Goal: Task Accomplishment & Management: Manage account settings

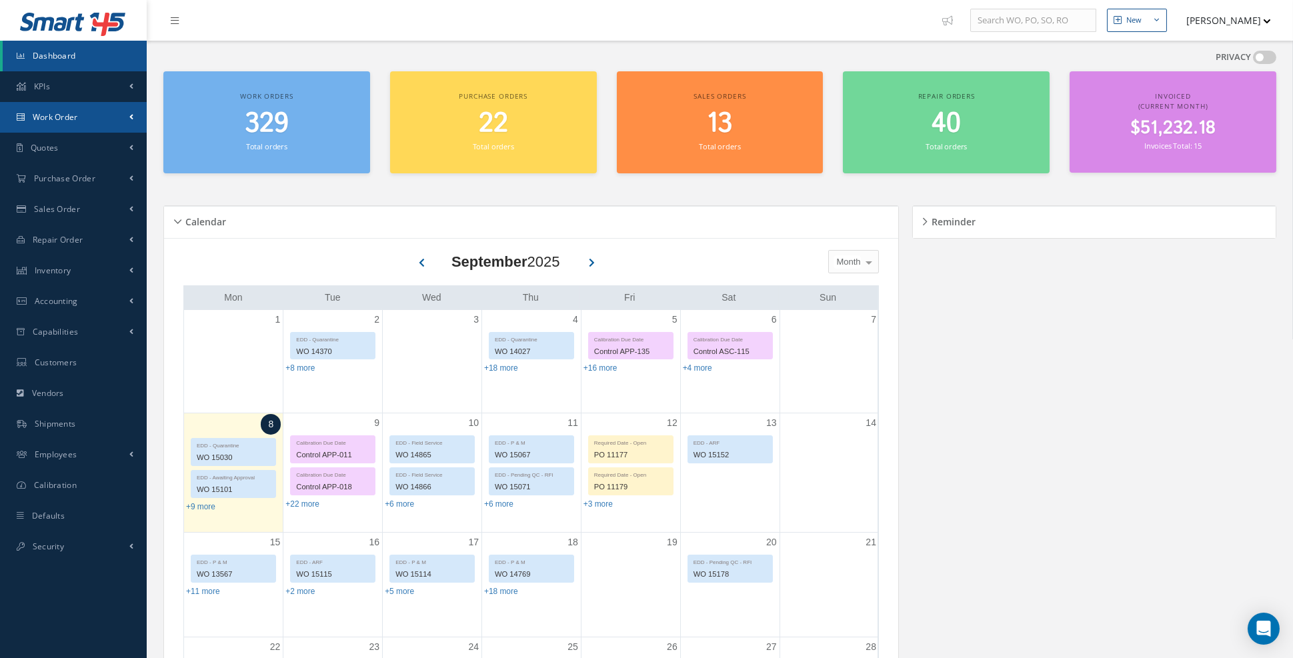
click at [135, 119] on link "Work Order" at bounding box center [73, 117] width 147 height 31
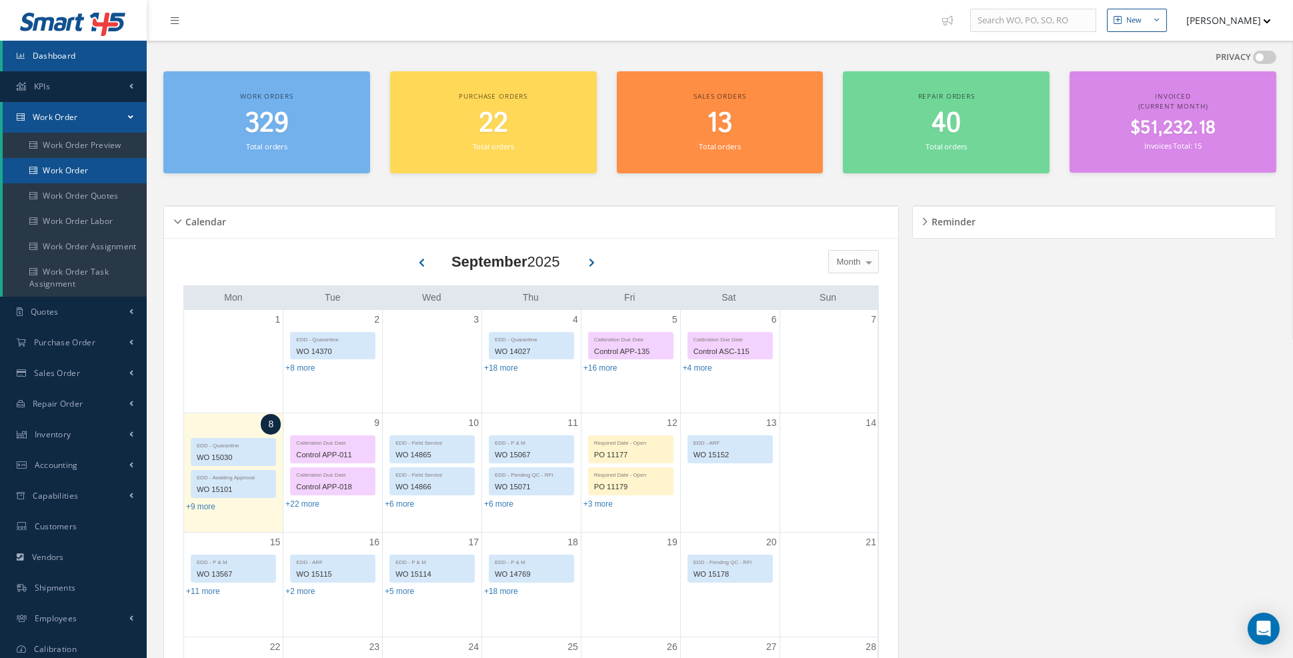
click at [90, 171] on link "Work Order" at bounding box center [75, 170] width 144 height 25
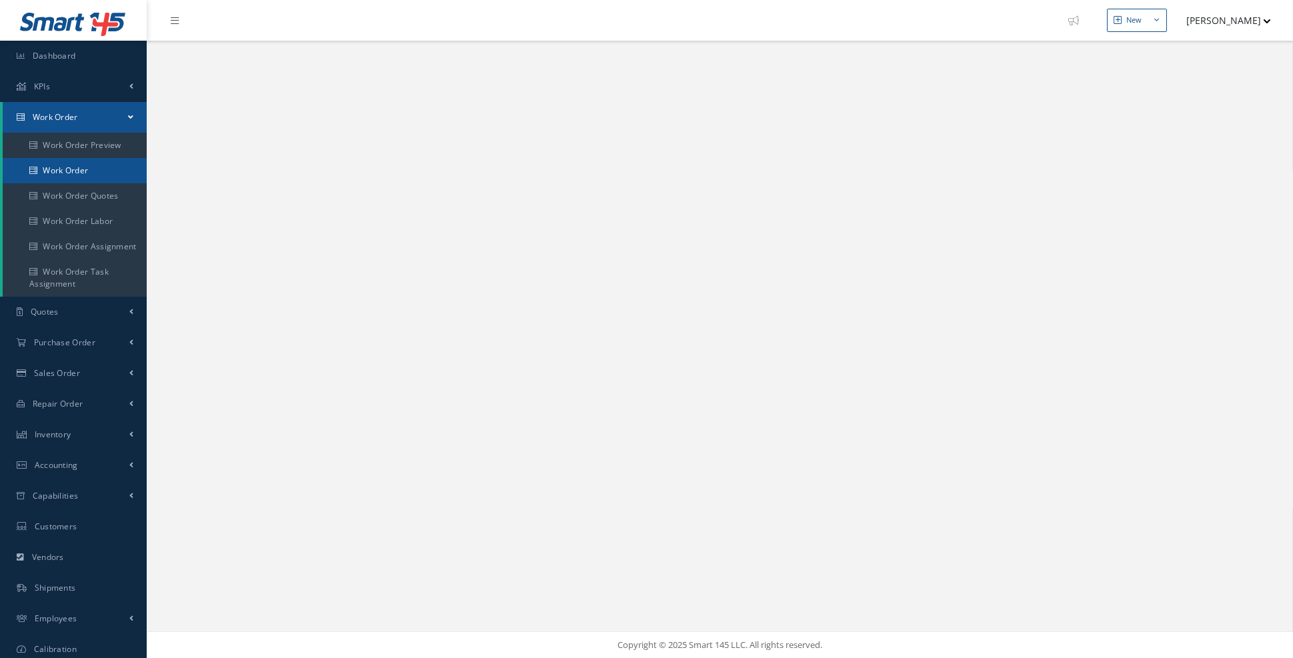
select select "25"
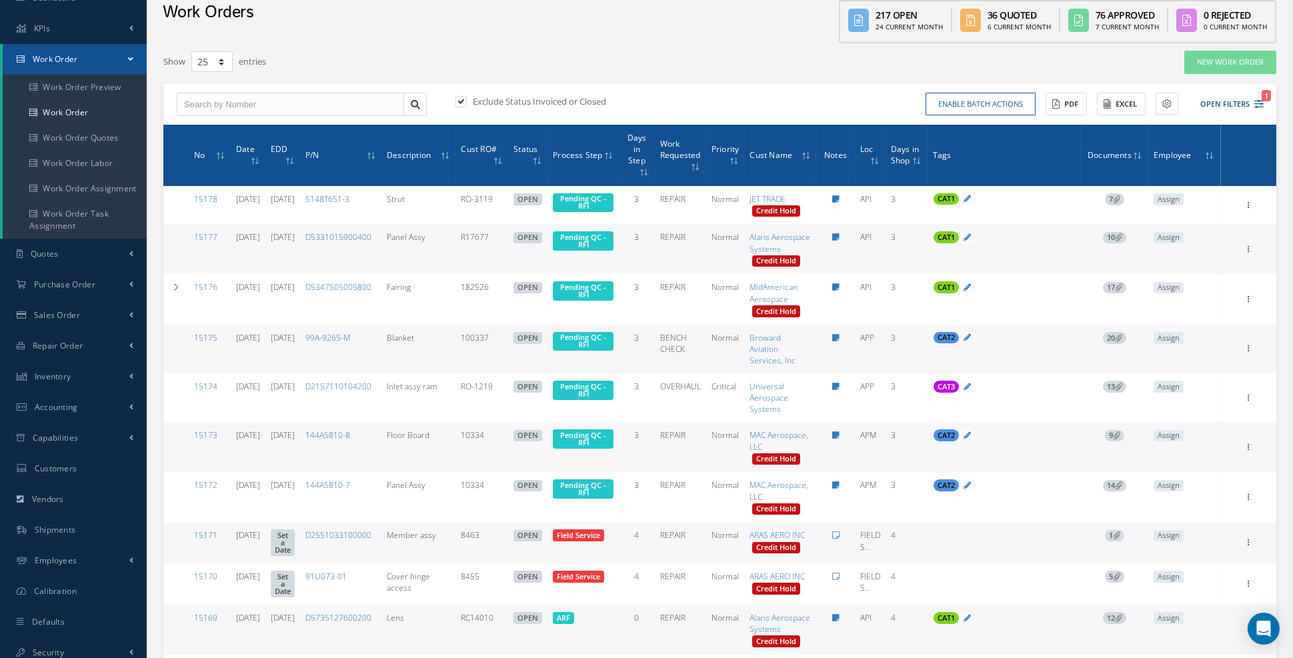
scroll to position [60, 0]
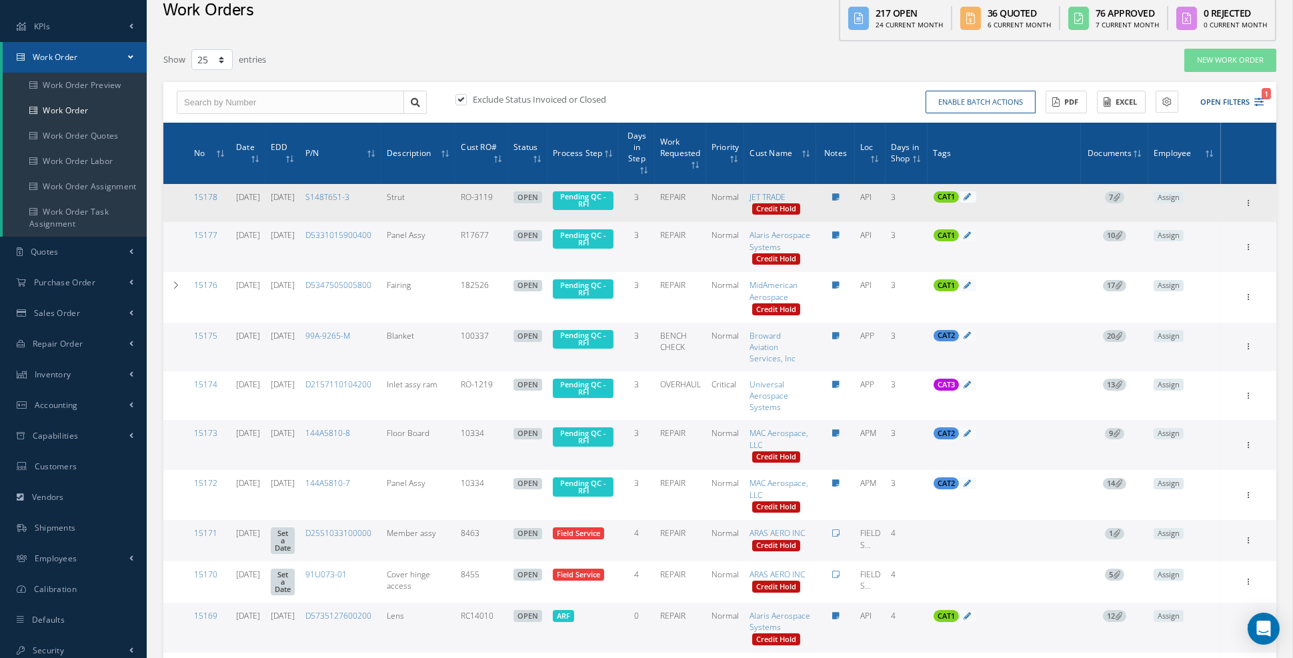
click at [1120, 195] on icon at bounding box center [1116, 196] width 7 height 7
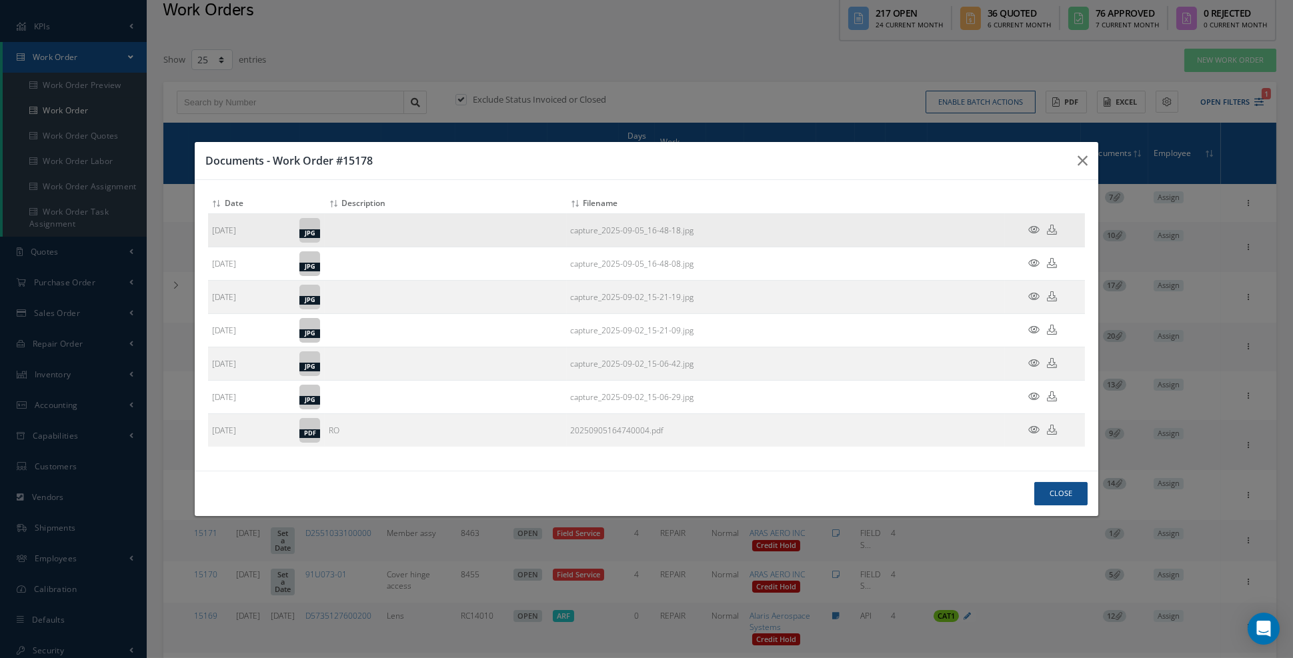
click at [1034, 235] on icon at bounding box center [1033, 230] width 11 height 10
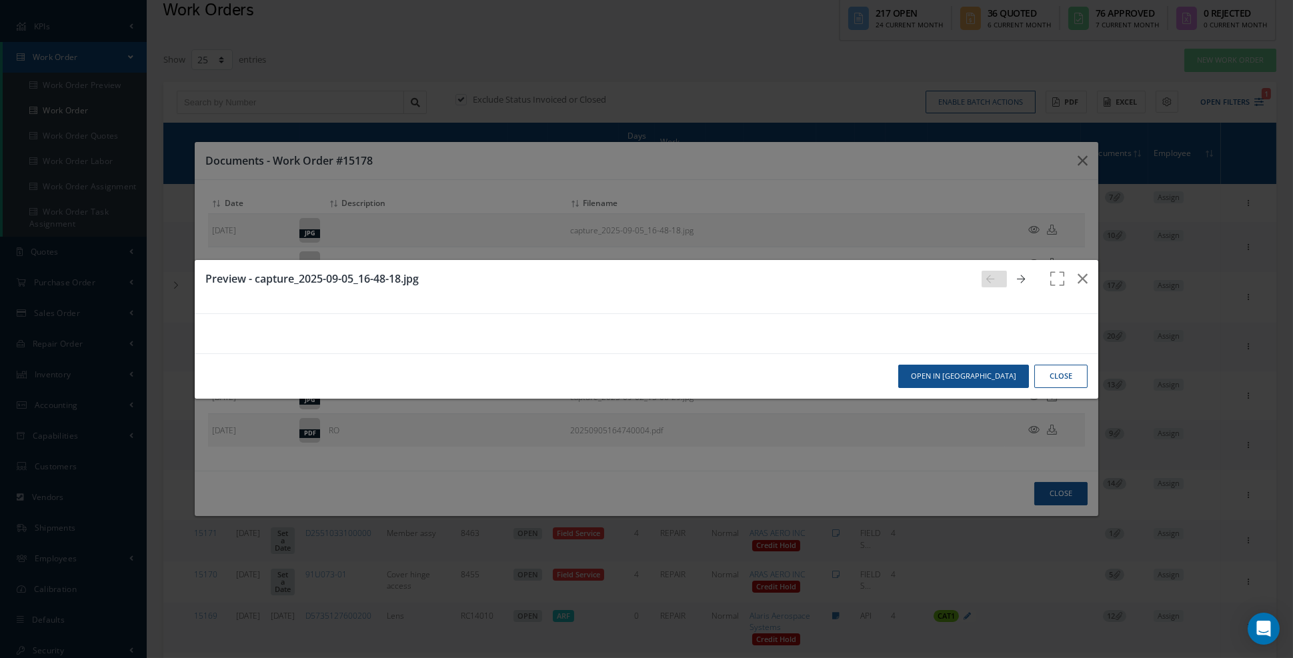
scroll to position [0, 0]
click at [1081, 271] on icon "button" at bounding box center [1083, 279] width 10 height 16
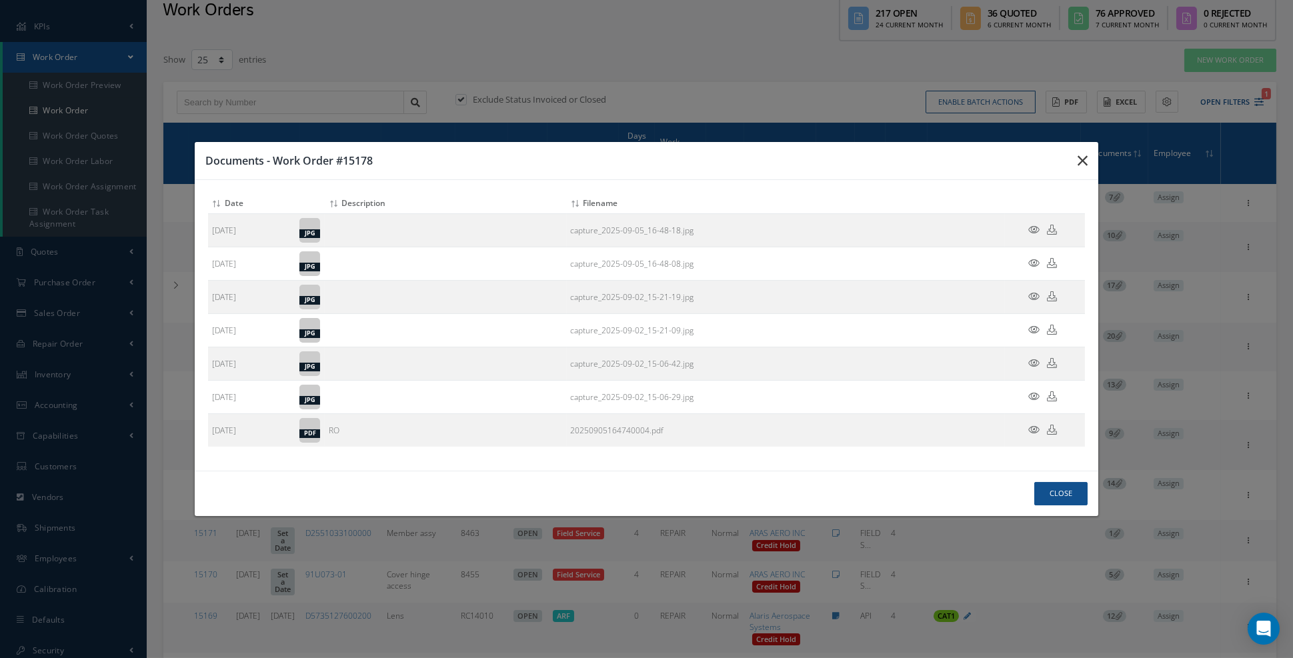
click at [1081, 169] on icon "button" at bounding box center [1083, 161] width 10 height 16
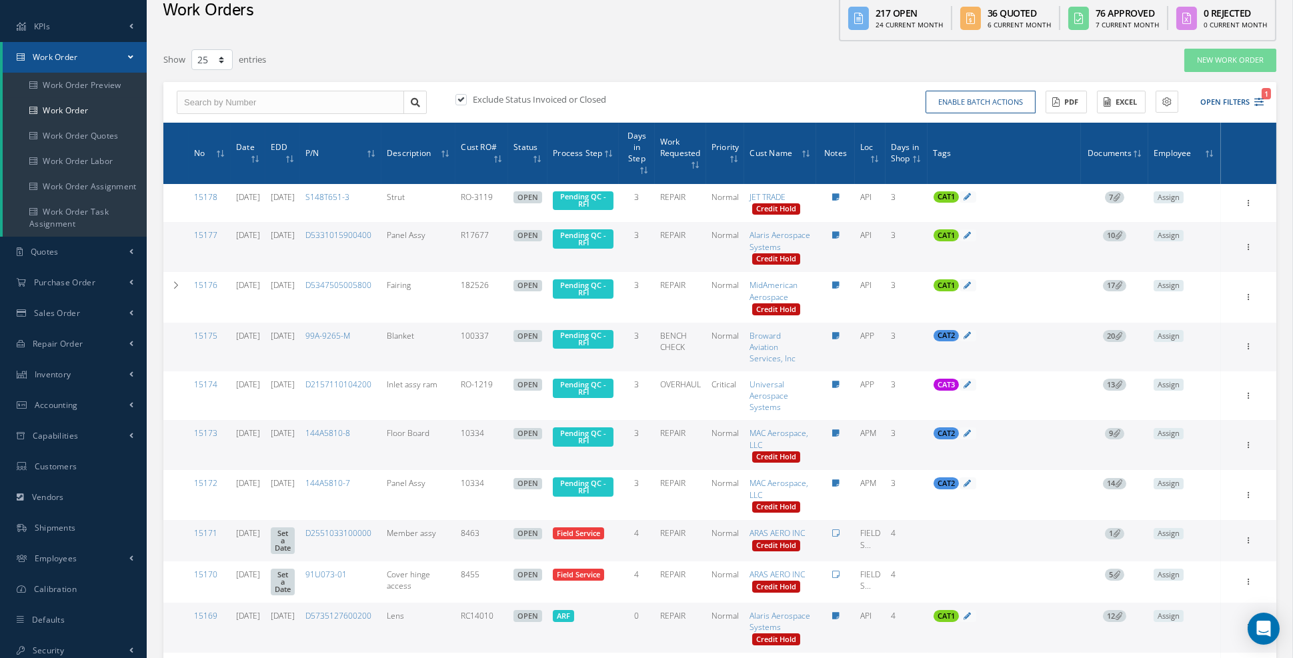
click at [1126, 242] on span "10" at bounding box center [1114, 236] width 23 height 12
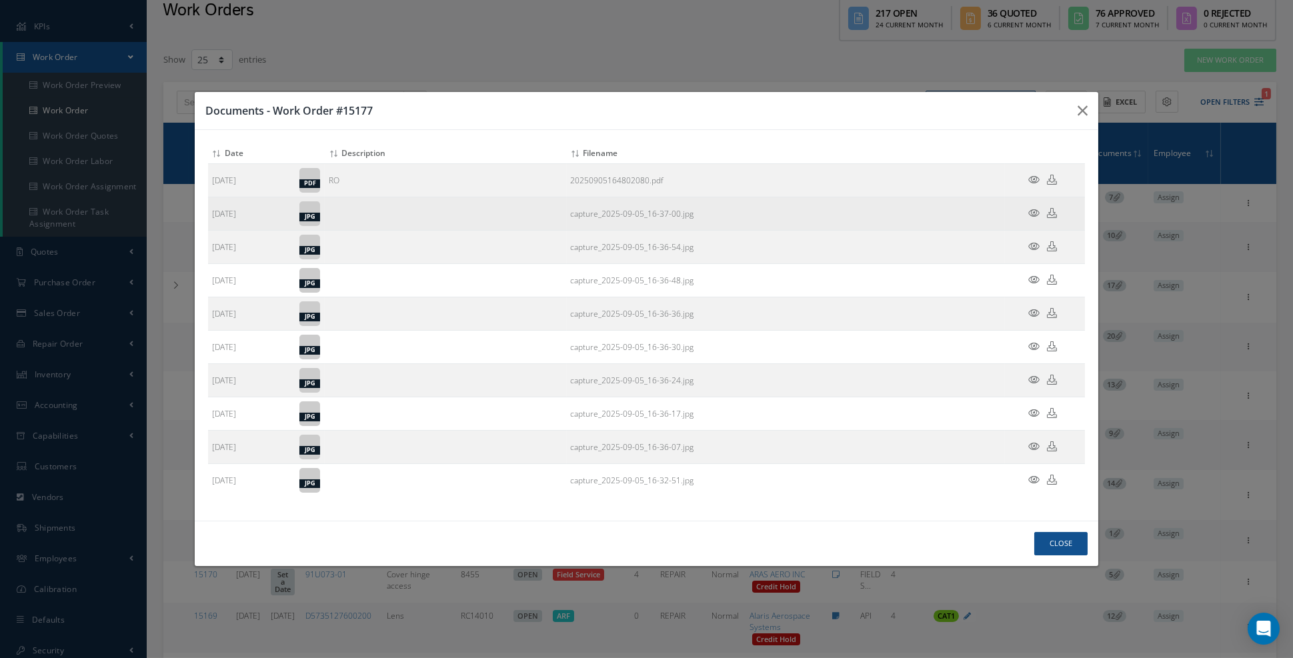
click at [1036, 218] on icon at bounding box center [1033, 213] width 11 height 10
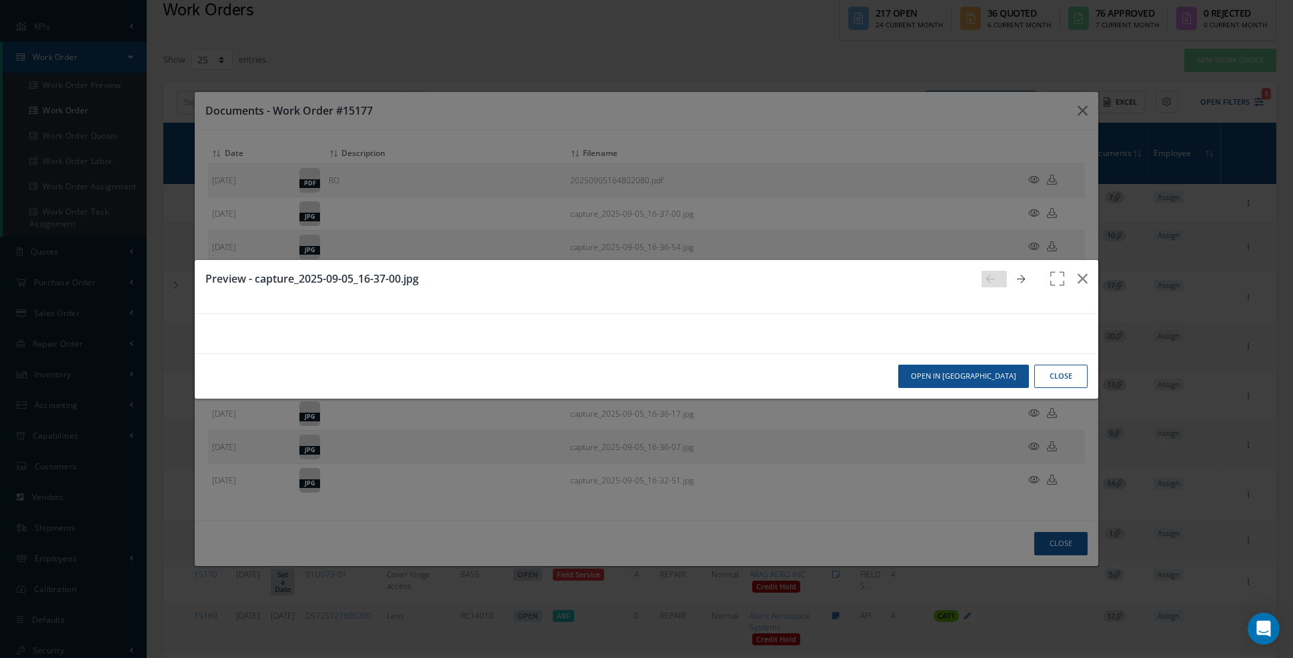
scroll to position [19, 0]
click at [1024, 275] on icon at bounding box center [1022, 279] width 8 height 9
click at [1020, 275] on icon at bounding box center [1022, 279] width 8 height 9
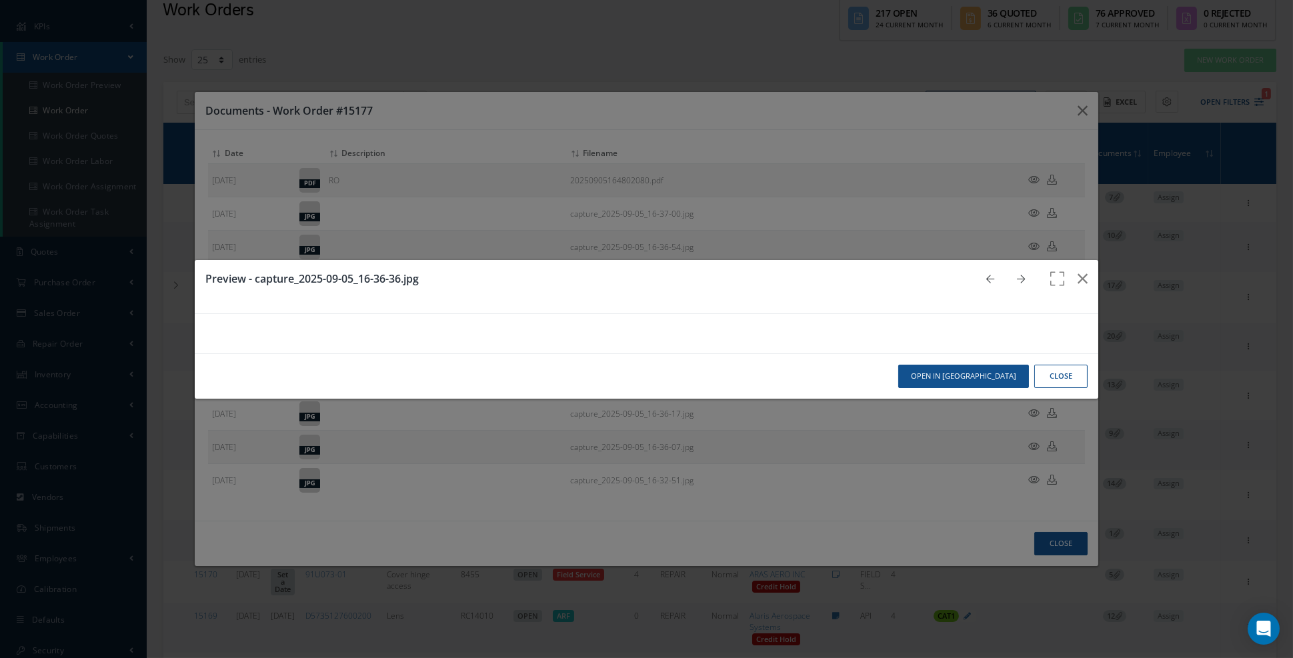
scroll to position [0, 0]
click at [1085, 271] on icon "button" at bounding box center [1083, 279] width 10 height 16
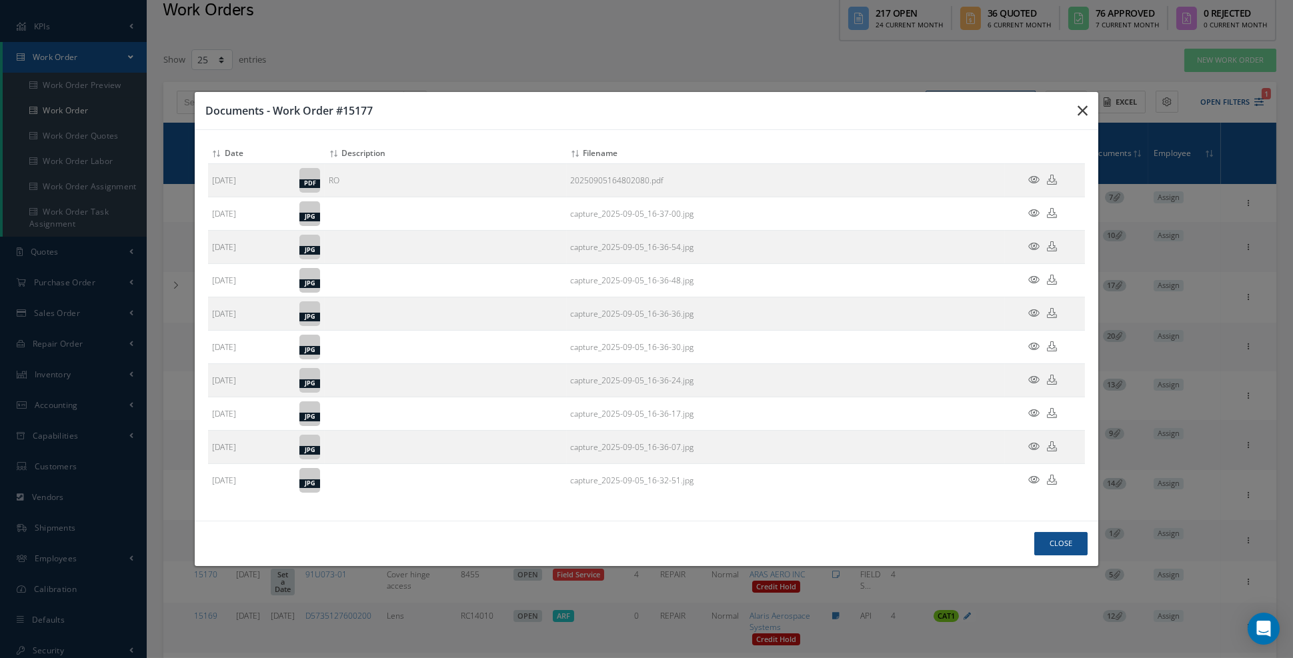
click at [1084, 119] on icon "button" at bounding box center [1083, 111] width 10 height 16
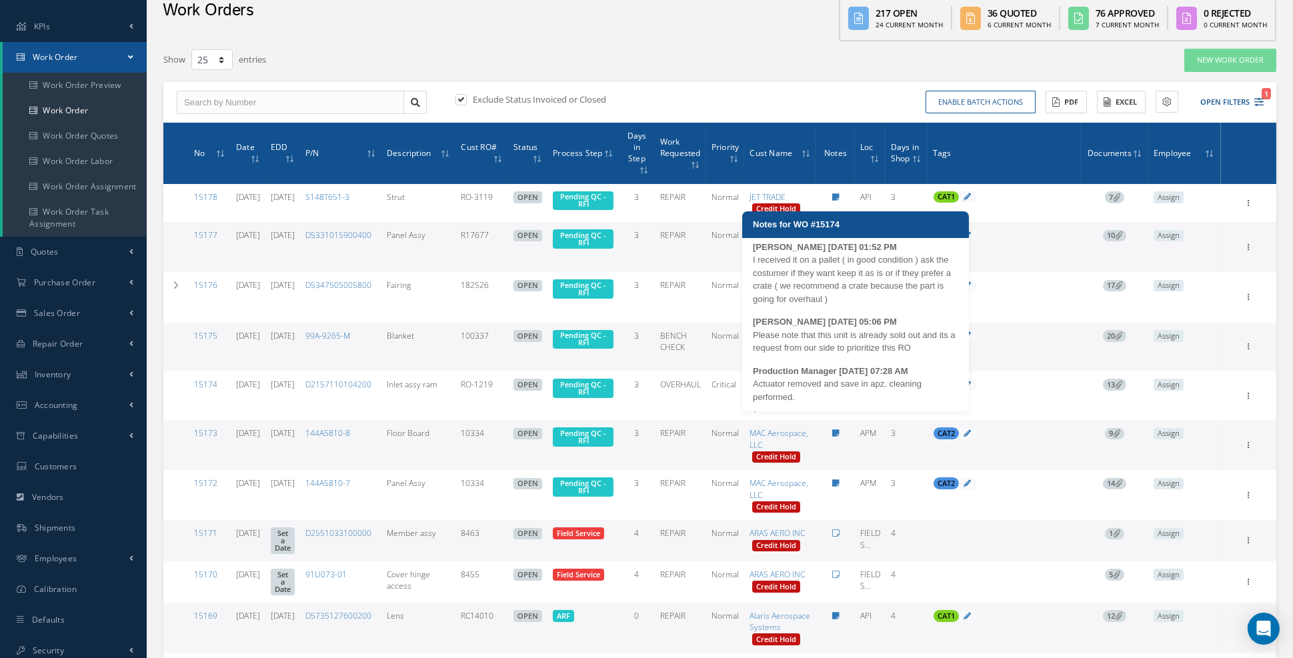
scroll to position [6, 0]
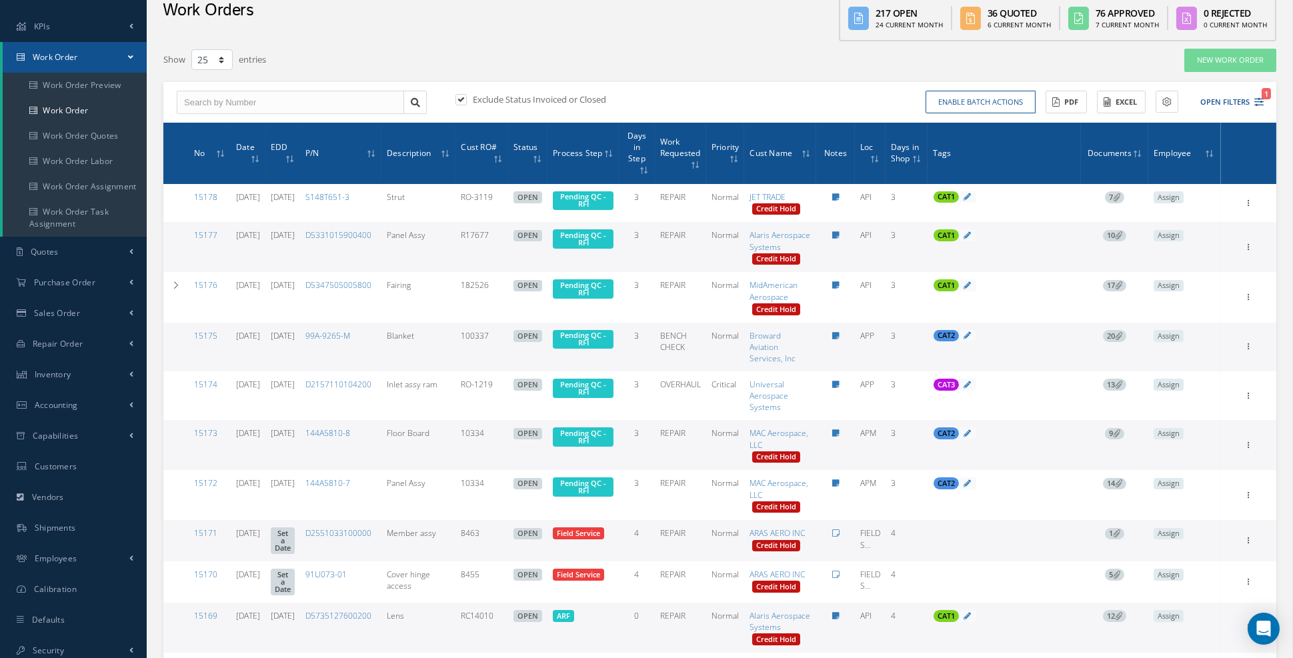
click at [1124, 440] on span "9" at bounding box center [1114, 434] width 19 height 12
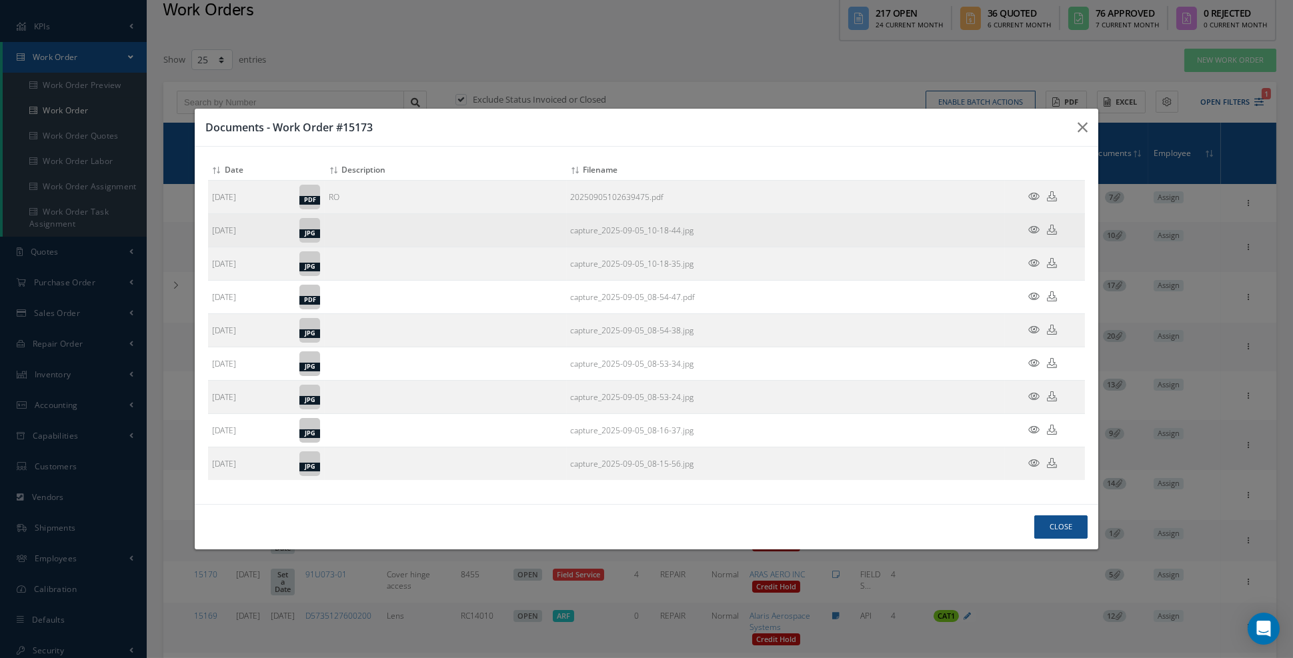
click at [1034, 235] on icon at bounding box center [1033, 230] width 11 height 10
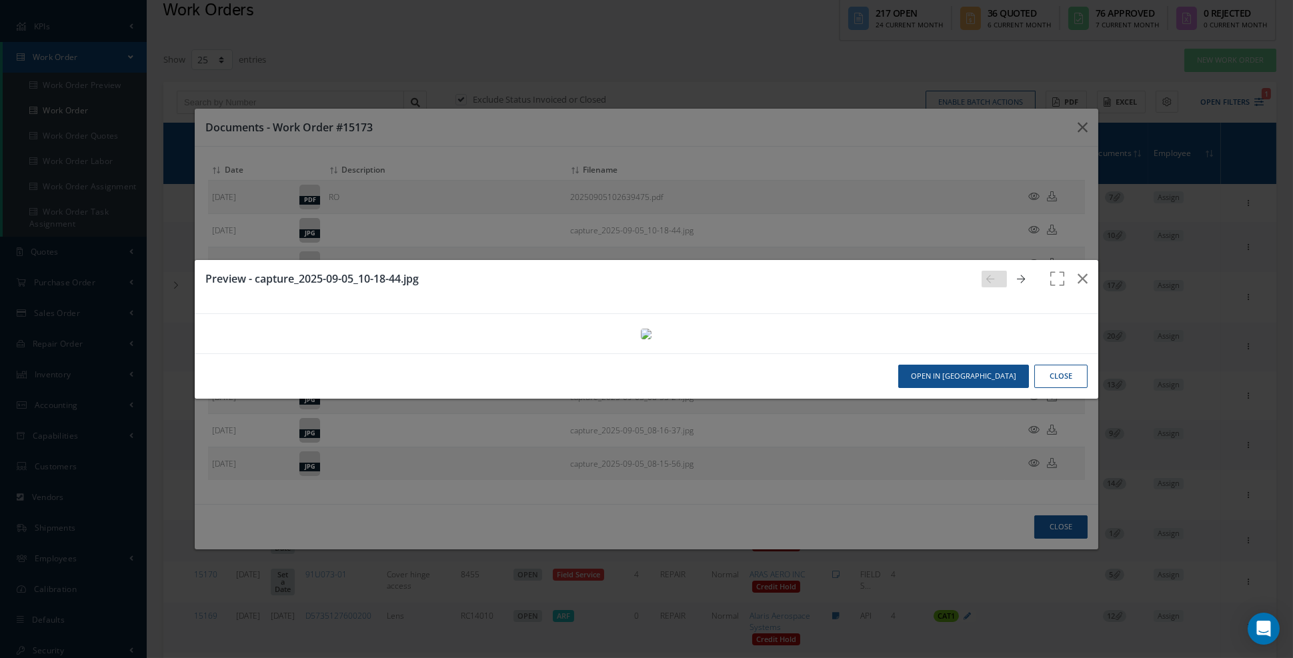
click at [1023, 275] on icon at bounding box center [1022, 279] width 8 height 9
click at [1022, 275] on icon at bounding box center [1022, 279] width 8 height 9
click at [1082, 271] on icon "button" at bounding box center [1083, 279] width 10 height 16
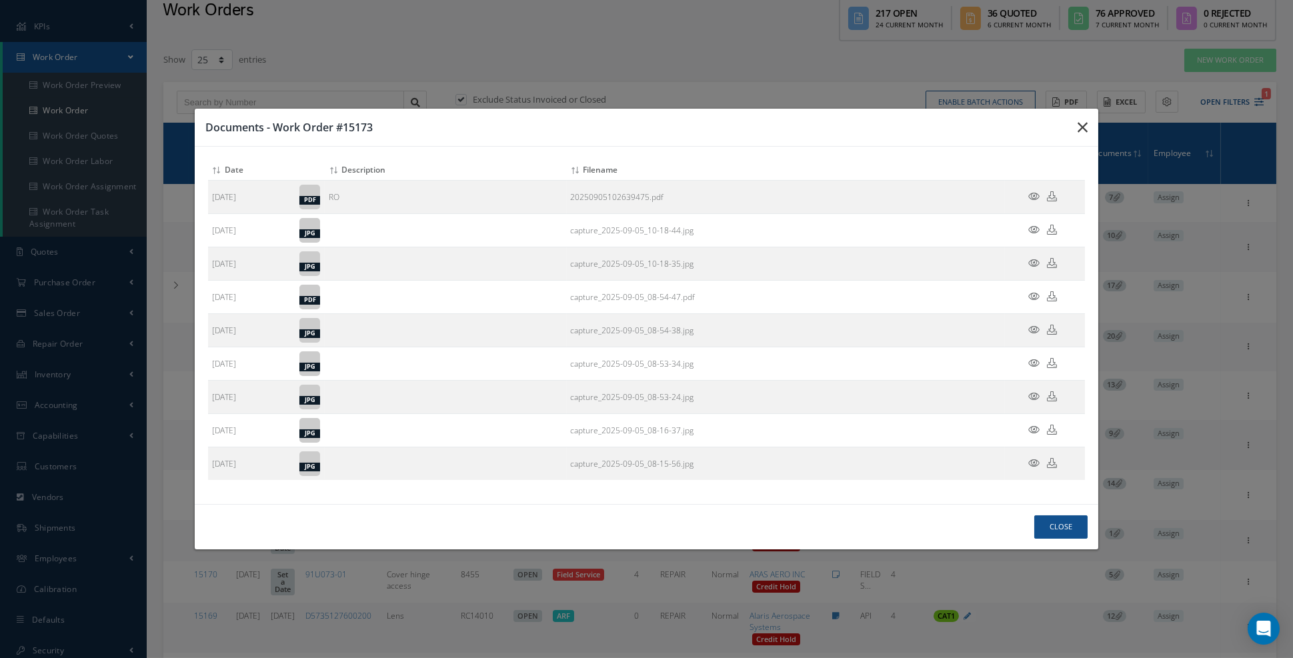
click at [1082, 135] on icon "button" at bounding box center [1083, 127] width 10 height 16
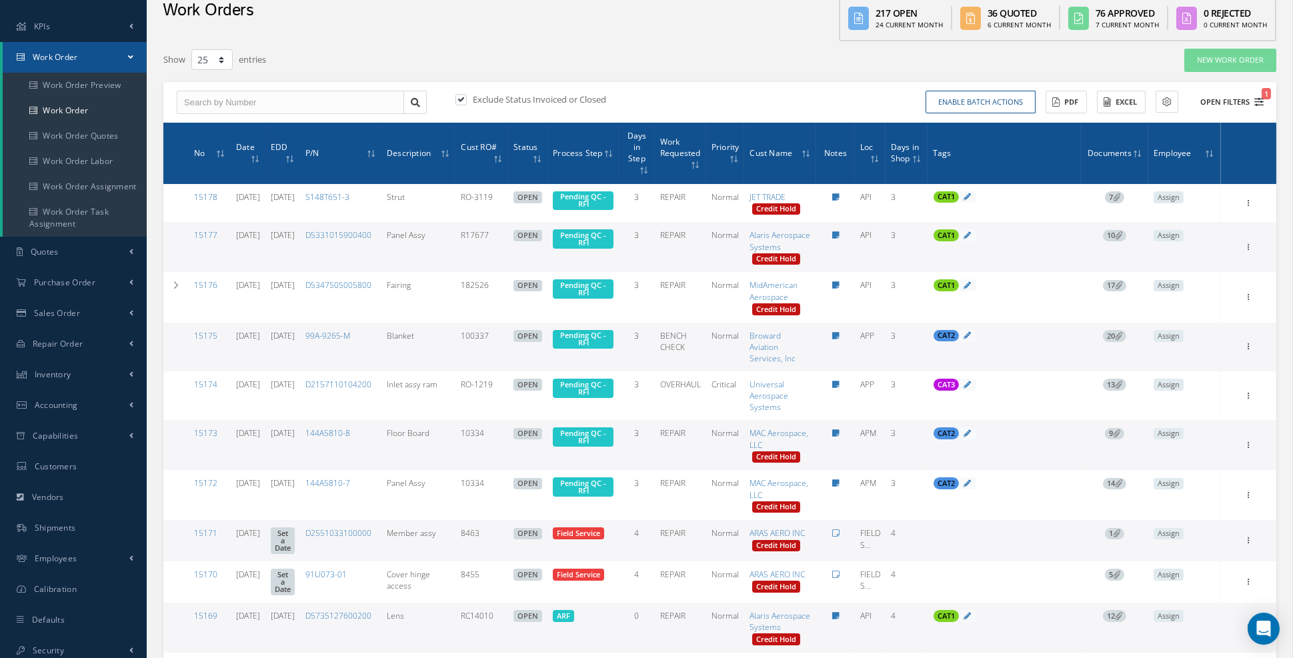
click at [1258, 103] on icon "1" at bounding box center [1258, 101] width 9 height 9
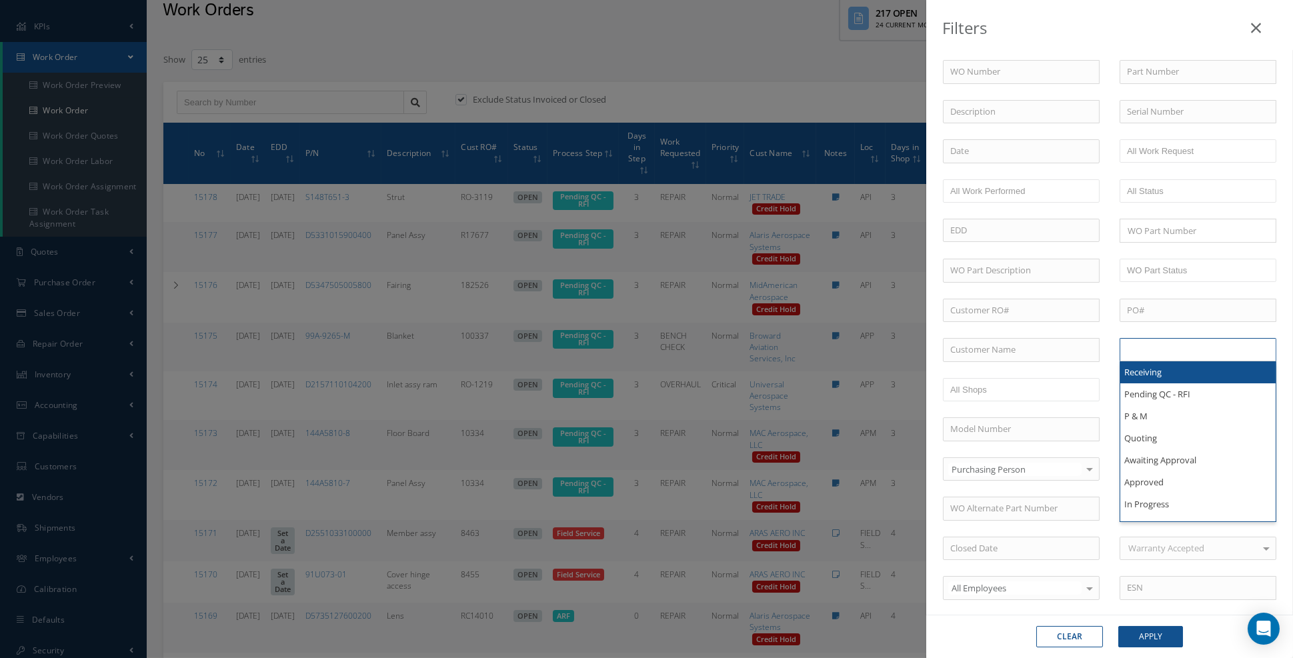
click at [1202, 341] on input "text" at bounding box center [1169, 349] width 85 height 17
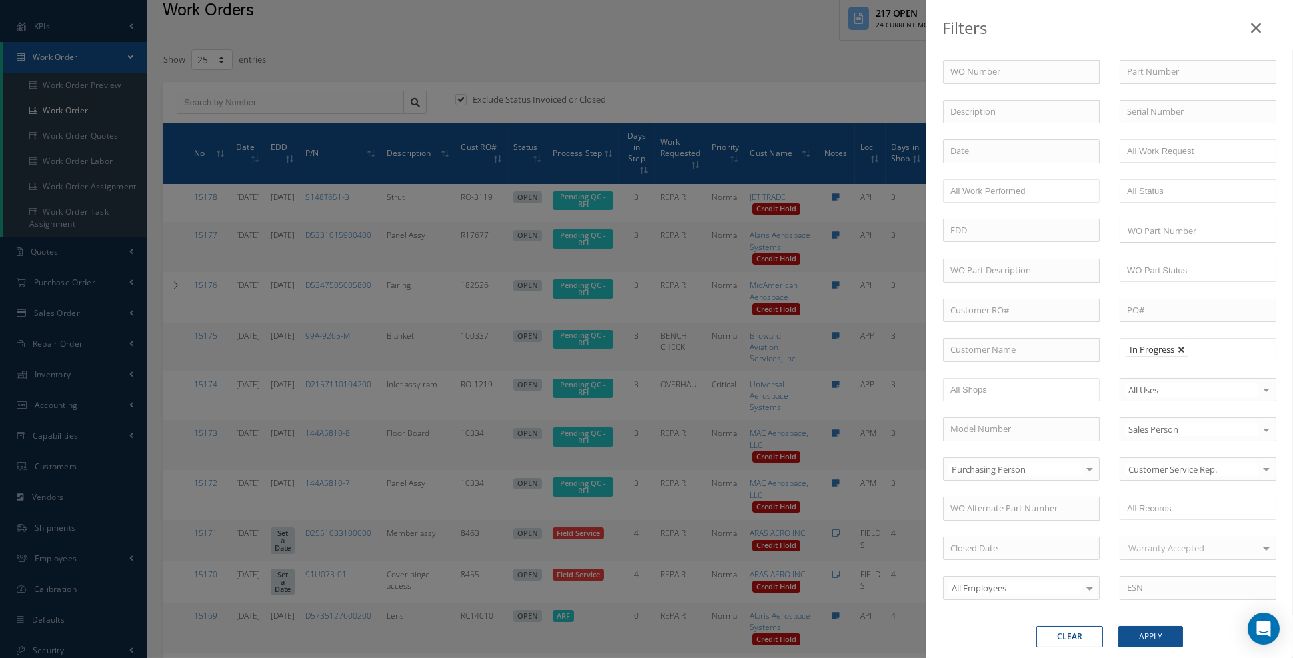
click at [1181, 346] on link at bounding box center [1182, 350] width 8 height 8
click at [1191, 344] on ul at bounding box center [1198, 349] width 157 height 23
click at [1149, 637] on button "Apply" at bounding box center [1150, 636] width 65 height 21
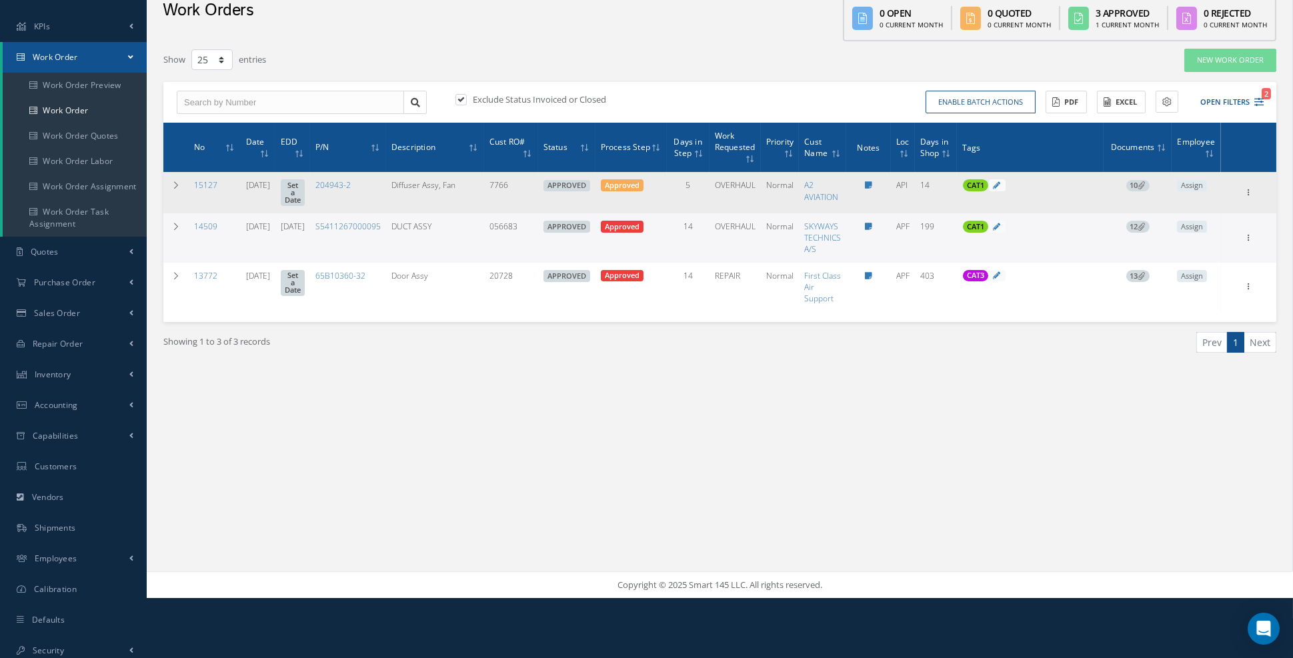
click at [305, 187] on link "Set a Date" at bounding box center [293, 192] width 24 height 27
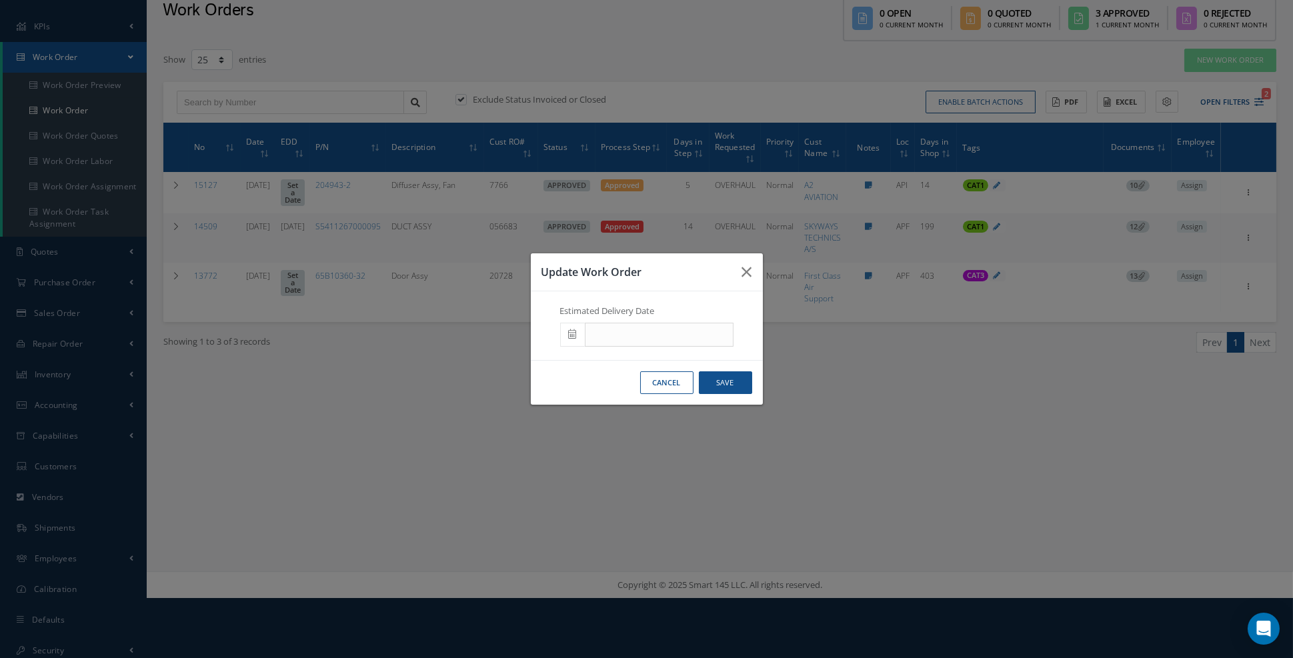
click at [573, 339] on icon at bounding box center [573, 333] width 8 height 9
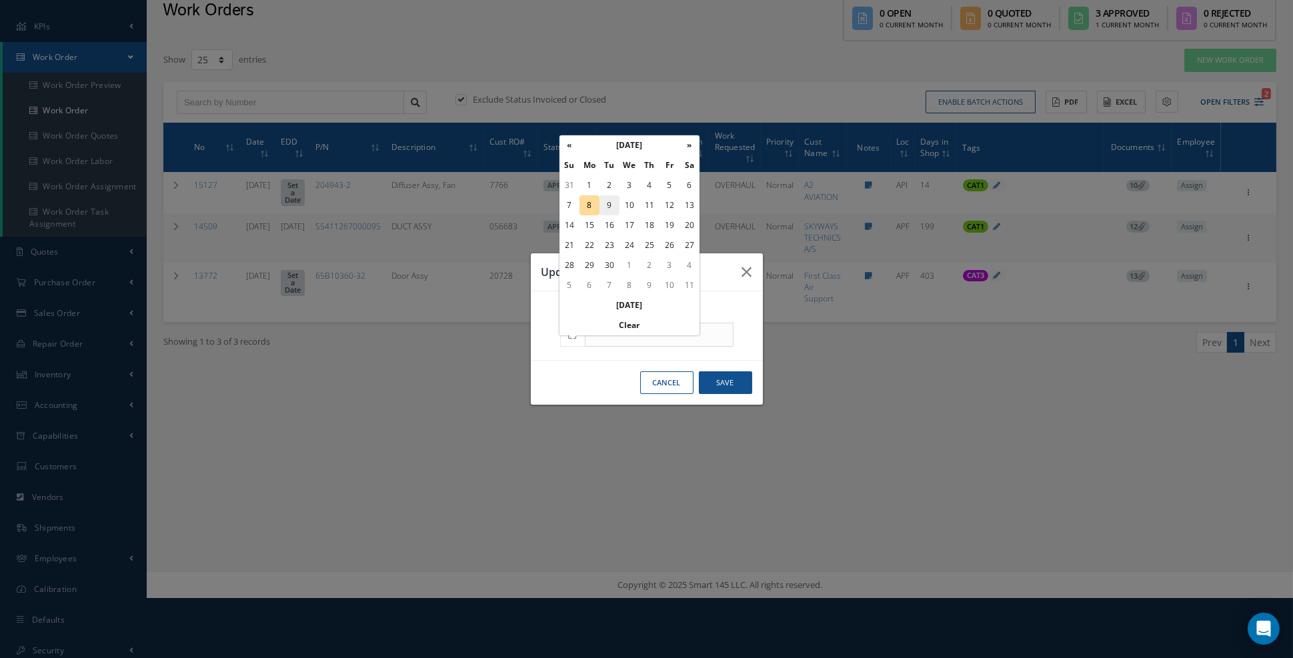
click at [611, 207] on td "9" at bounding box center [609, 205] width 20 height 20
type input "09/09/2025"
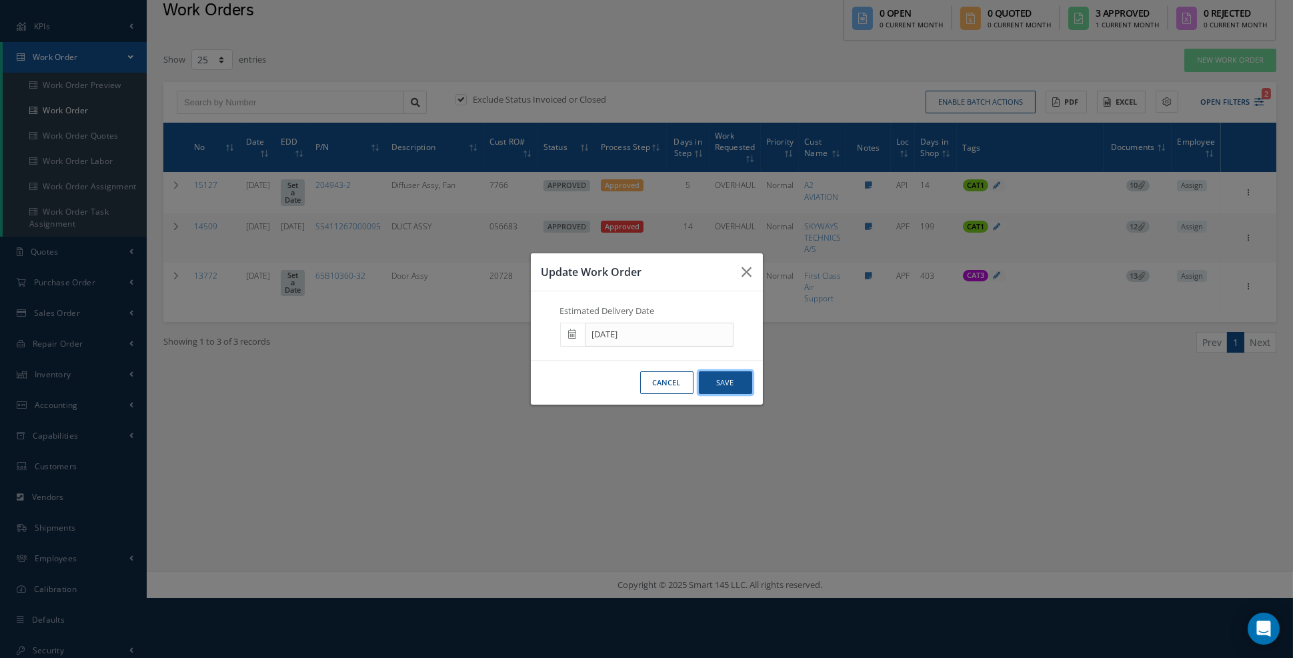
click at [731, 392] on button "Save" at bounding box center [725, 382] width 53 height 23
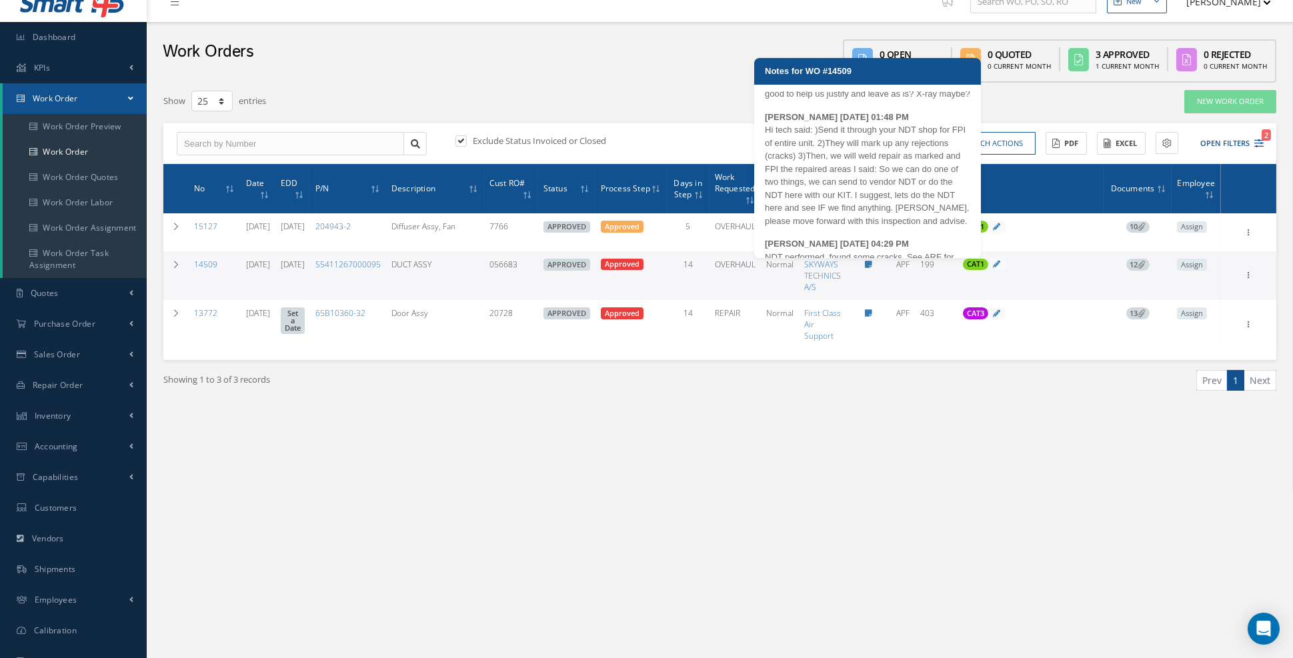
scroll to position [682, 0]
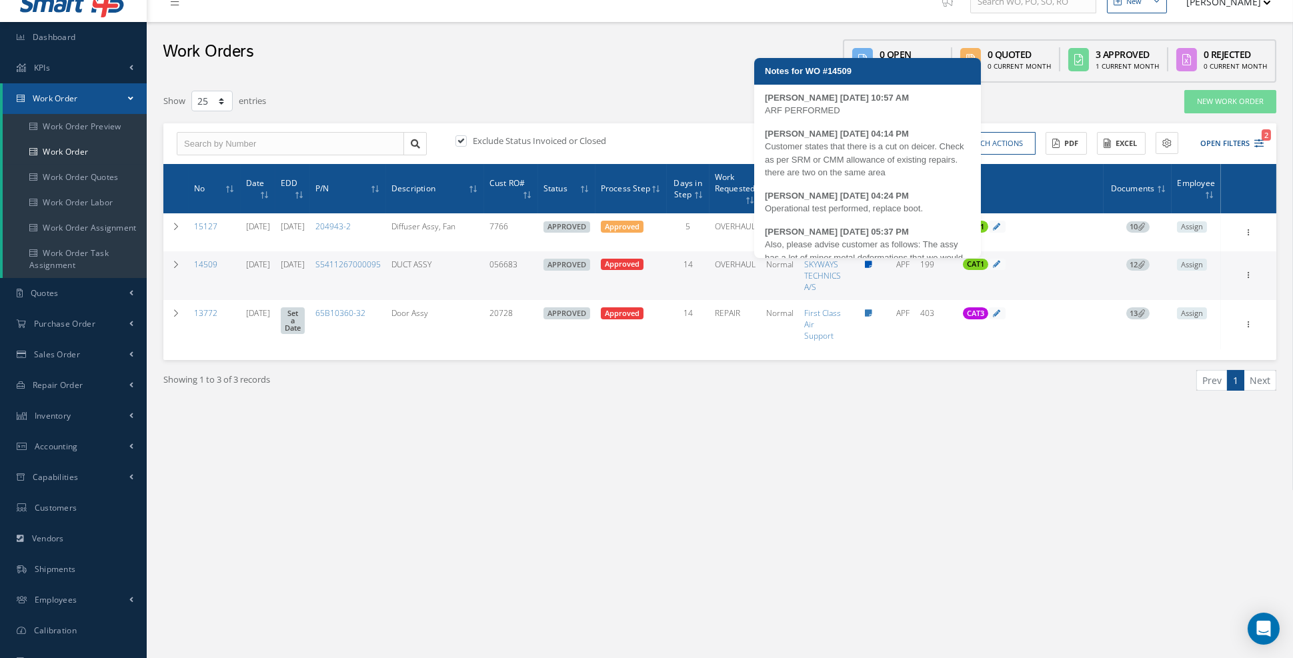
click at [870, 263] on icon at bounding box center [868, 265] width 7 height 8
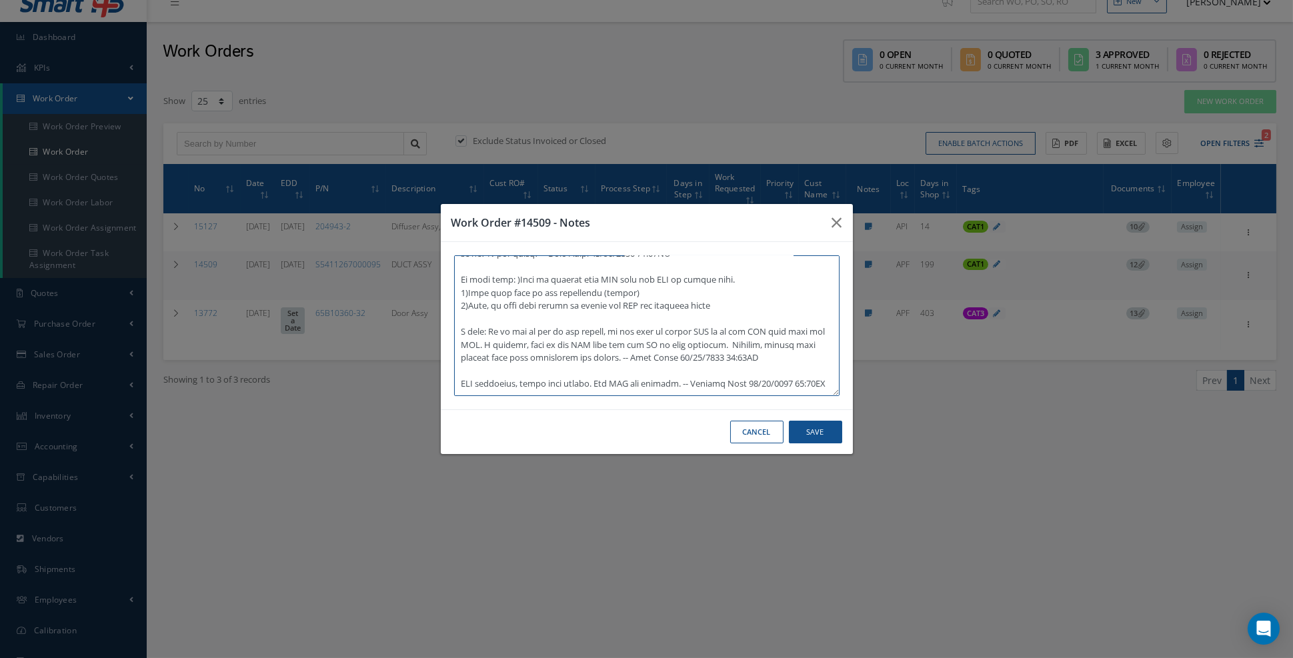
scroll to position [489, 0]
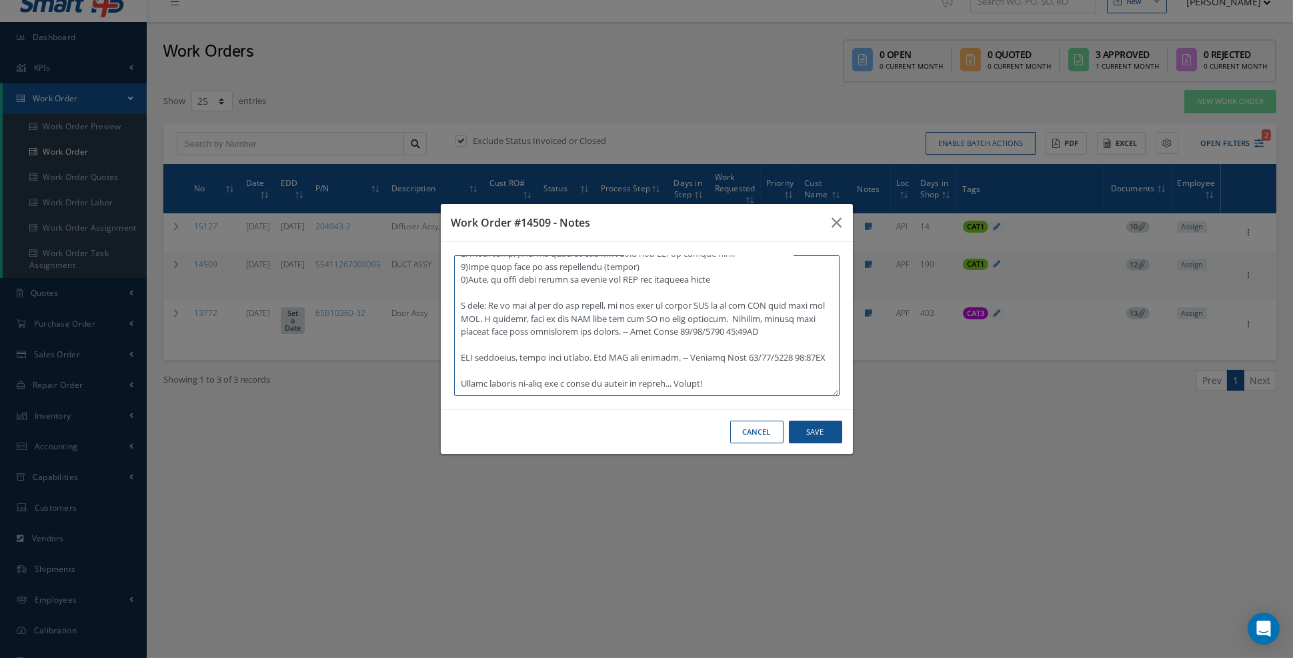
type textarea "ARF PERFORMED -- Maria 03/11/2025 10:57AM Customer states that there is a cut o…"
click at [814, 444] on button "Save" at bounding box center [815, 432] width 53 height 23
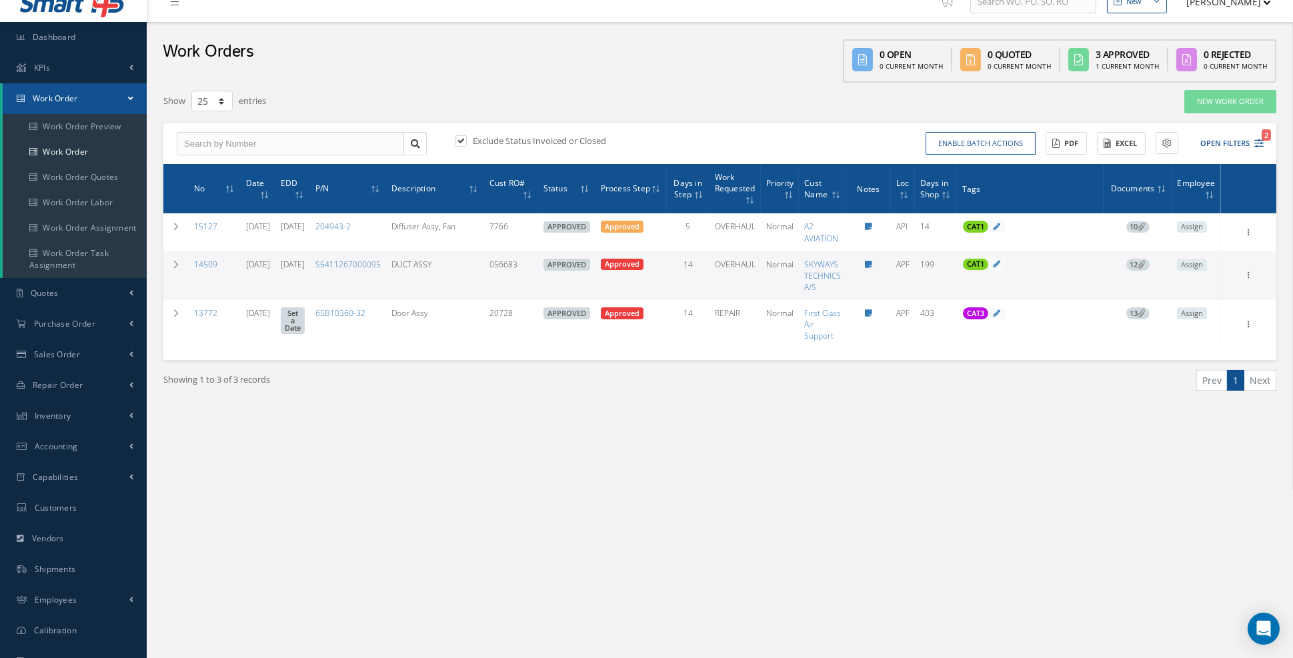
click at [305, 315] on link "Set a Date" at bounding box center [293, 320] width 24 height 27
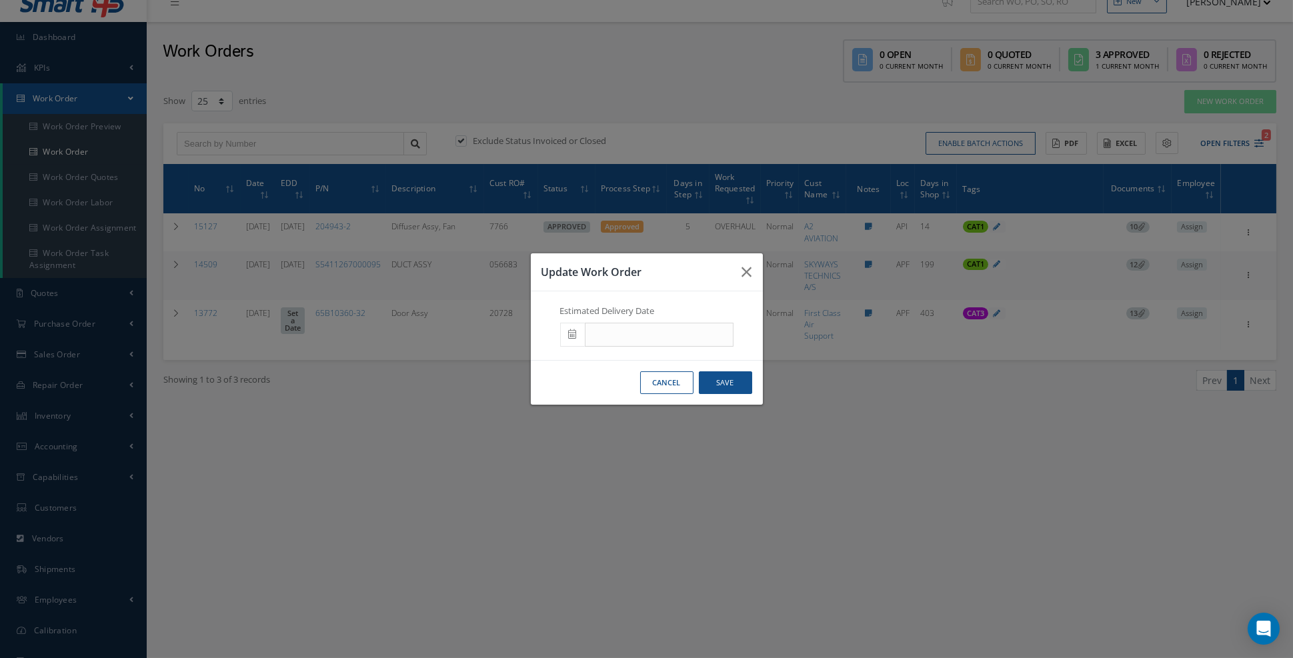
click at [573, 347] on span at bounding box center [572, 335] width 25 height 24
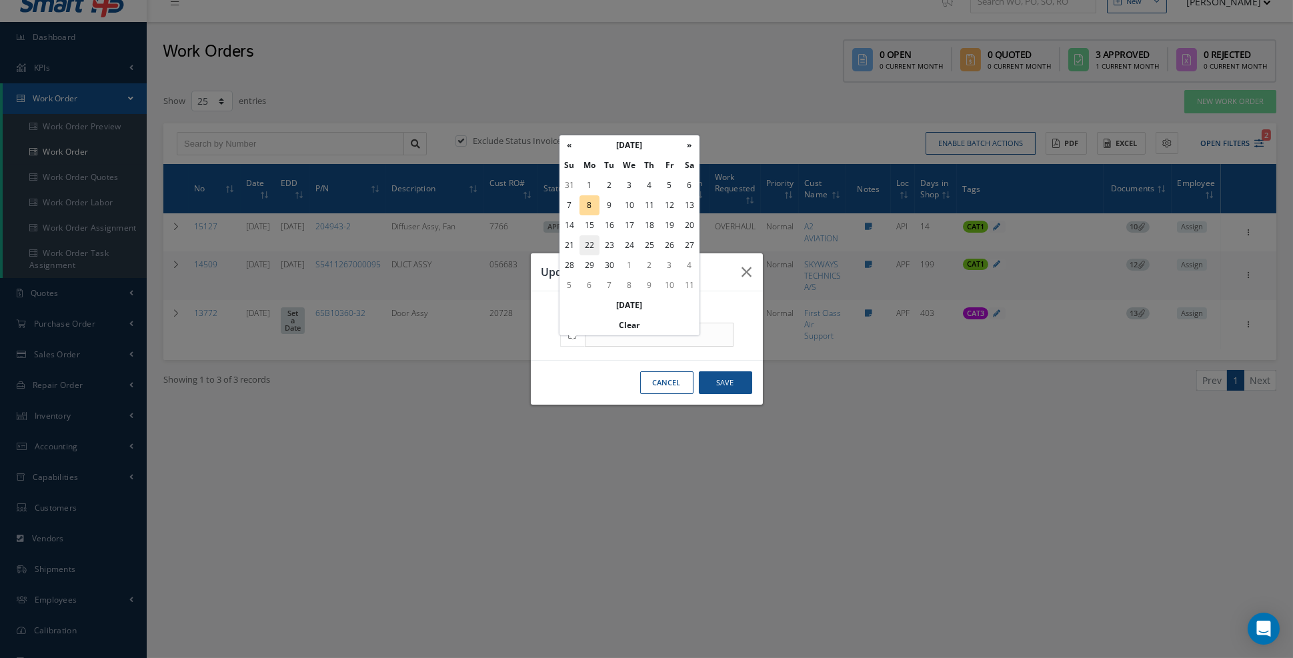
click at [592, 249] on td "22" at bounding box center [589, 245] width 20 height 20
type input "[DATE]"
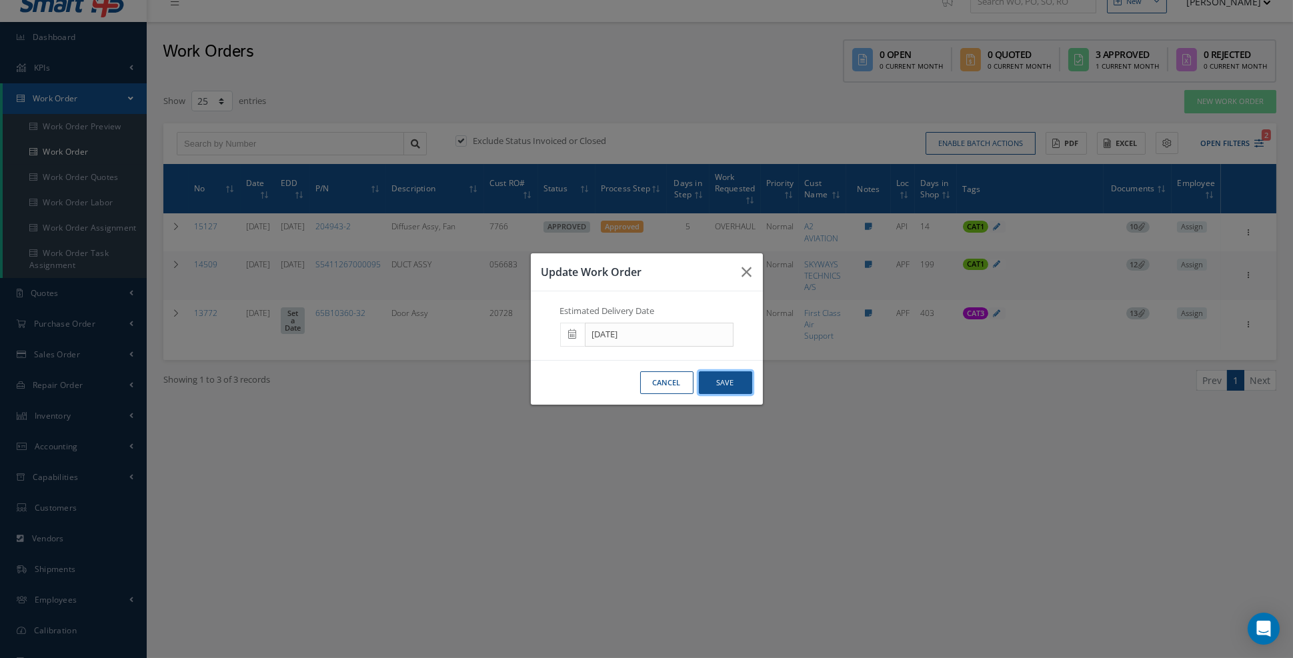
click at [723, 393] on button "Save" at bounding box center [725, 382] width 53 height 23
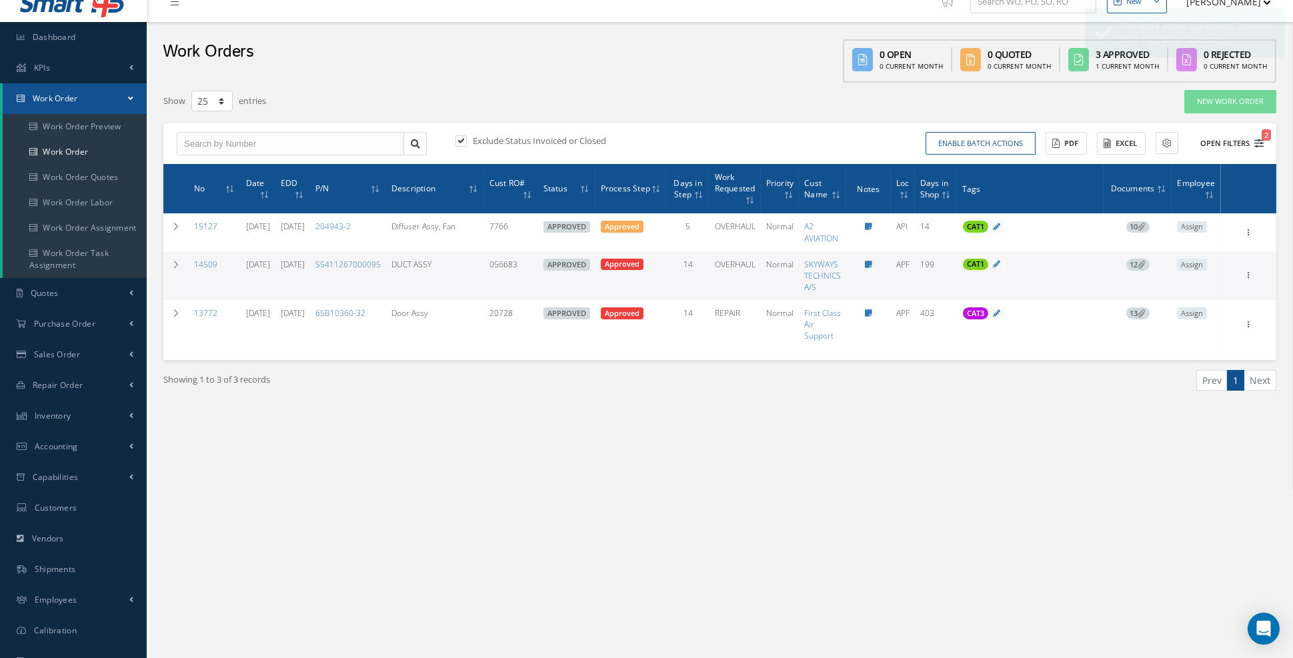
click at [1259, 139] on icon "2" at bounding box center [1258, 143] width 9 height 9
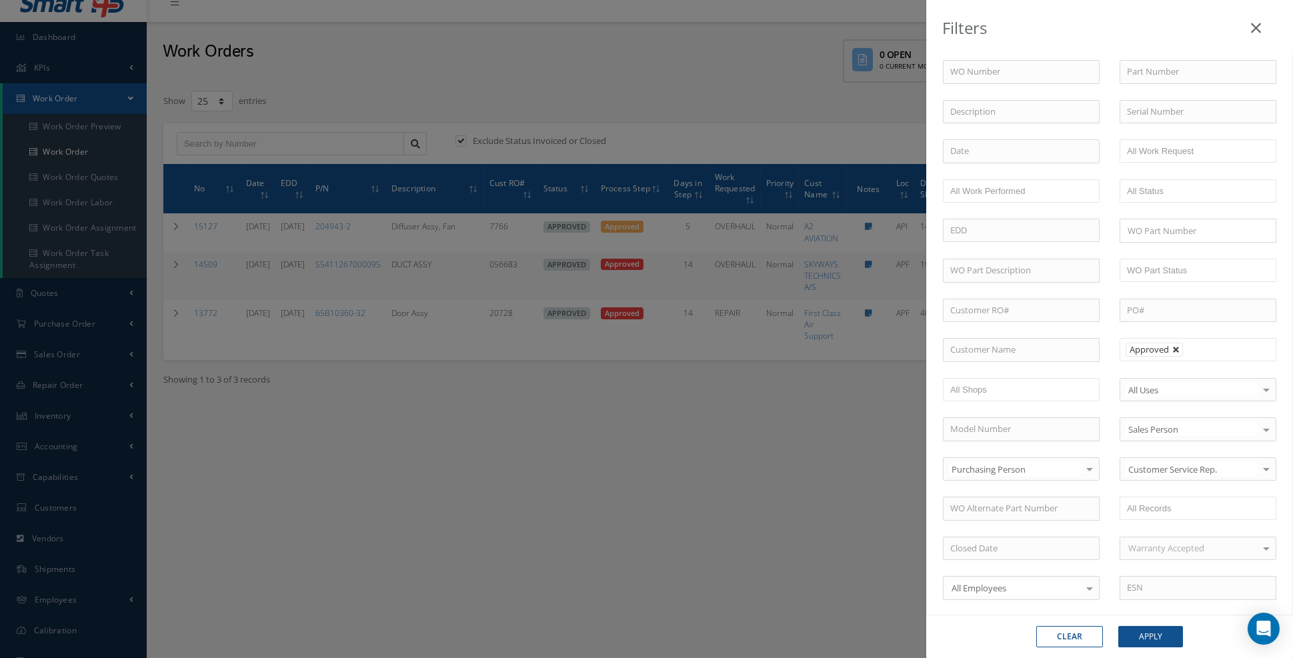
click at [1175, 346] on link at bounding box center [1176, 350] width 8 height 8
type input "All Proccess Step"
click at [1178, 345] on input "text" at bounding box center [1169, 349] width 85 height 17
click at [1138, 640] on button "Apply" at bounding box center [1150, 636] width 65 height 21
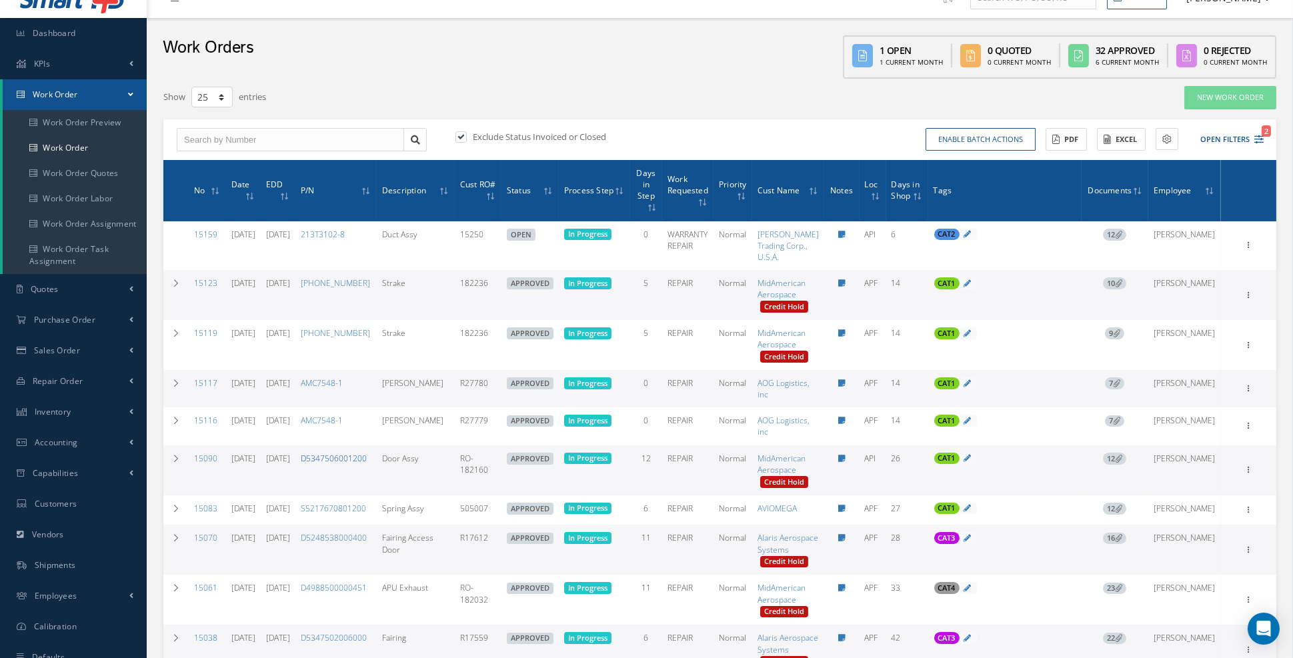
scroll to position [29, 0]
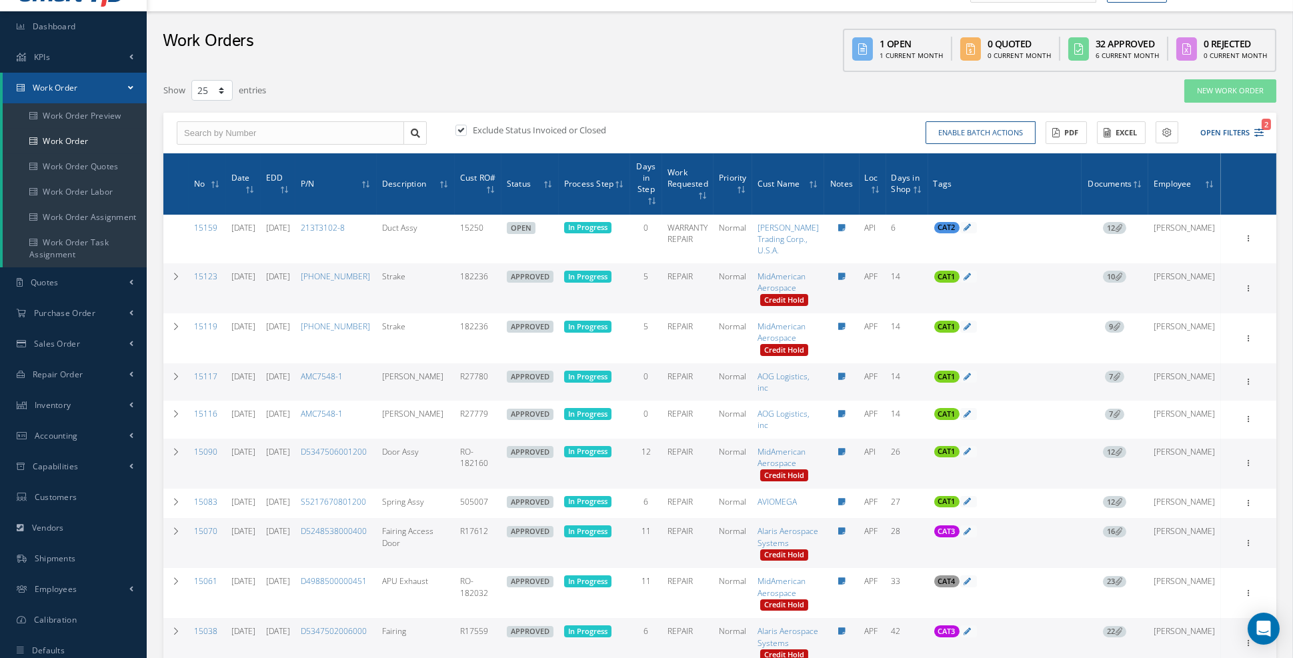
click at [1124, 378] on span "7" at bounding box center [1114, 377] width 19 height 12
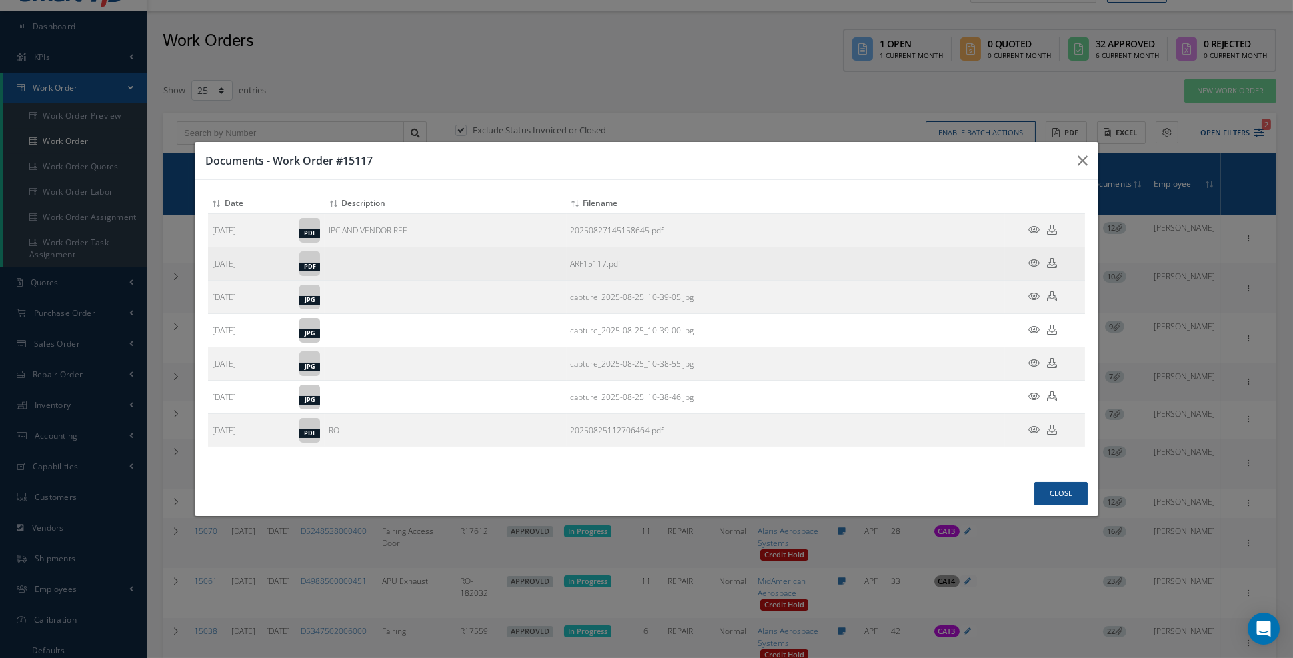
click at [1036, 268] on icon at bounding box center [1033, 263] width 11 height 10
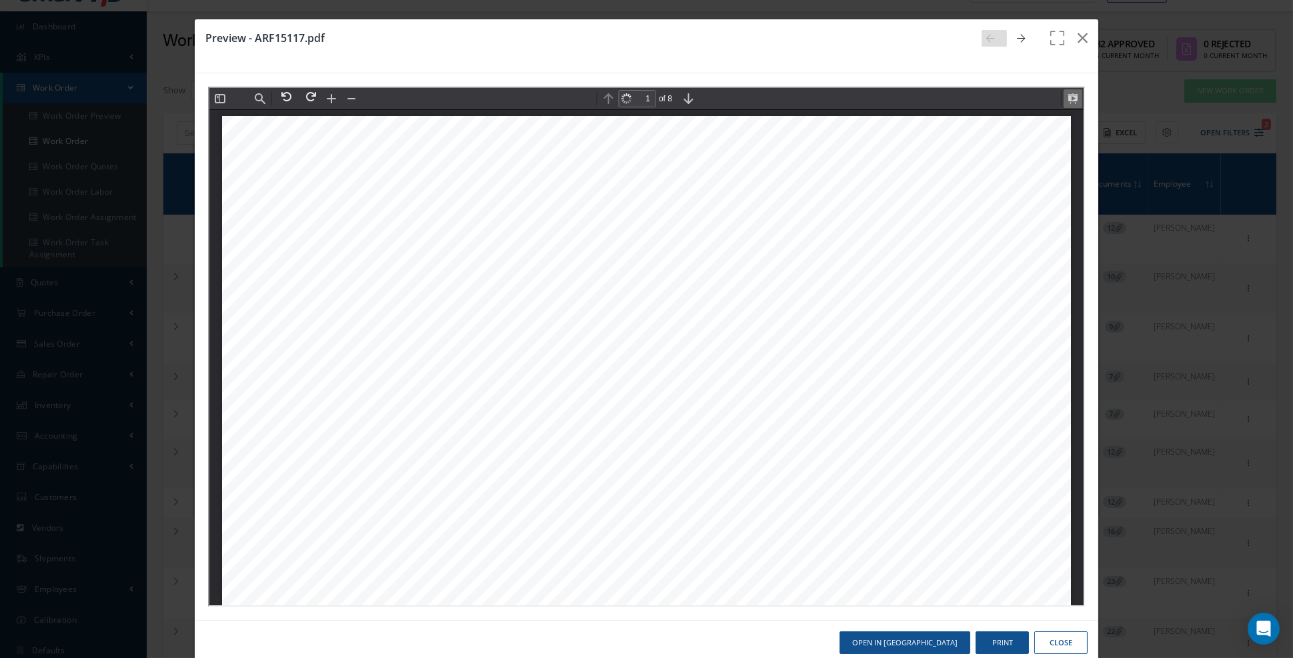
scroll to position [6, 0]
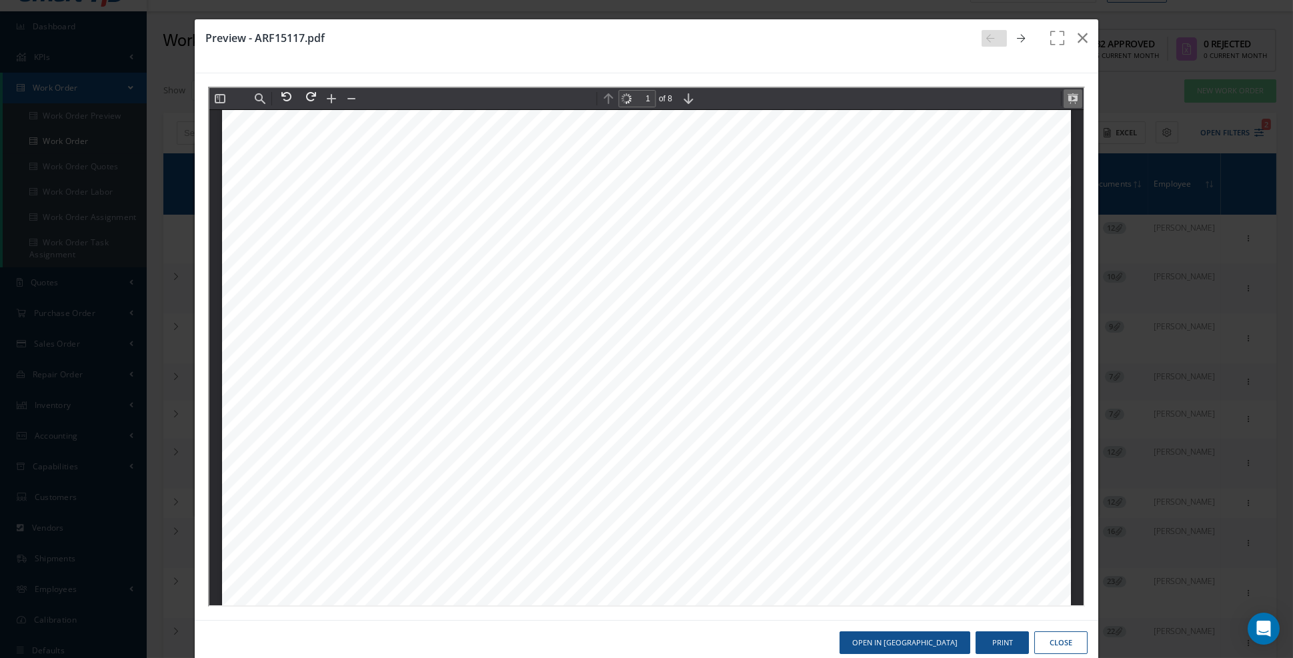
click at [1072, 99] on button at bounding box center [1071, 97] width 19 height 19
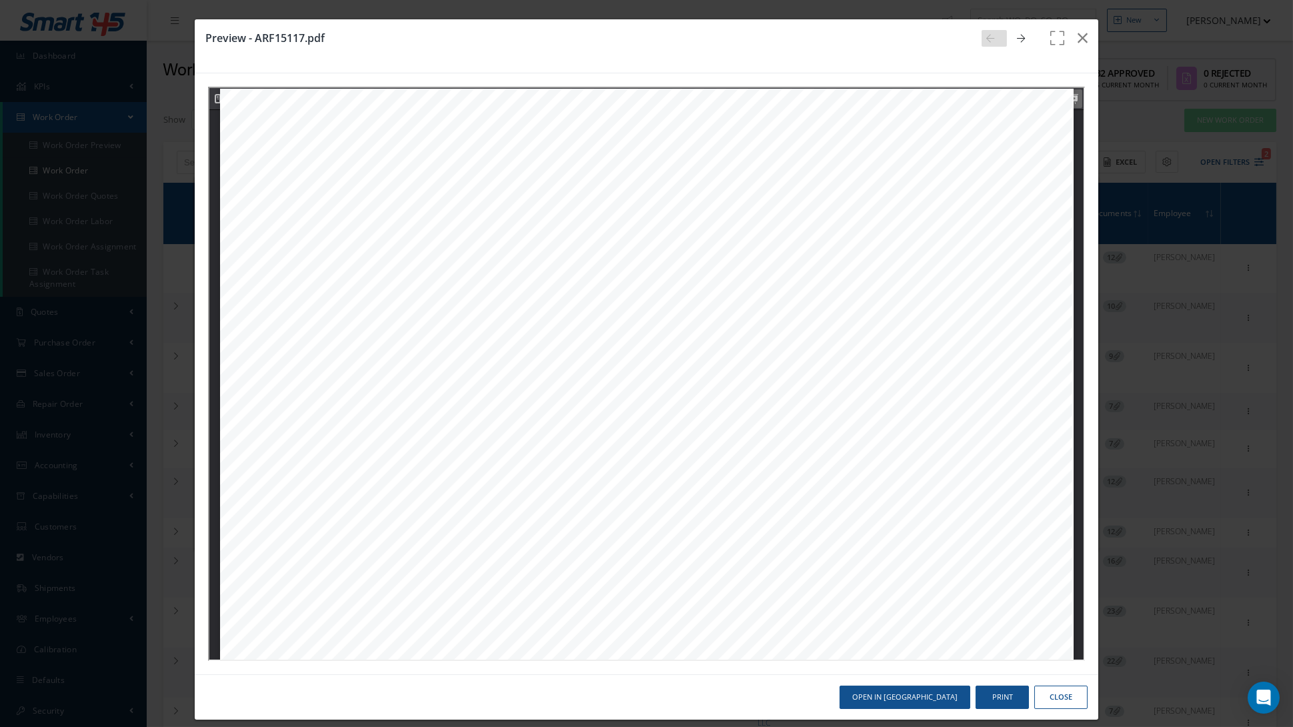
scroll to position [30, 0]
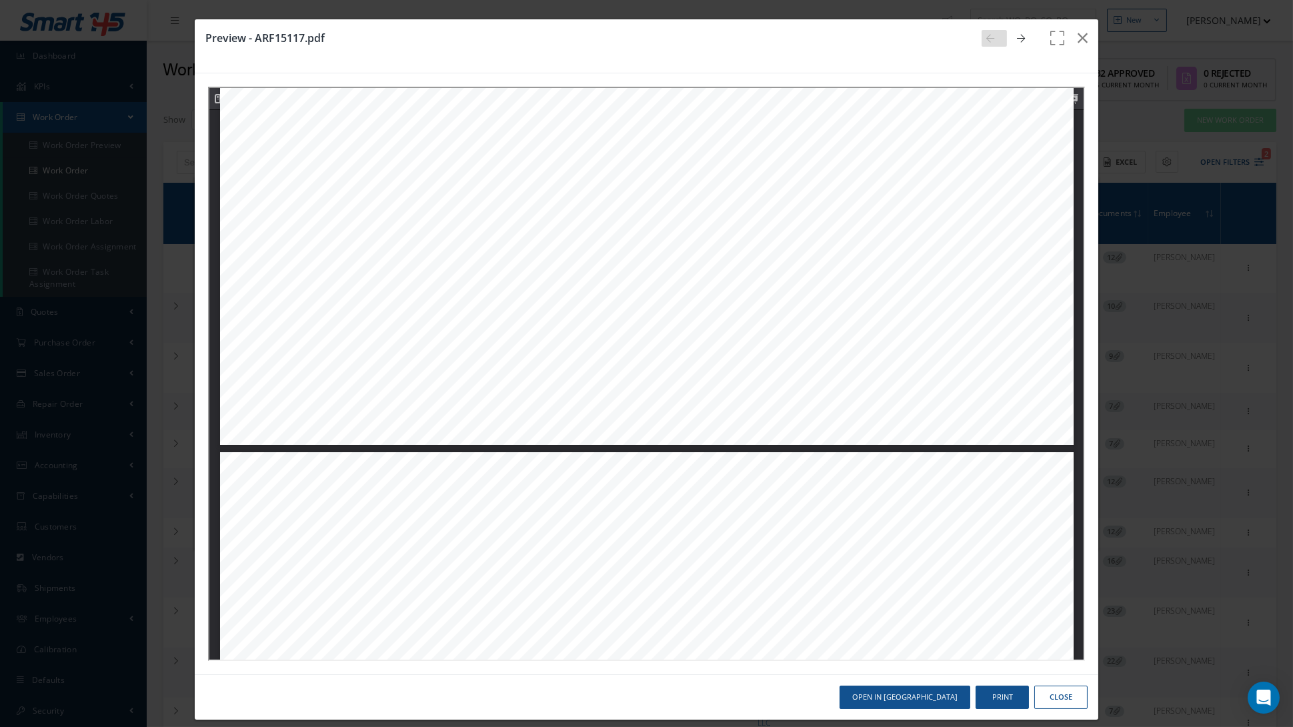
type input "3"
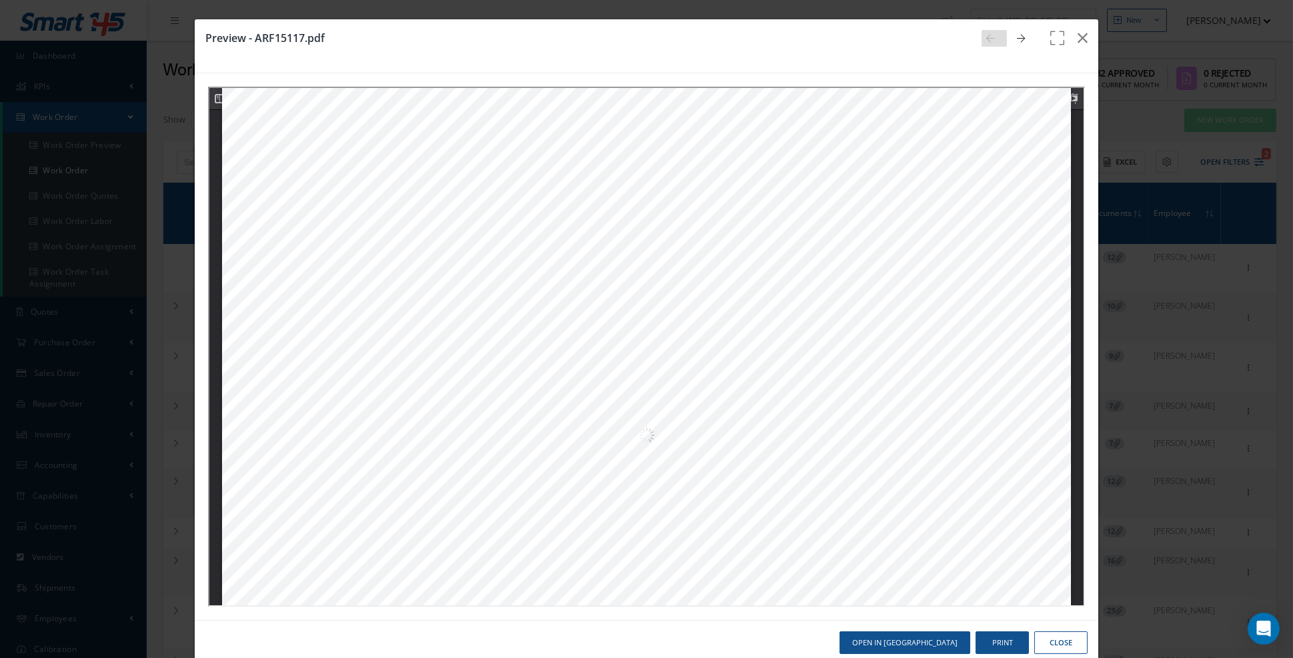
scroll to position [2489, 0]
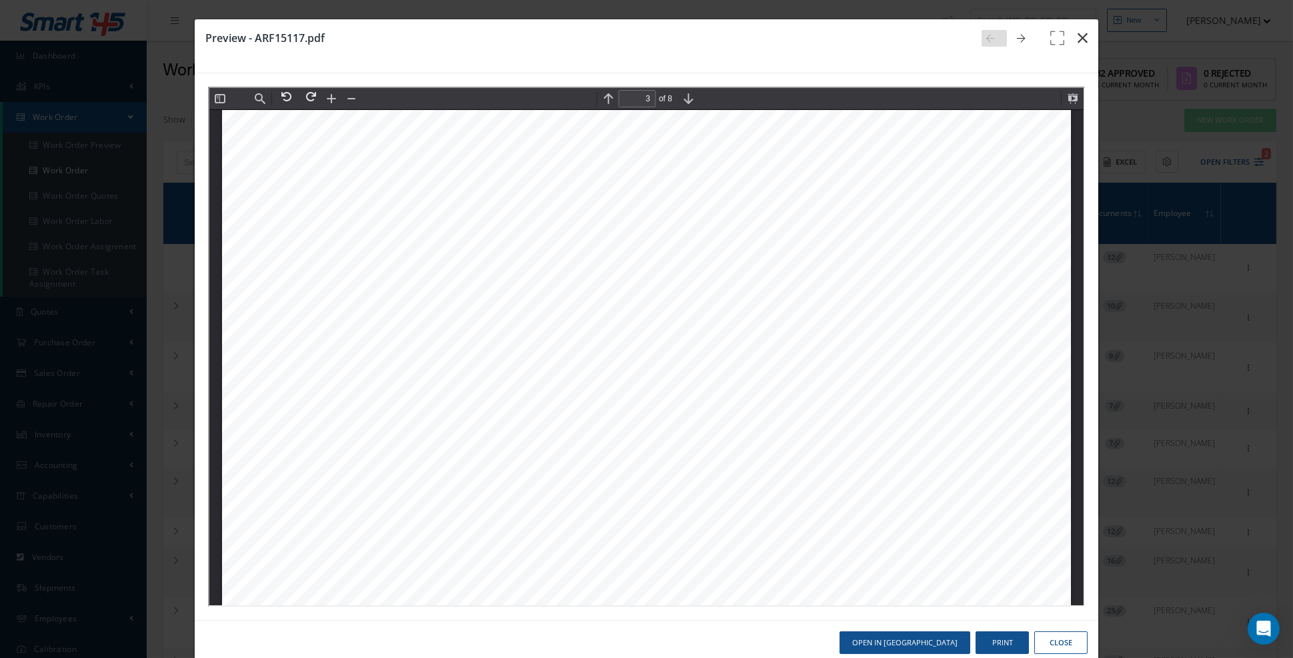
click at [1089, 42] on button "button" at bounding box center [1082, 37] width 31 height 37
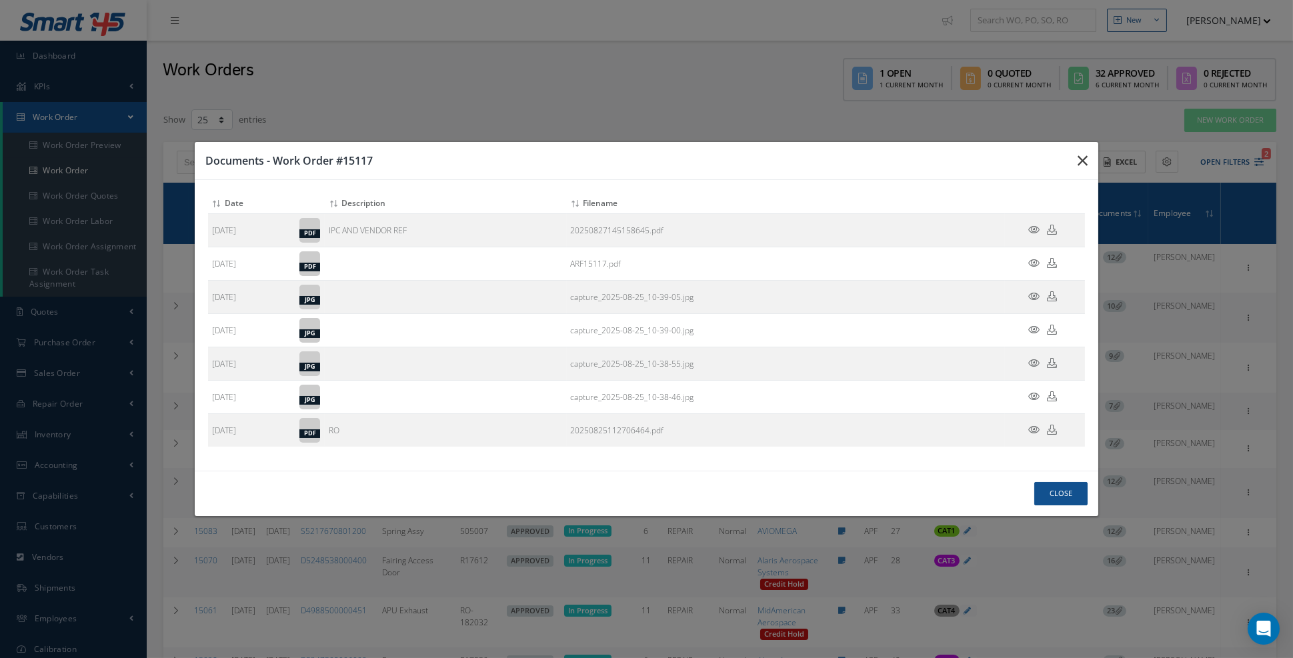
click at [1084, 169] on icon "button" at bounding box center [1083, 161] width 10 height 16
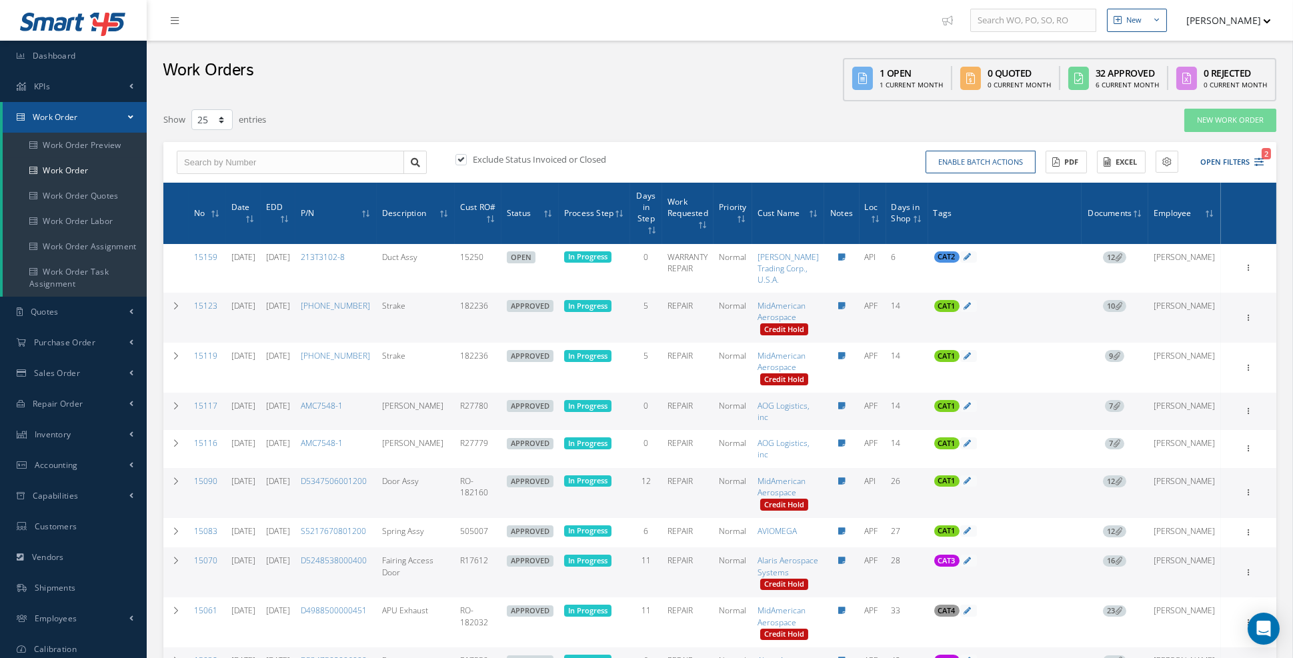
click at [290, 411] on link "09/09/2025" at bounding box center [278, 405] width 24 height 11
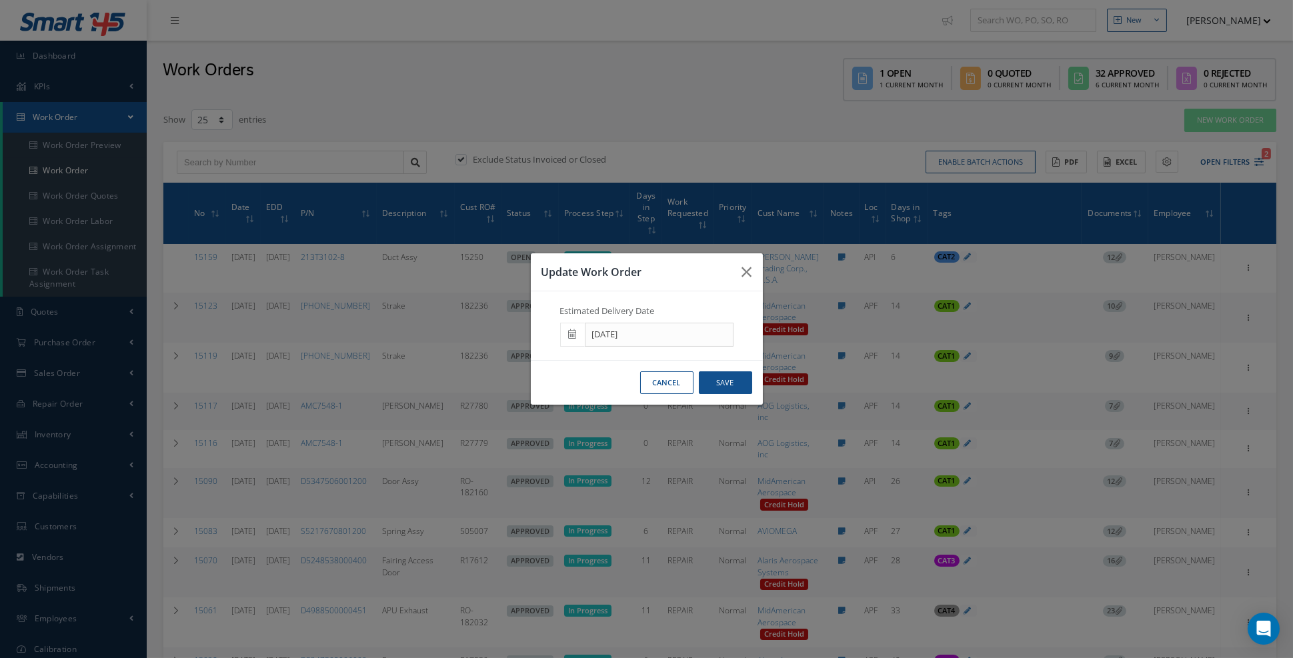
click at [571, 339] on icon at bounding box center [573, 333] width 8 height 9
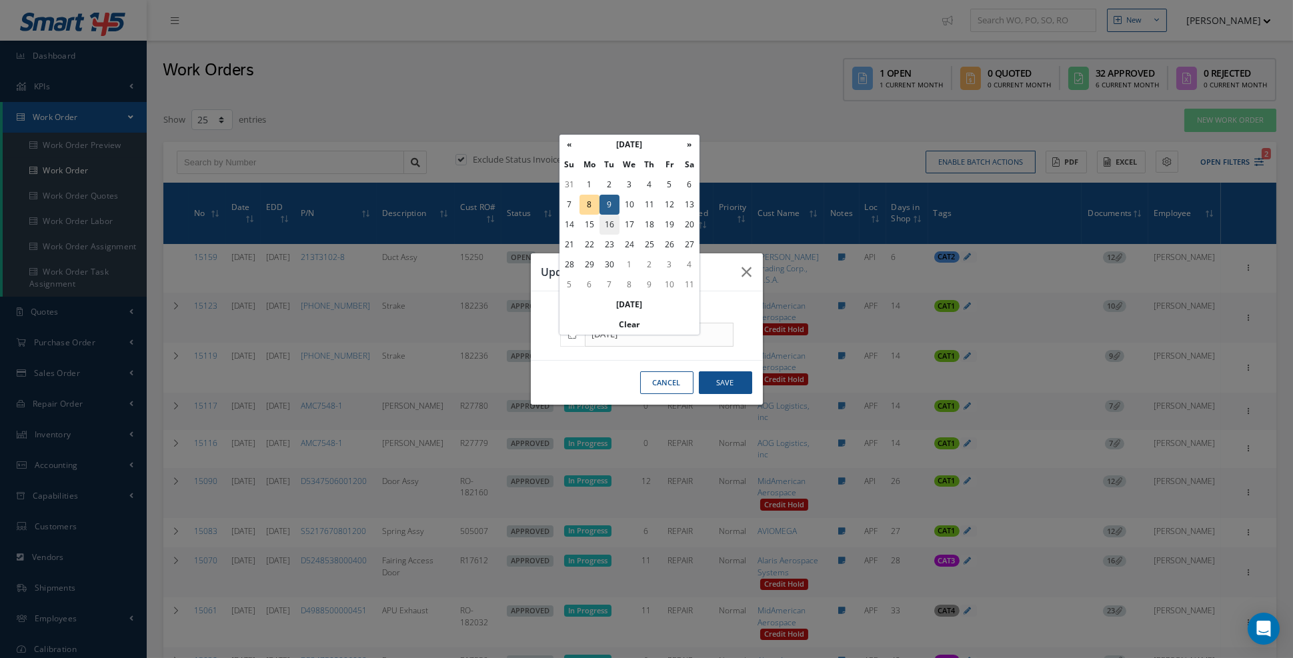
click at [609, 227] on td "16" at bounding box center [609, 225] width 20 height 20
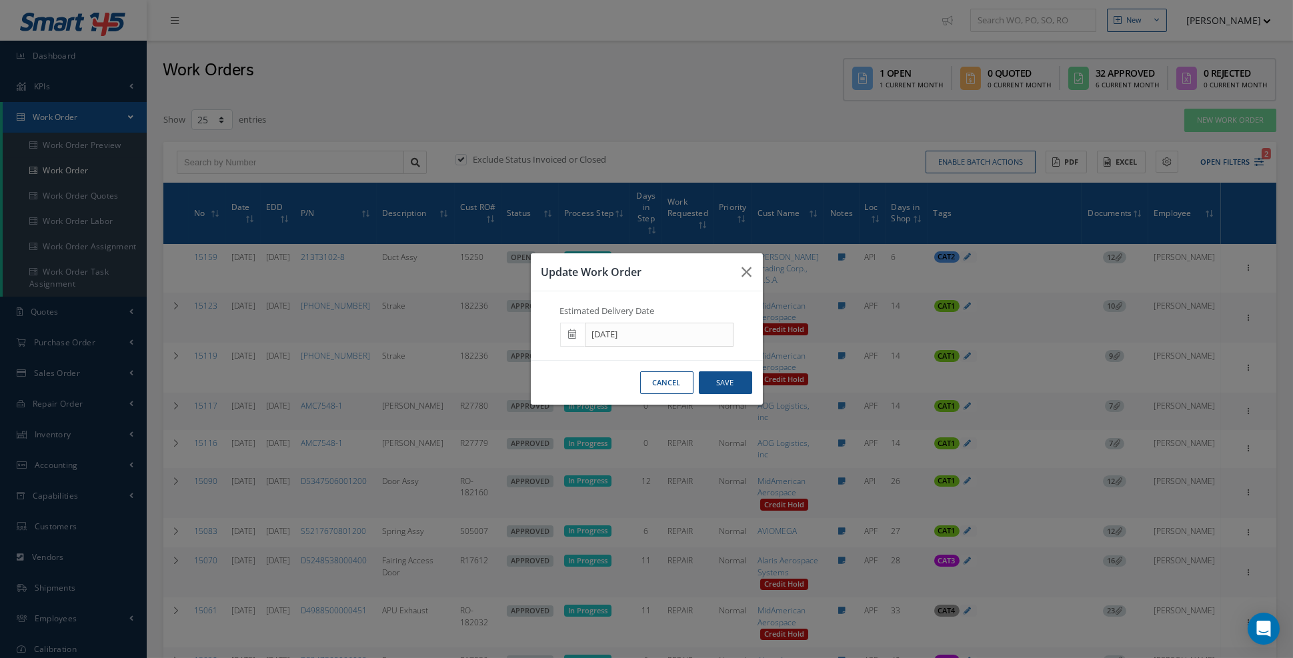
click at [565, 347] on span at bounding box center [572, 335] width 25 height 24
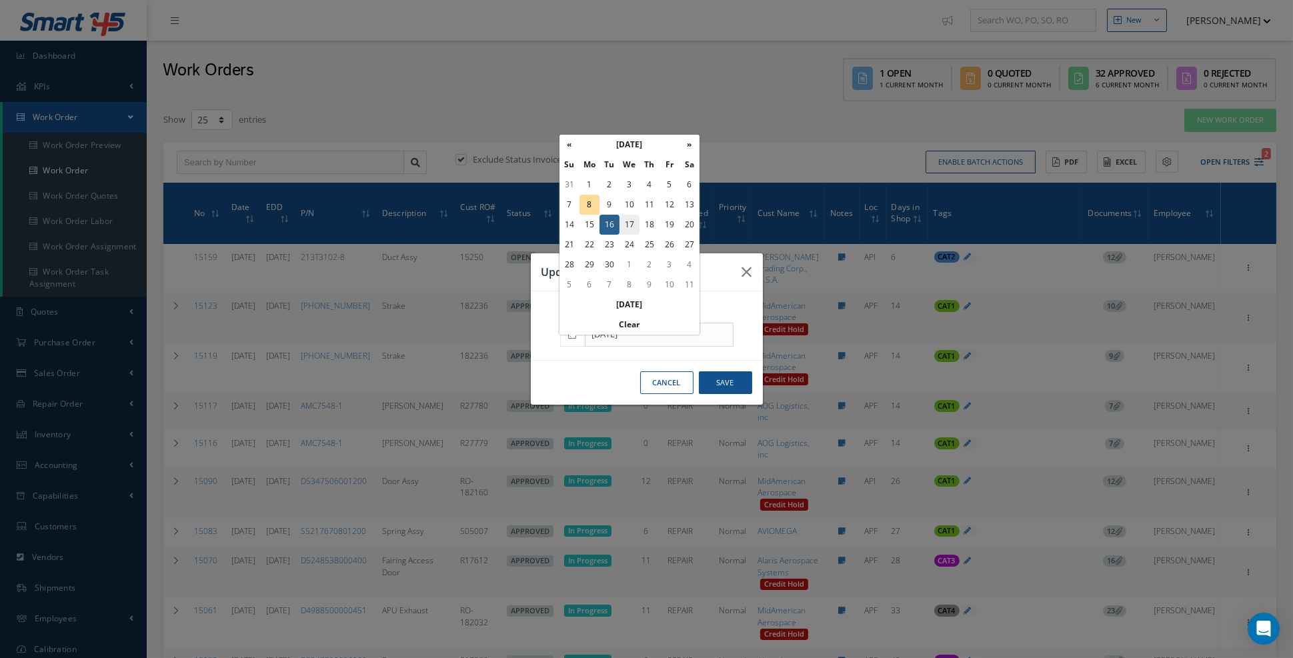
click at [629, 224] on td "17" at bounding box center [629, 225] width 20 height 20
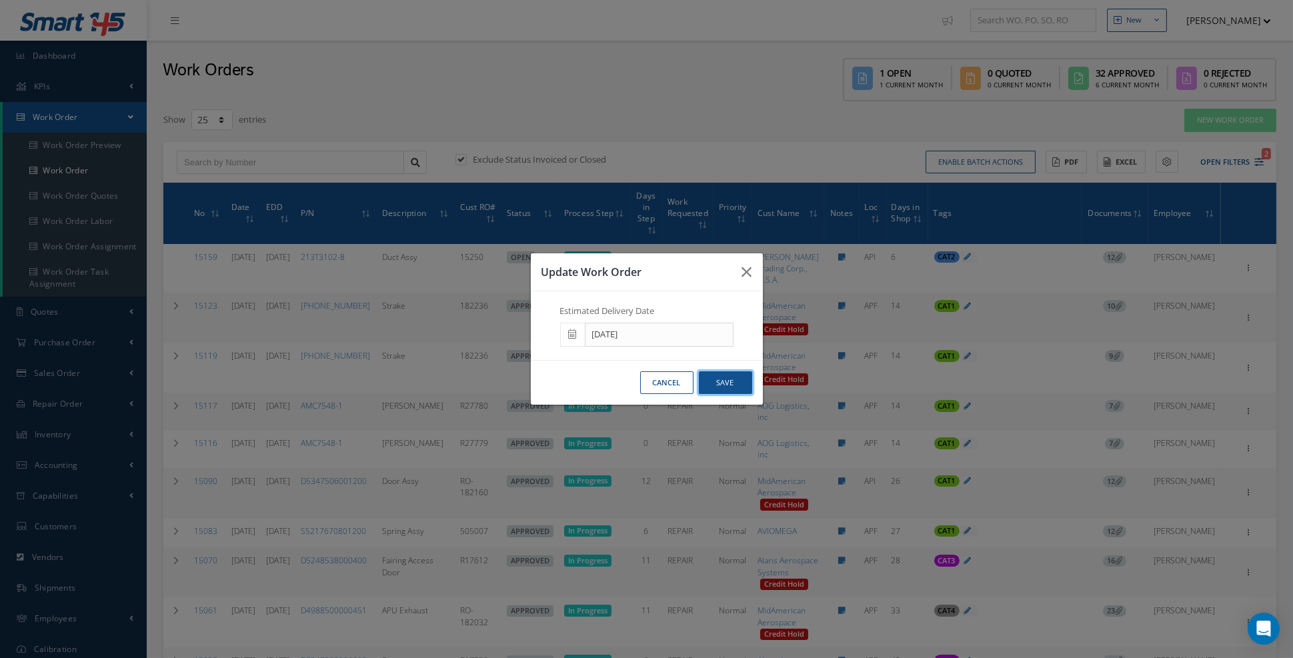
click at [729, 388] on button "Save" at bounding box center [725, 382] width 53 height 23
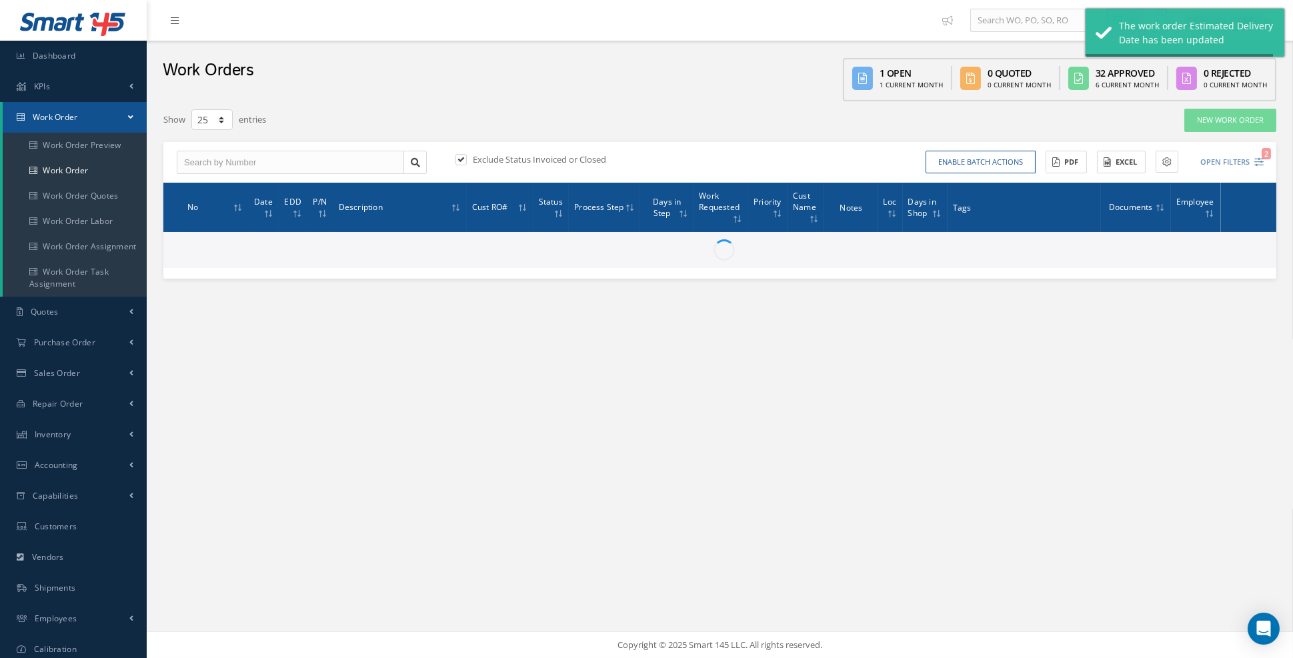
click at [715, 397] on div "New New Work Order New Purchase Order New Customer Quote New Sales Order New Re…" at bounding box center [720, 329] width 1146 height 658
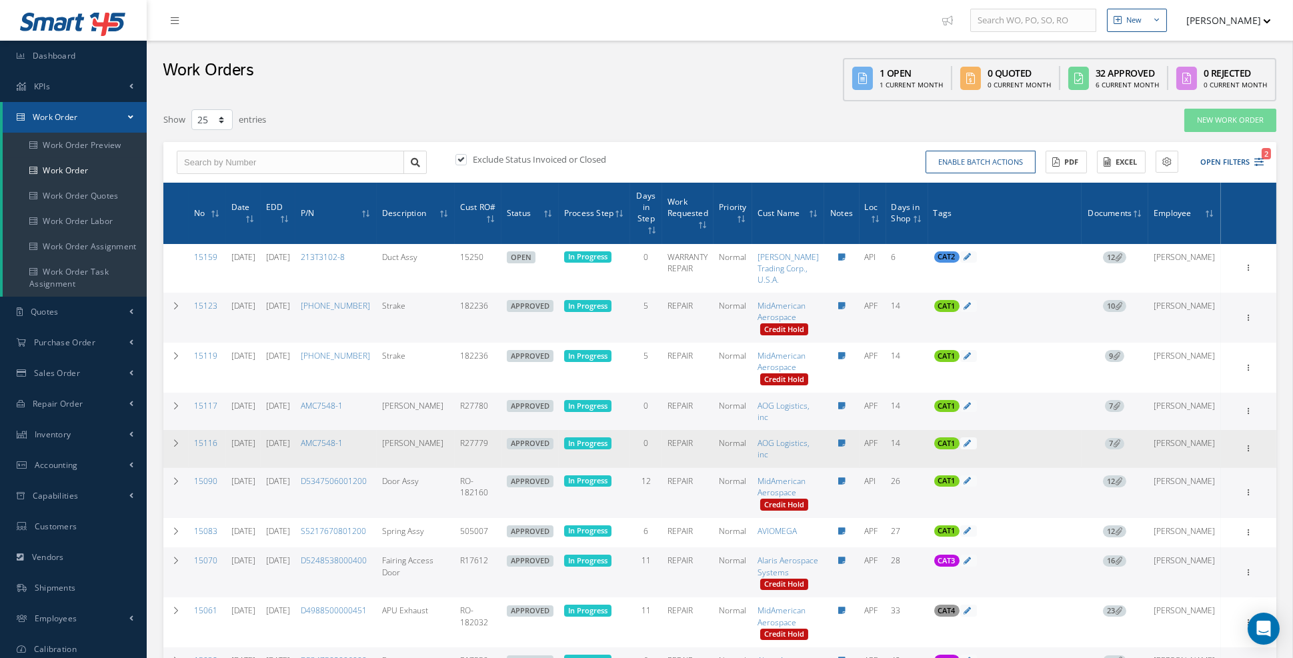
click at [290, 447] on link "09/09/2025" at bounding box center [278, 442] width 24 height 11
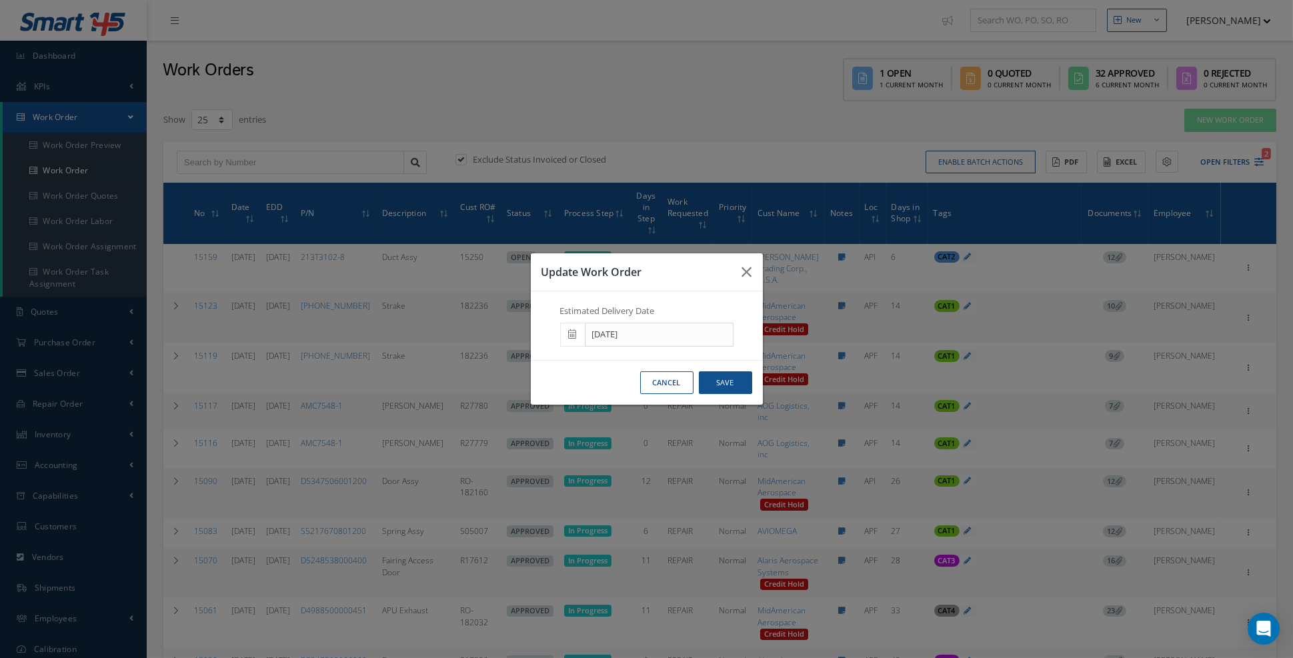
click at [573, 339] on icon at bounding box center [573, 333] width 8 height 9
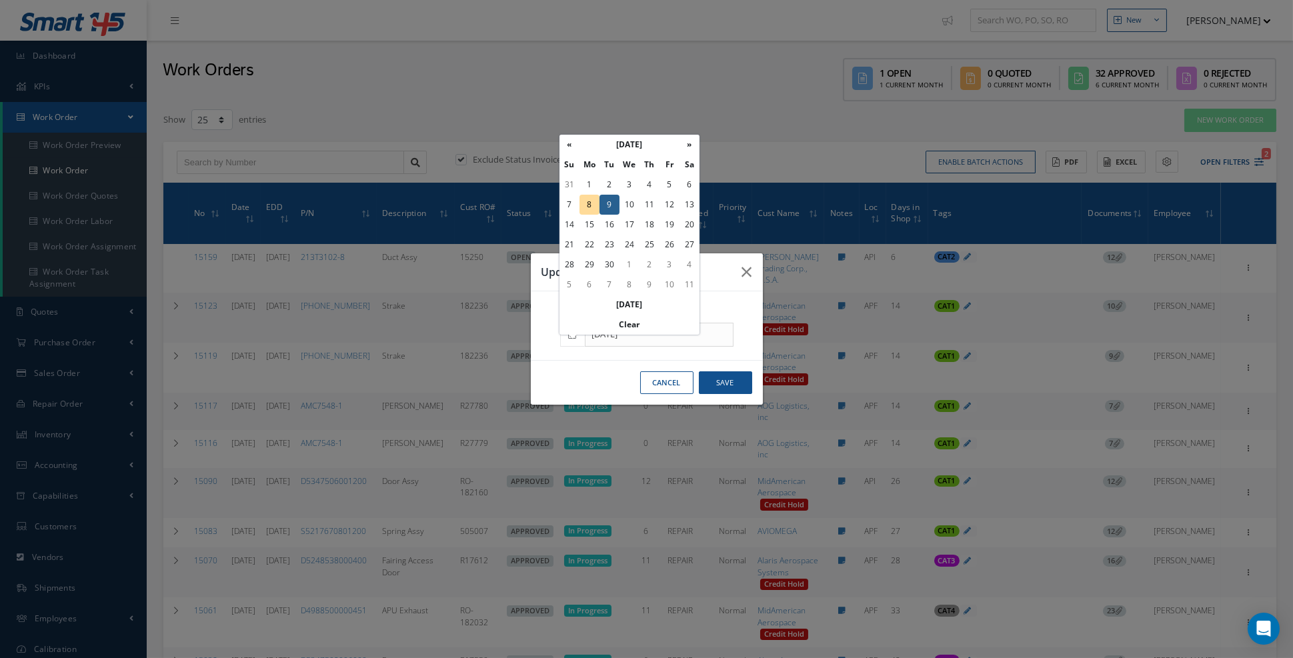
click at [631, 229] on td "17" at bounding box center [629, 225] width 20 height 20
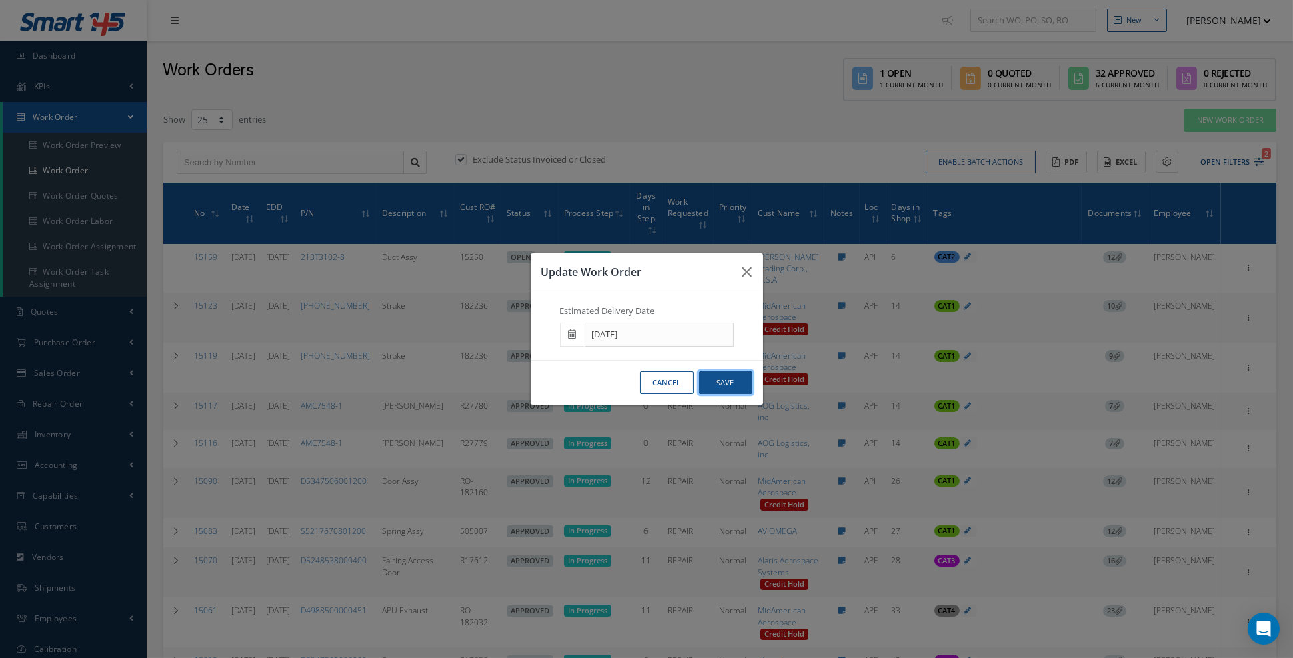
click at [723, 393] on button "Save" at bounding box center [725, 382] width 53 height 23
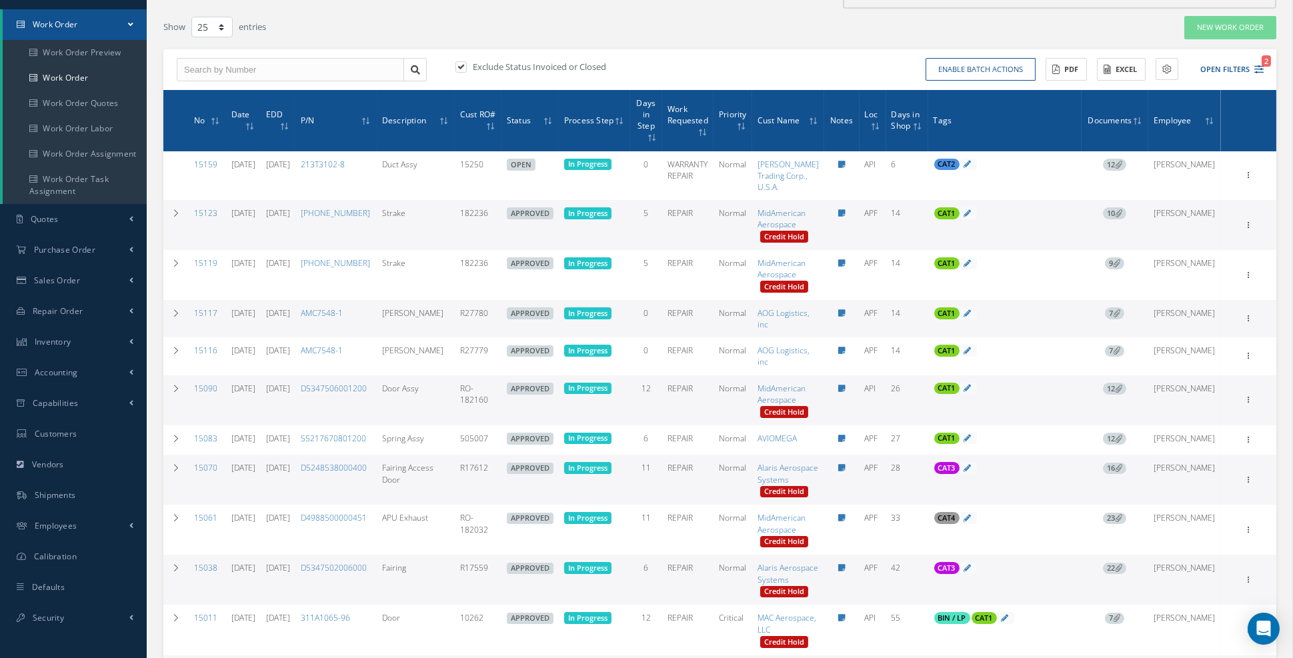
scroll to position [104, 0]
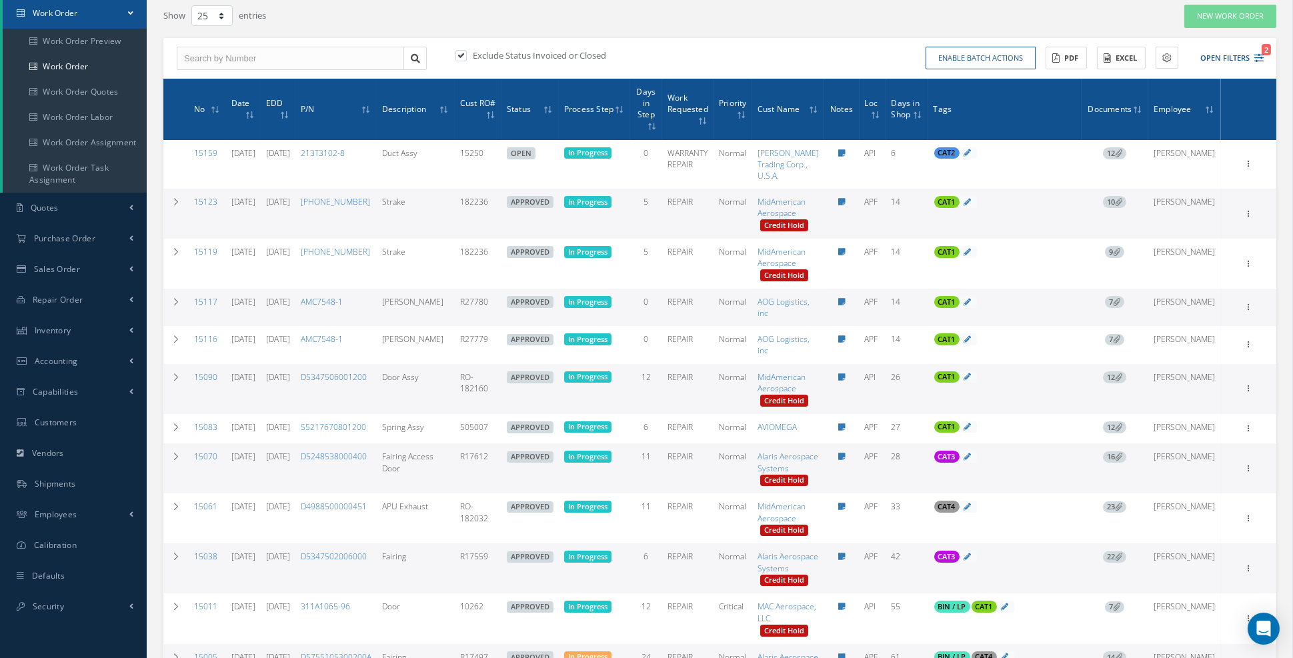
click at [289, 111] on icon at bounding box center [287, 115] width 4 height 8
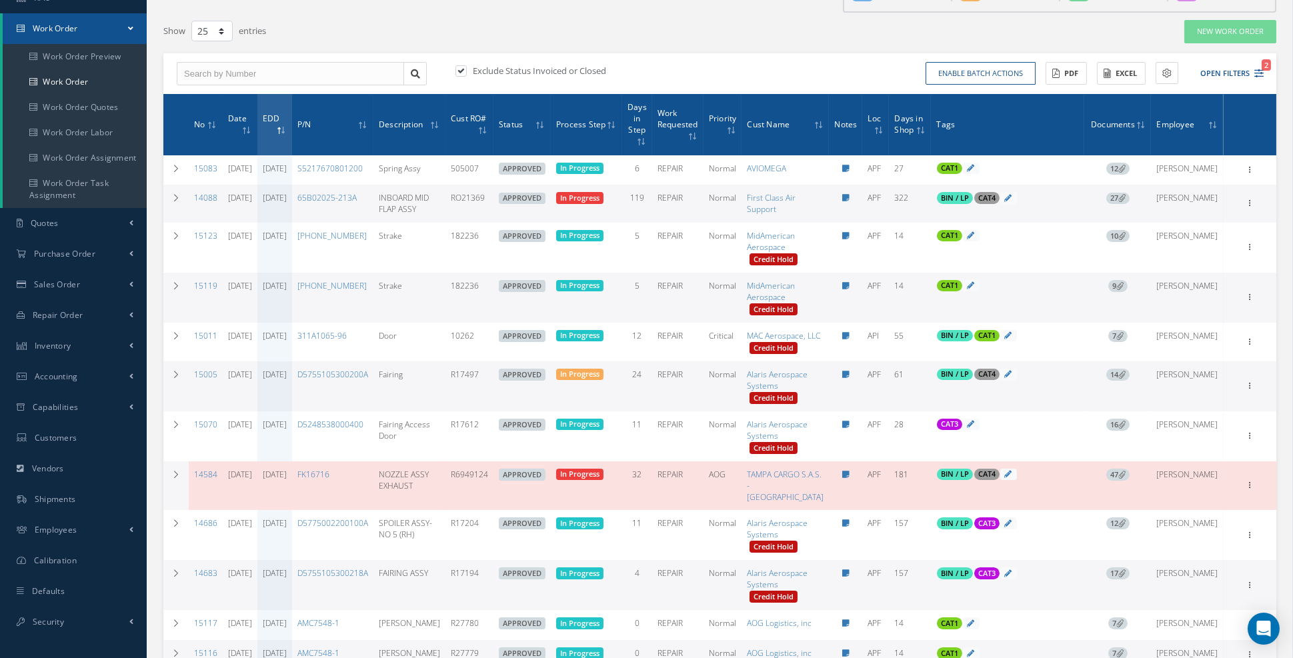
scroll to position [65, 0]
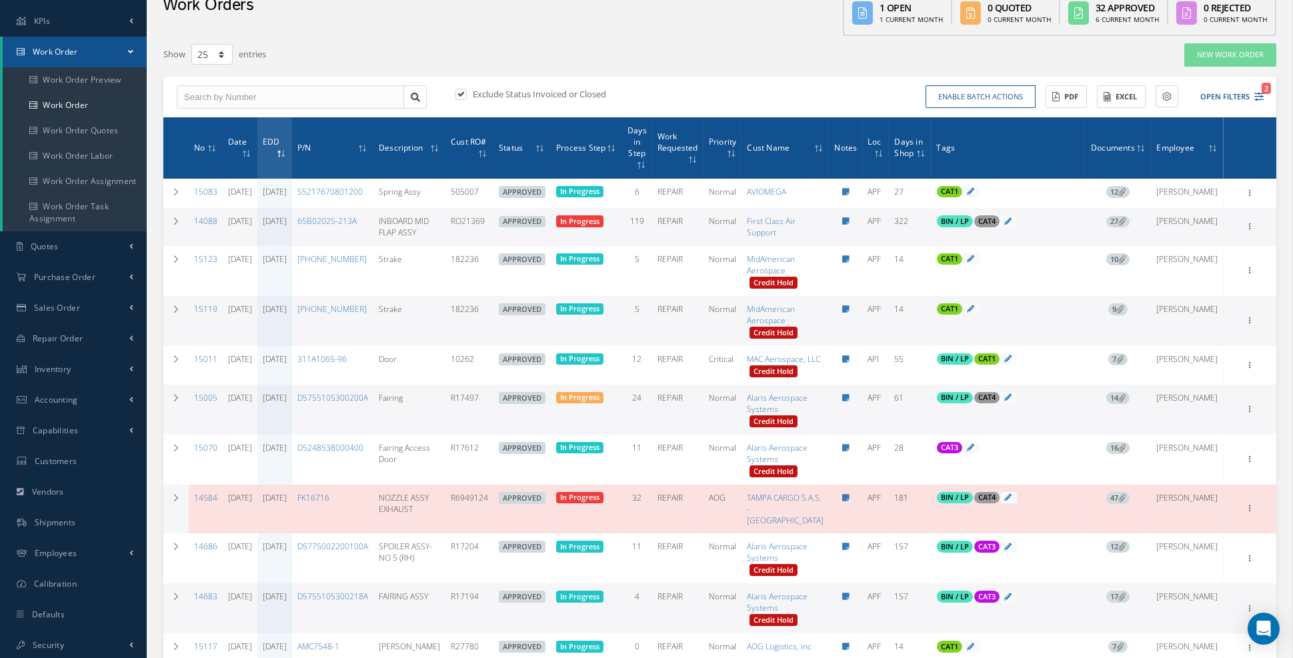
click at [287, 227] on link "[DATE]" at bounding box center [275, 220] width 24 height 11
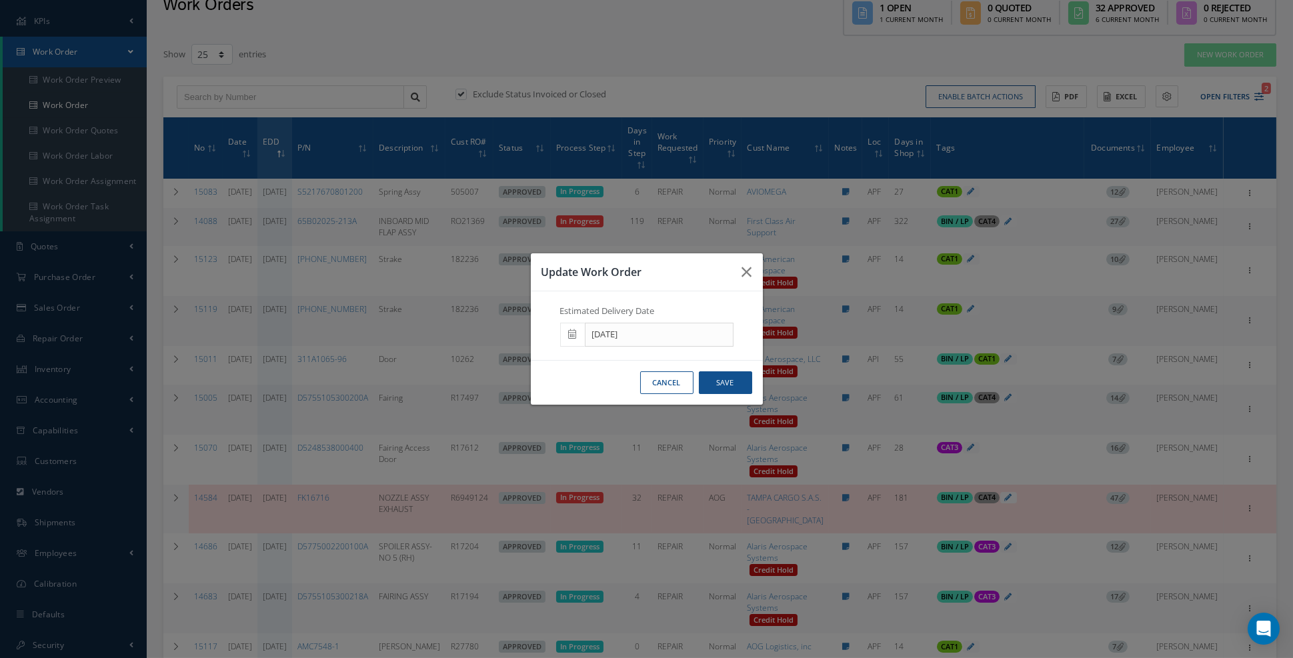
click at [569, 339] on icon at bounding box center [573, 333] width 8 height 9
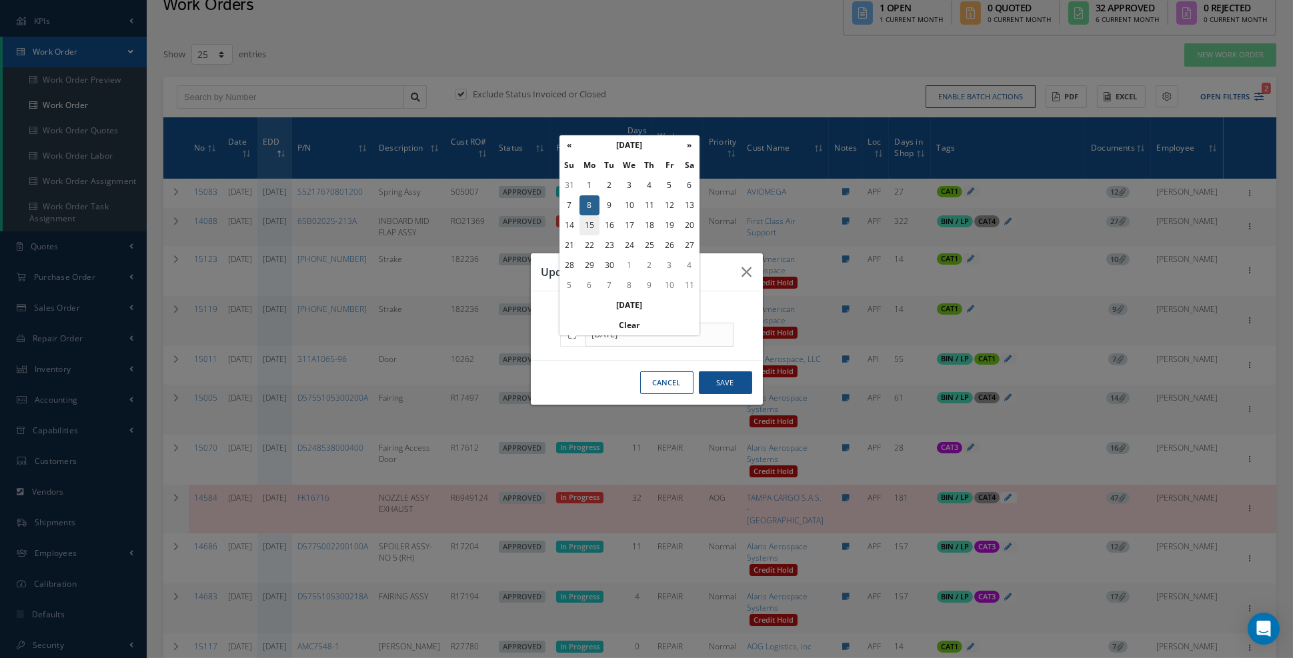
click at [591, 228] on td "15" at bounding box center [589, 225] width 20 height 20
type input "09/15/2025"
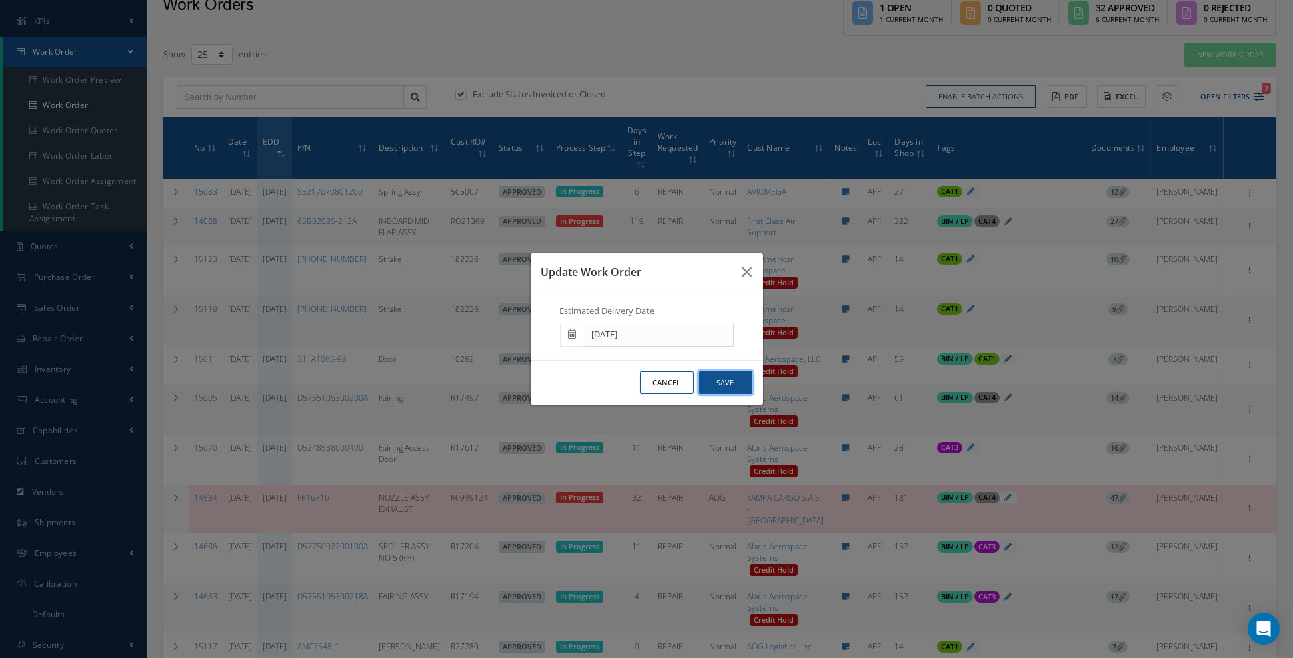
click at [719, 390] on button "Save" at bounding box center [725, 382] width 53 height 23
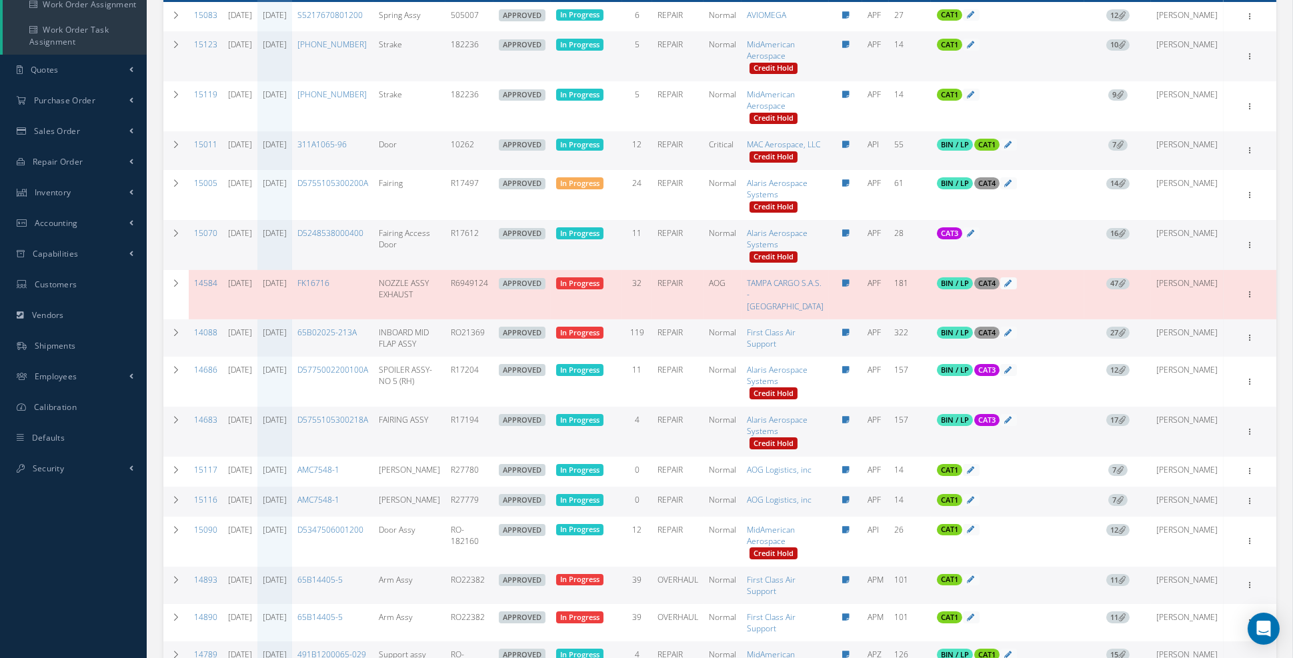
scroll to position [244, 0]
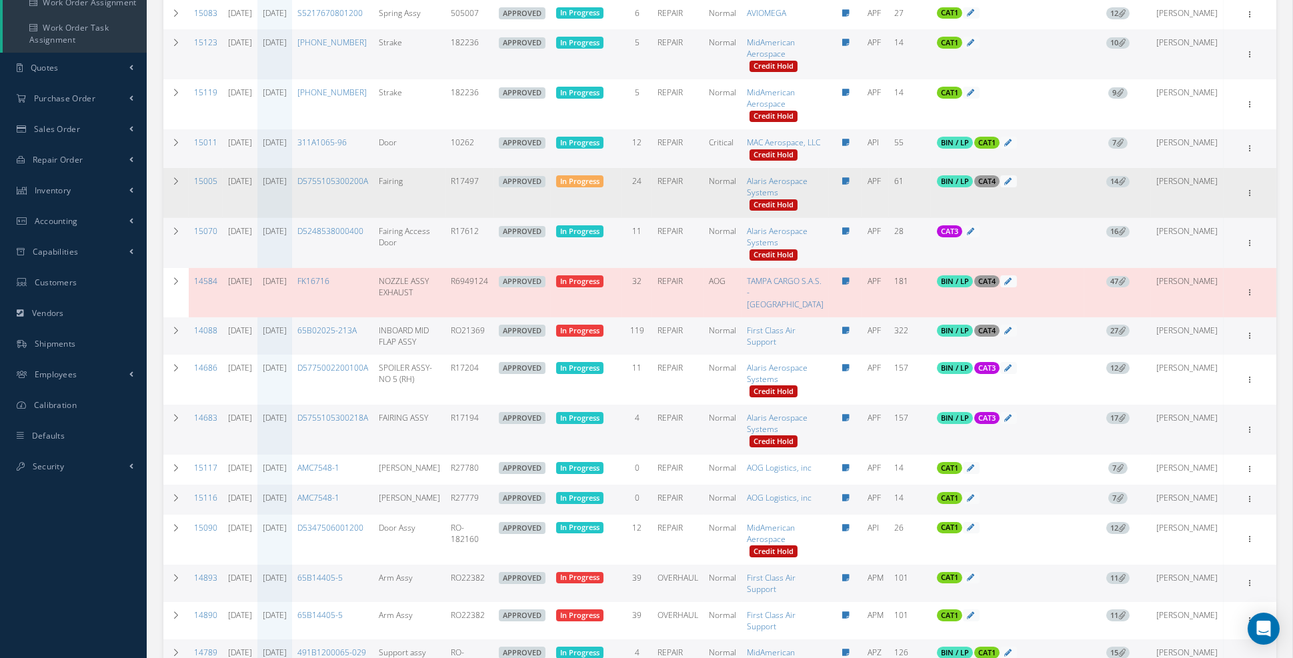
click at [1126, 185] on icon at bounding box center [1121, 180] width 7 height 7
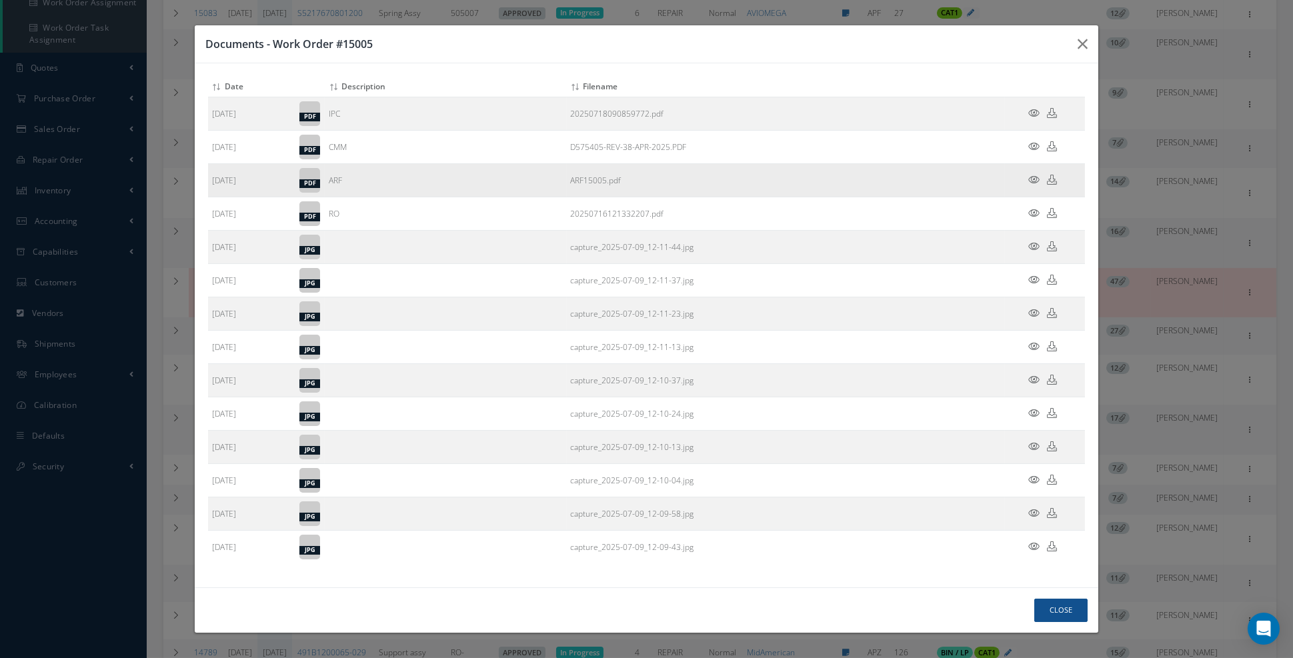
click at [1035, 185] on icon at bounding box center [1033, 180] width 11 height 10
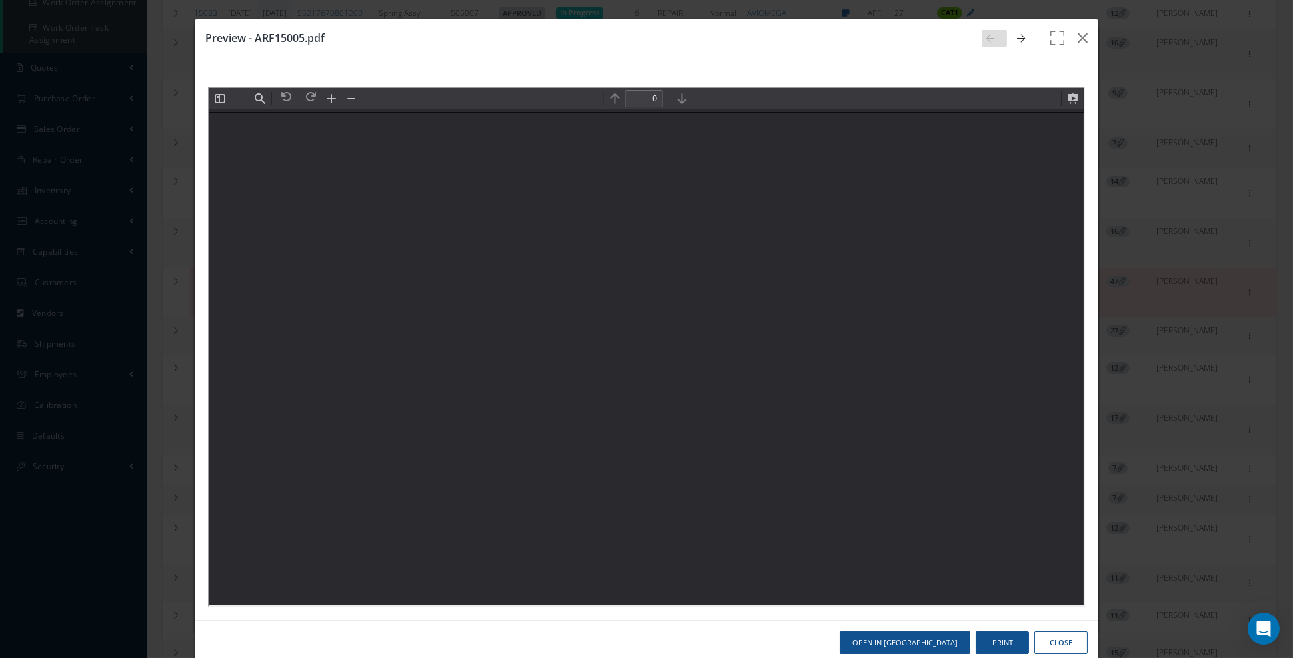
scroll to position [0, 0]
type input "4"
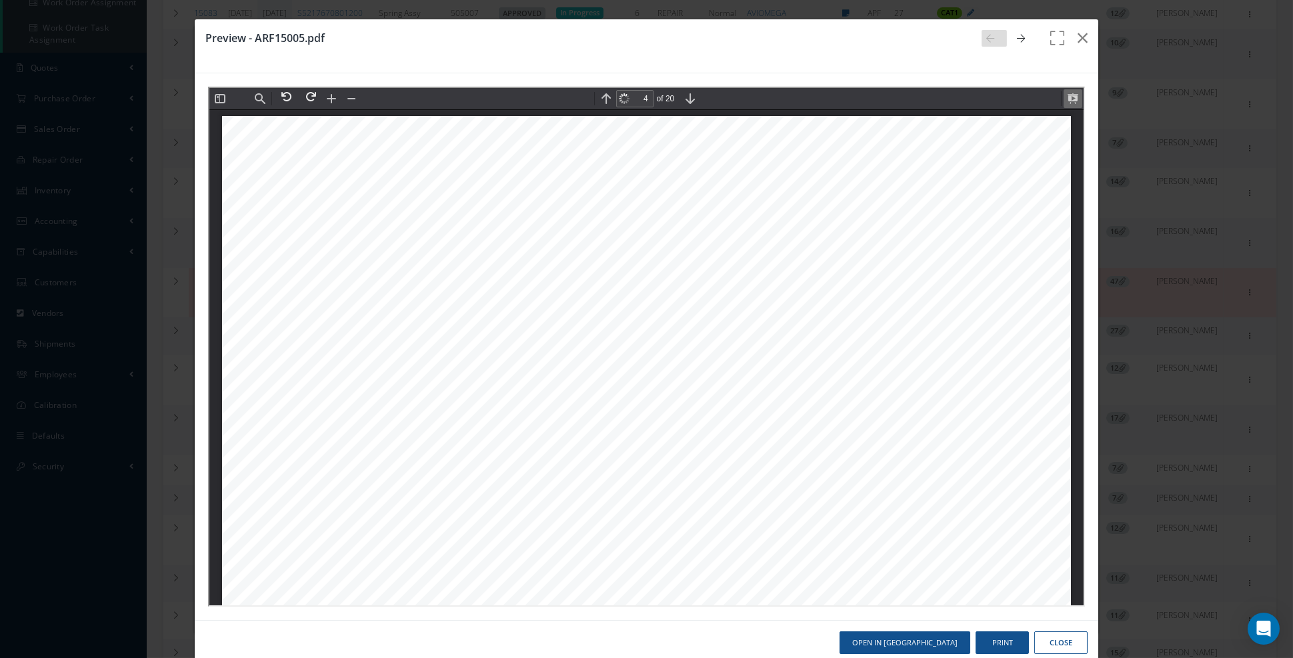
scroll to position [3421, 0]
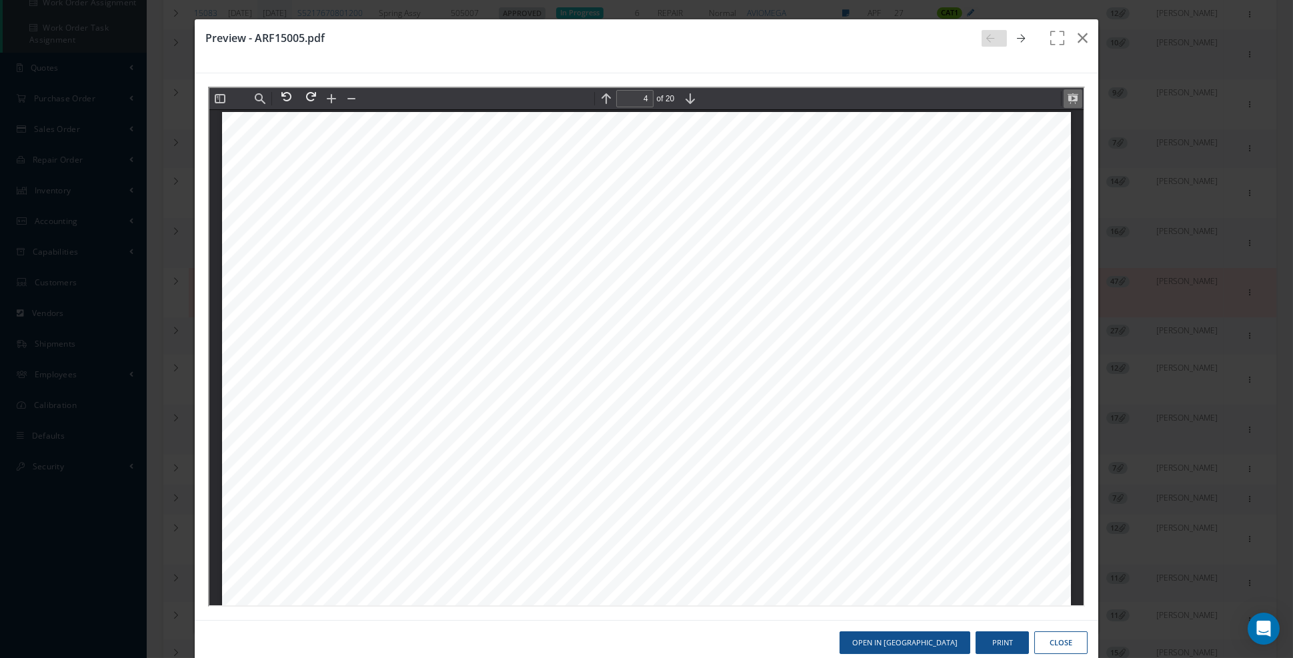
click at [1071, 99] on button at bounding box center [1071, 97] width 19 height 19
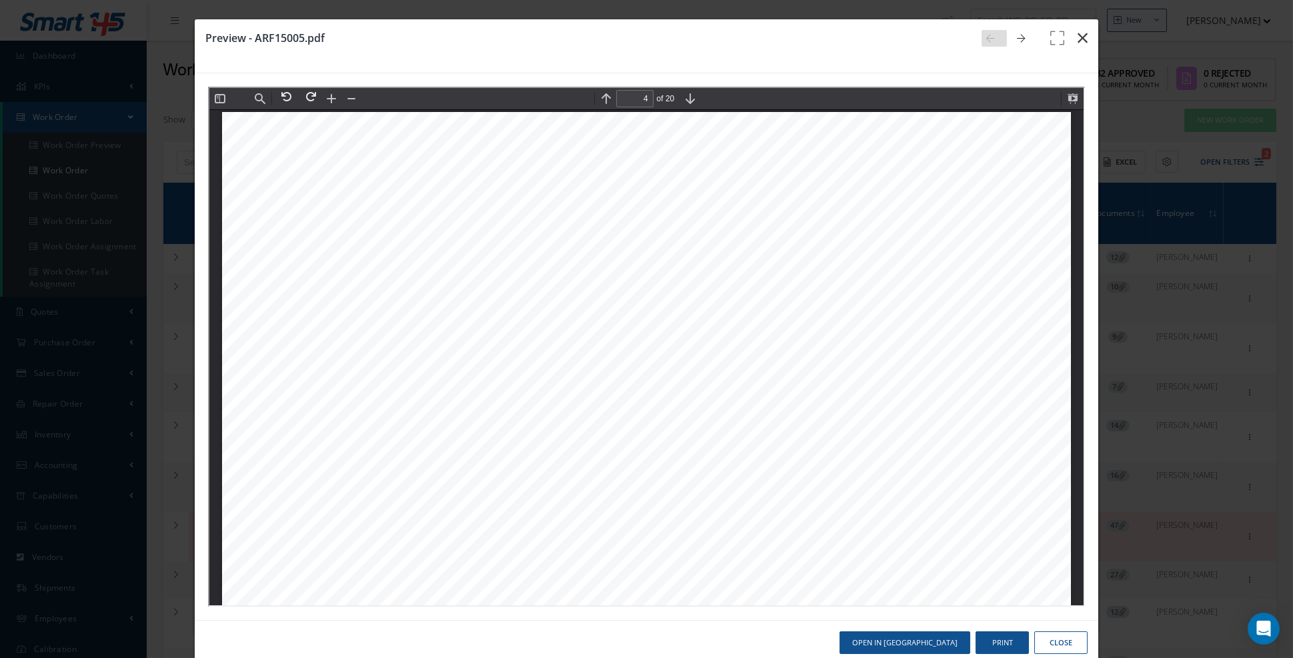
click at [1086, 50] on button "button" at bounding box center [1082, 37] width 31 height 37
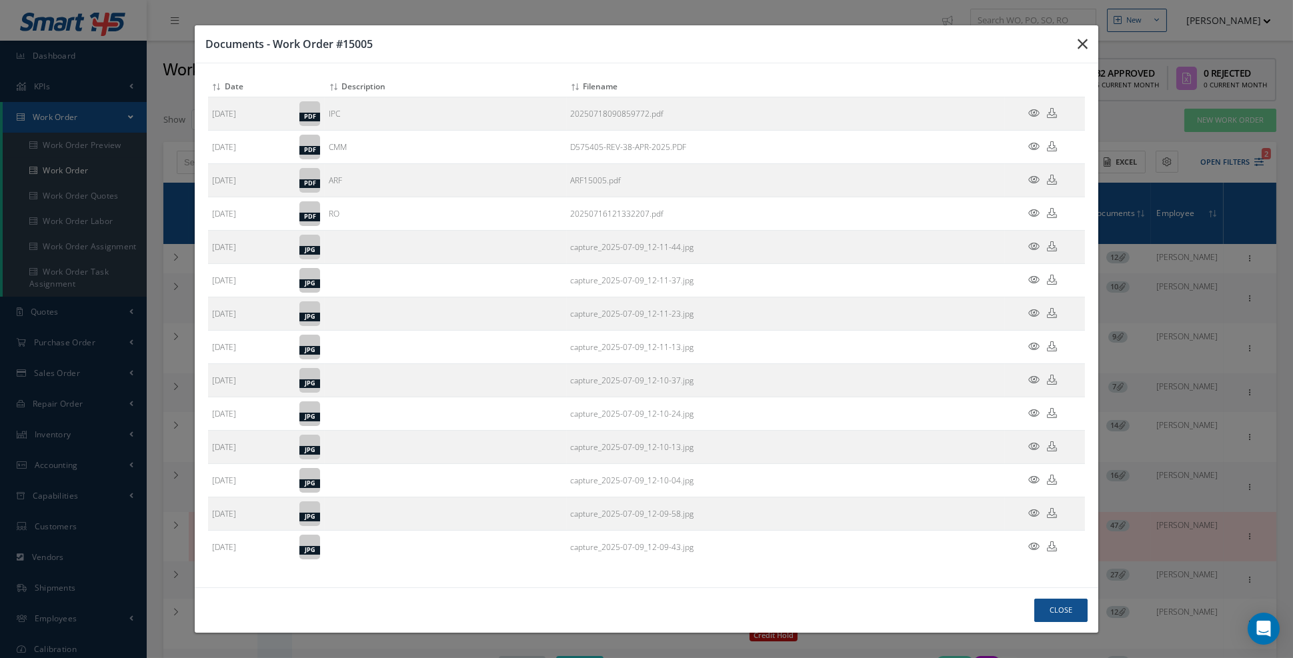
drag, startPoint x: 1082, startPoint y: 57, endPoint x: 1062, endPoint y: 75, distance: 27.9
click at [1082, 52] on icon "button" at bounding box center [1083, 44] width 10 height 16
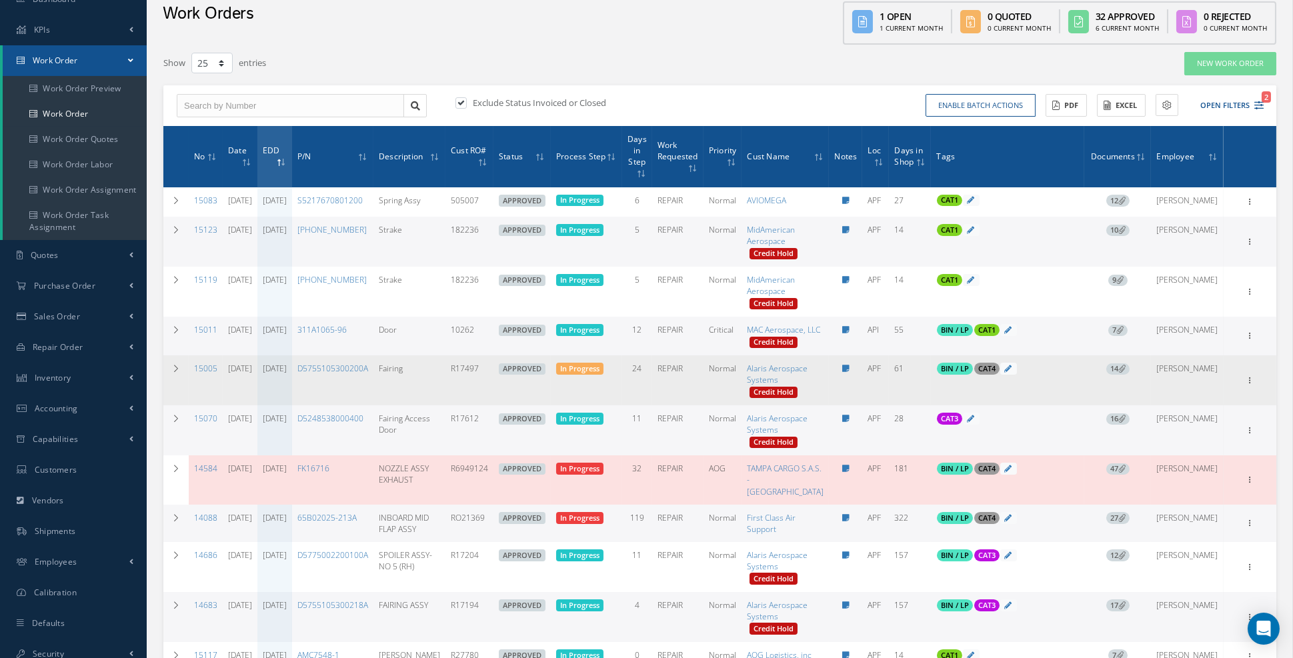
scroll to position [61, 0]
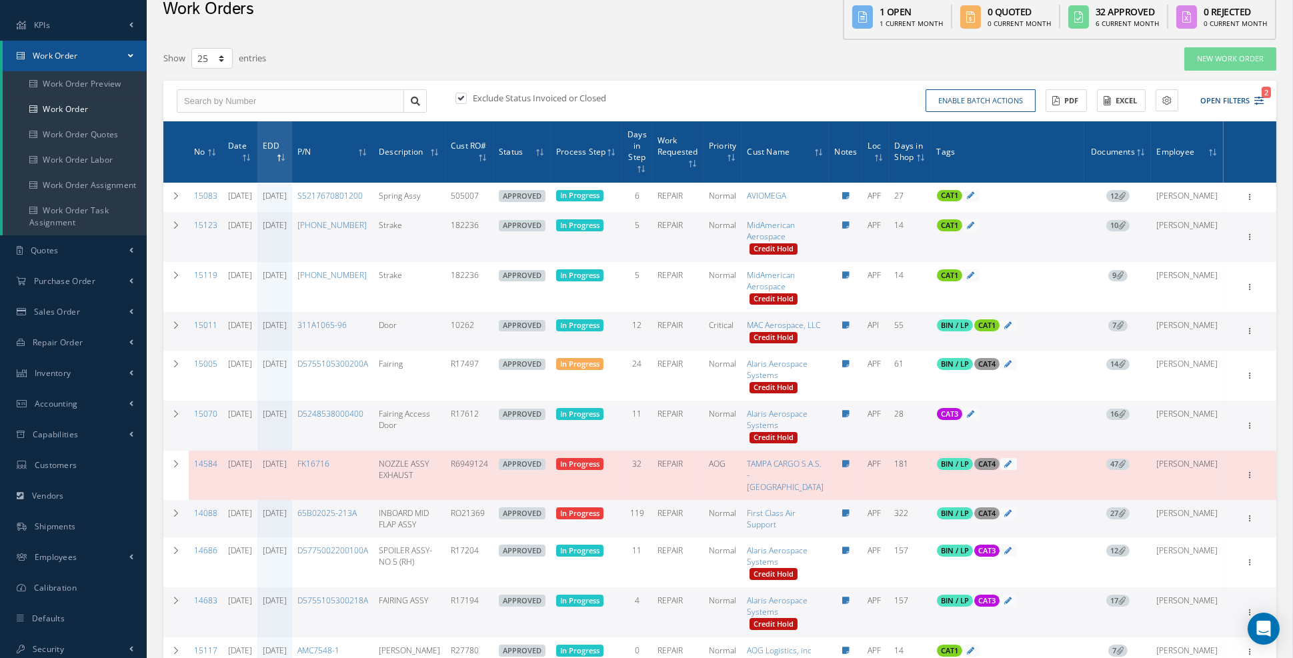
click at [1126, 417] on icon at bounding box center [1121, 413] width 7 height 7
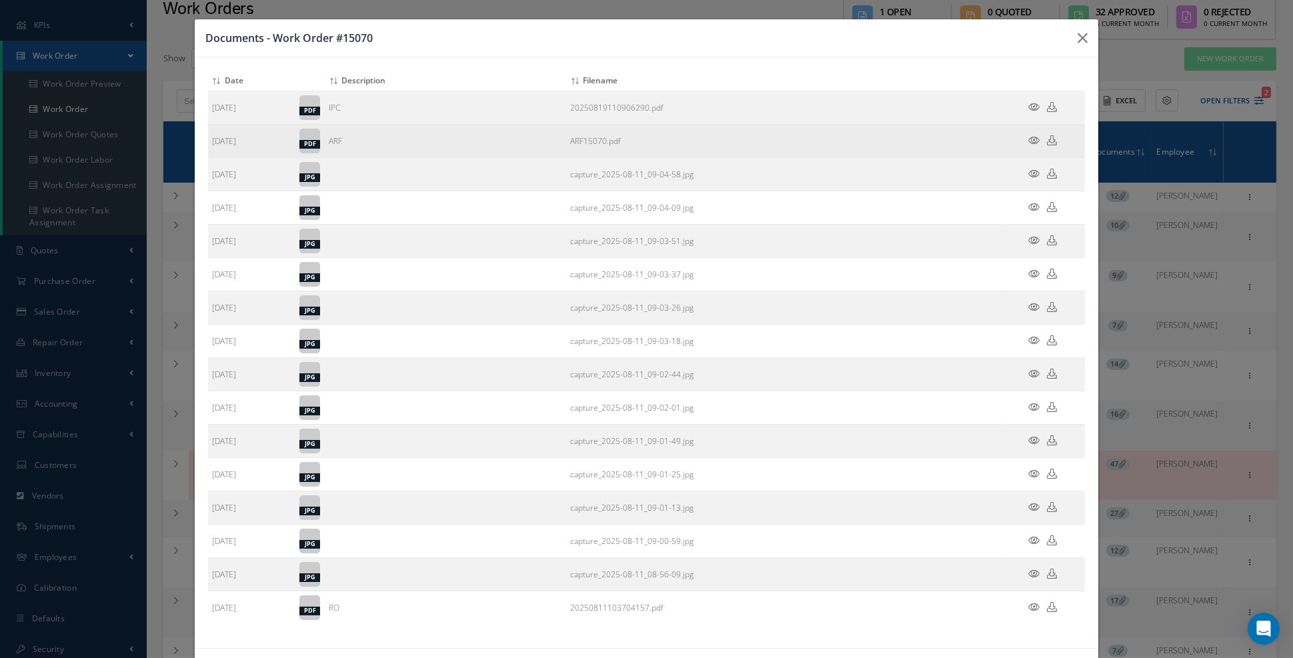
click at [1034, 139] on icon at bounding box center [1033, 140] width 11 height 10
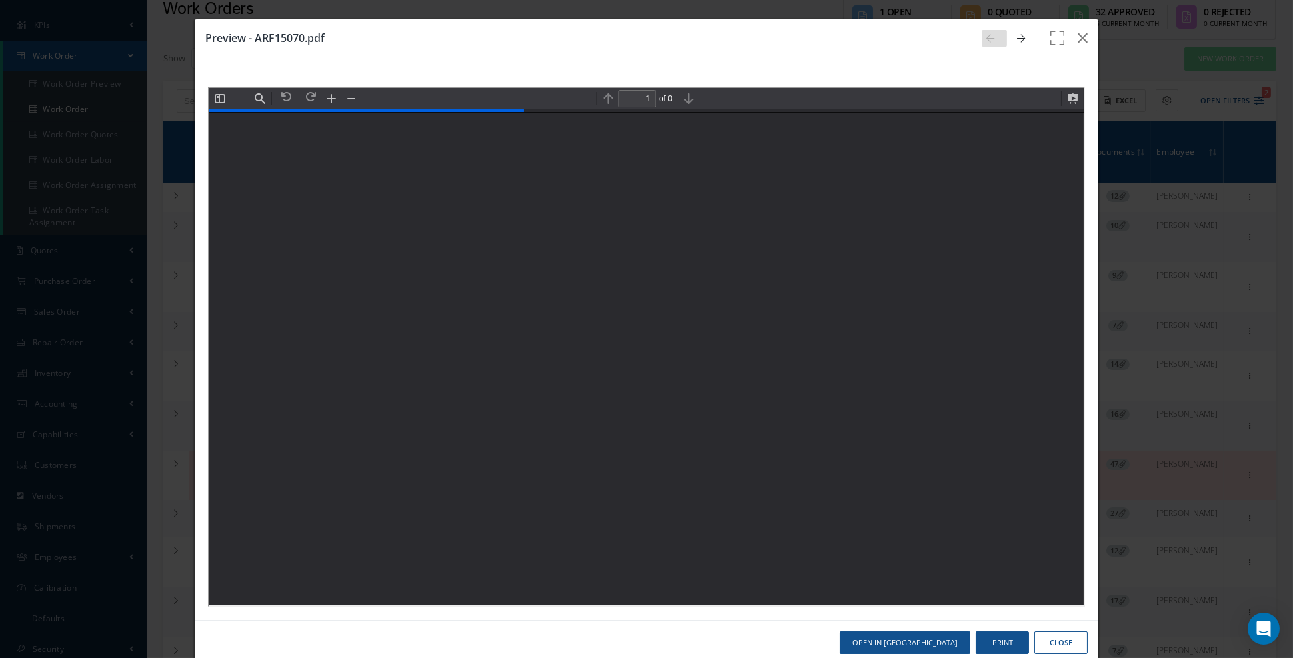
scroll to position [6, 0]
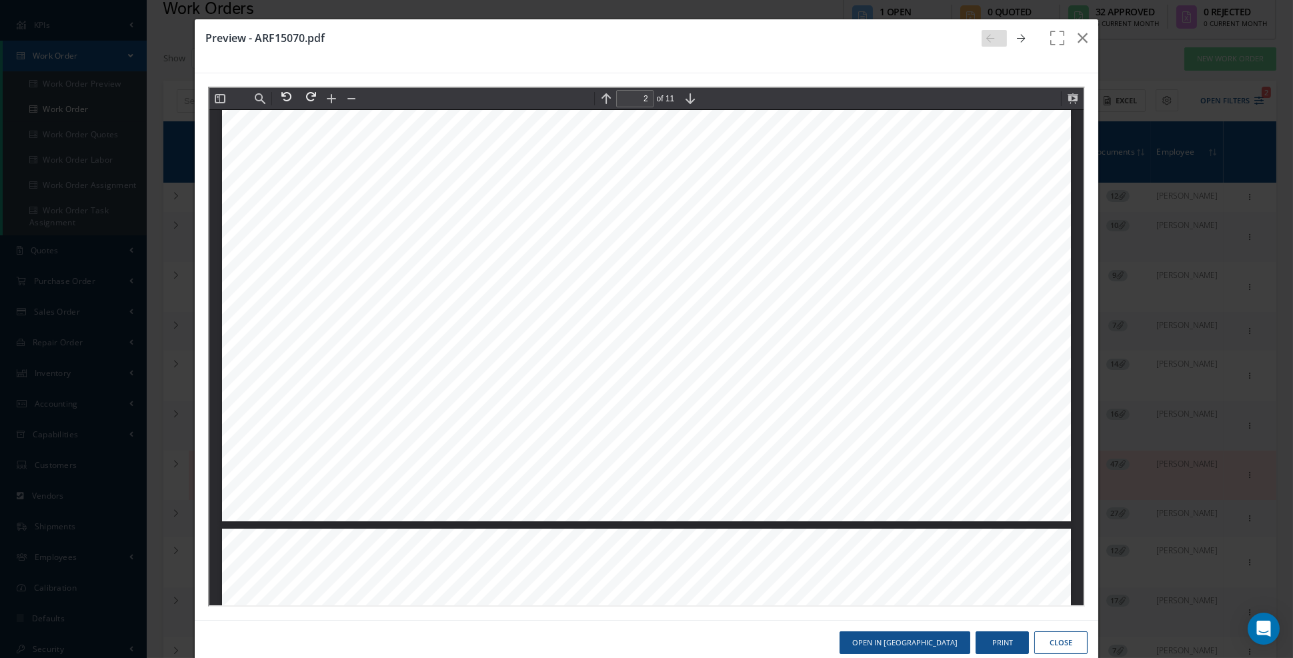
type input "3"
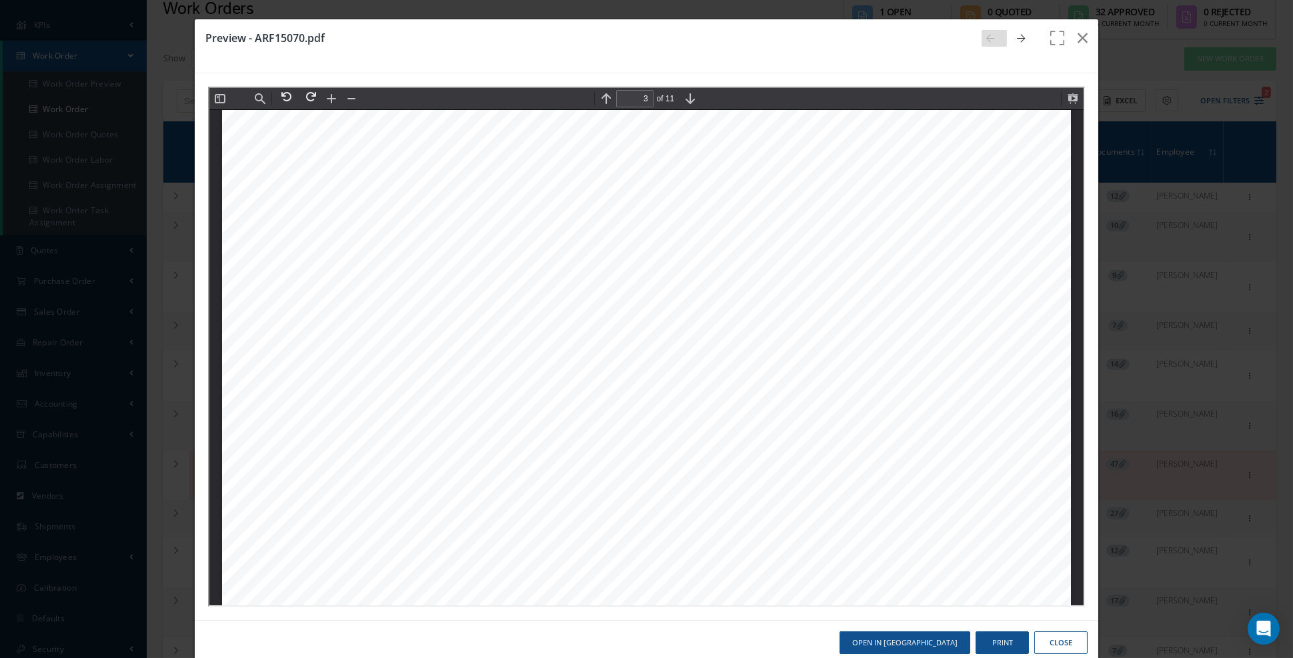
scroll to position [2658, 0]
click at [1084, 46] on button "button" at bounding box center [1082, 37] width 31 height 37
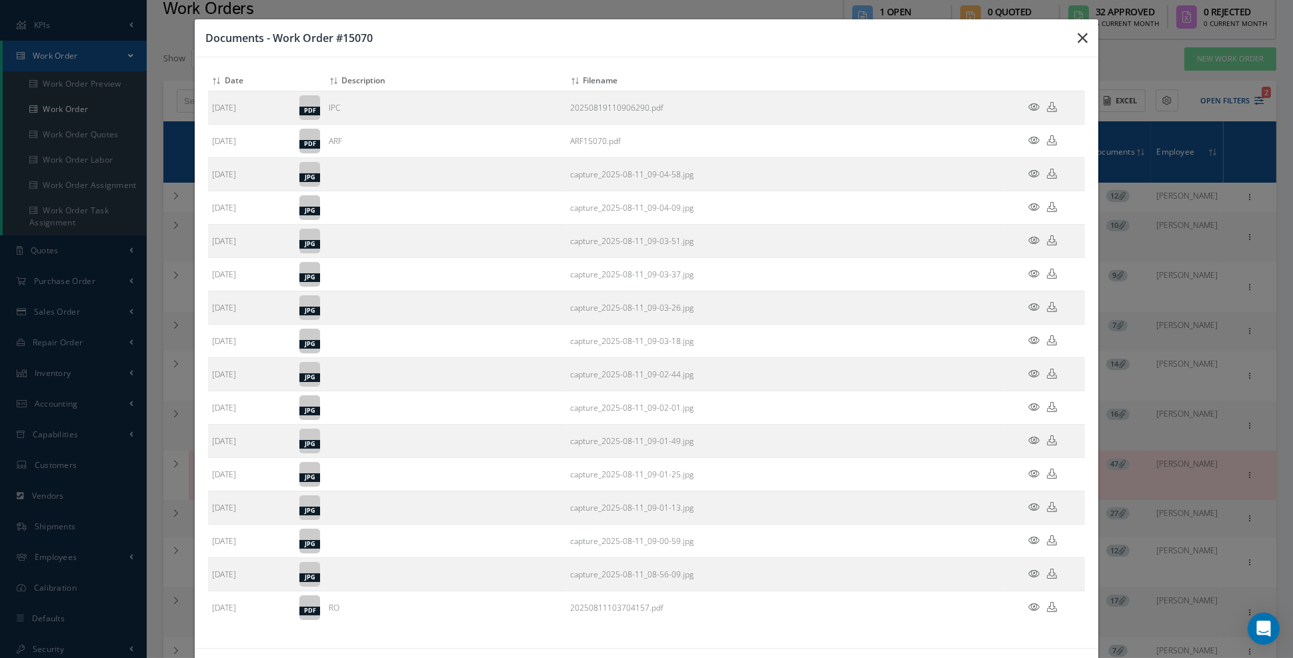
click at [1084, 46] on button "button" at bounding box center [1082, 37] width 31 height 37
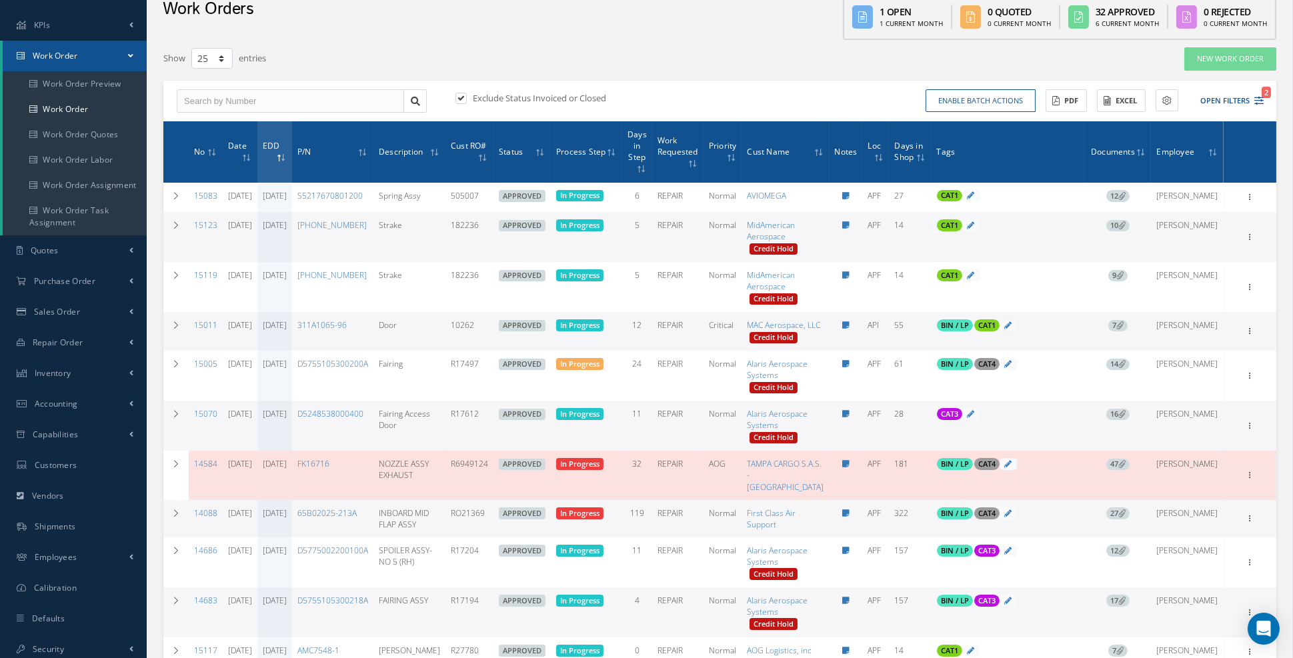
click at [181, 451] on td at bounding box center [175, 426] width 25 height 50
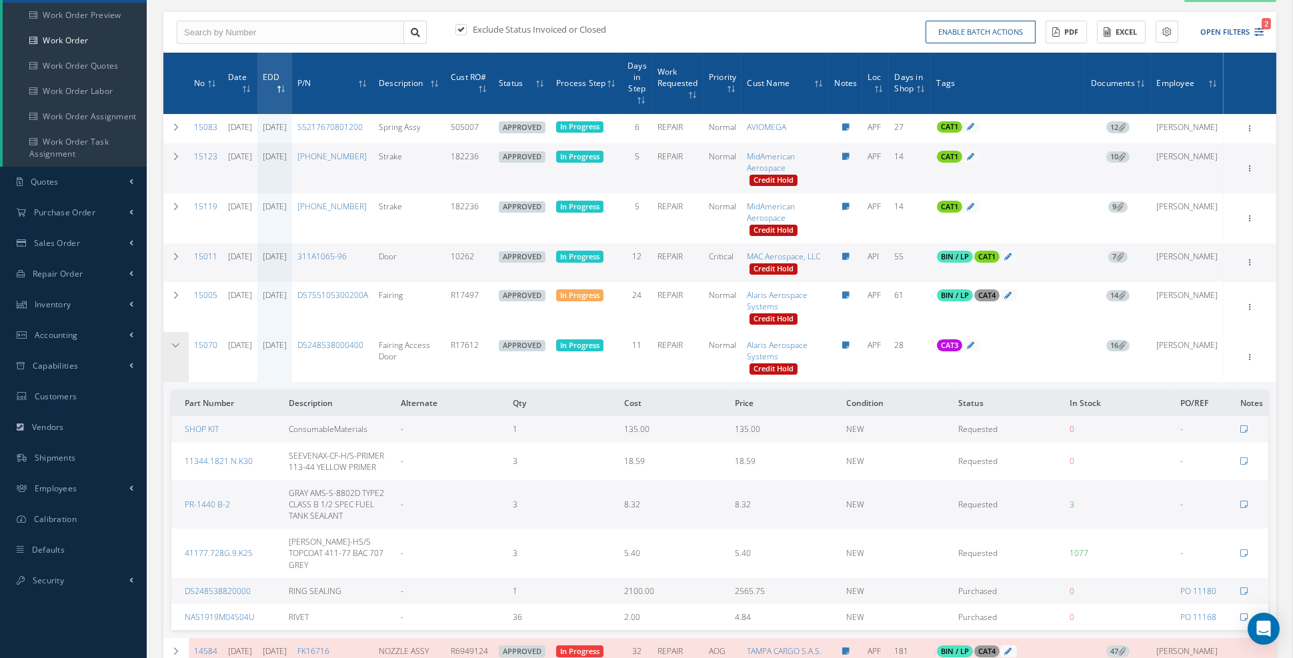
scroll to position [343, 0]
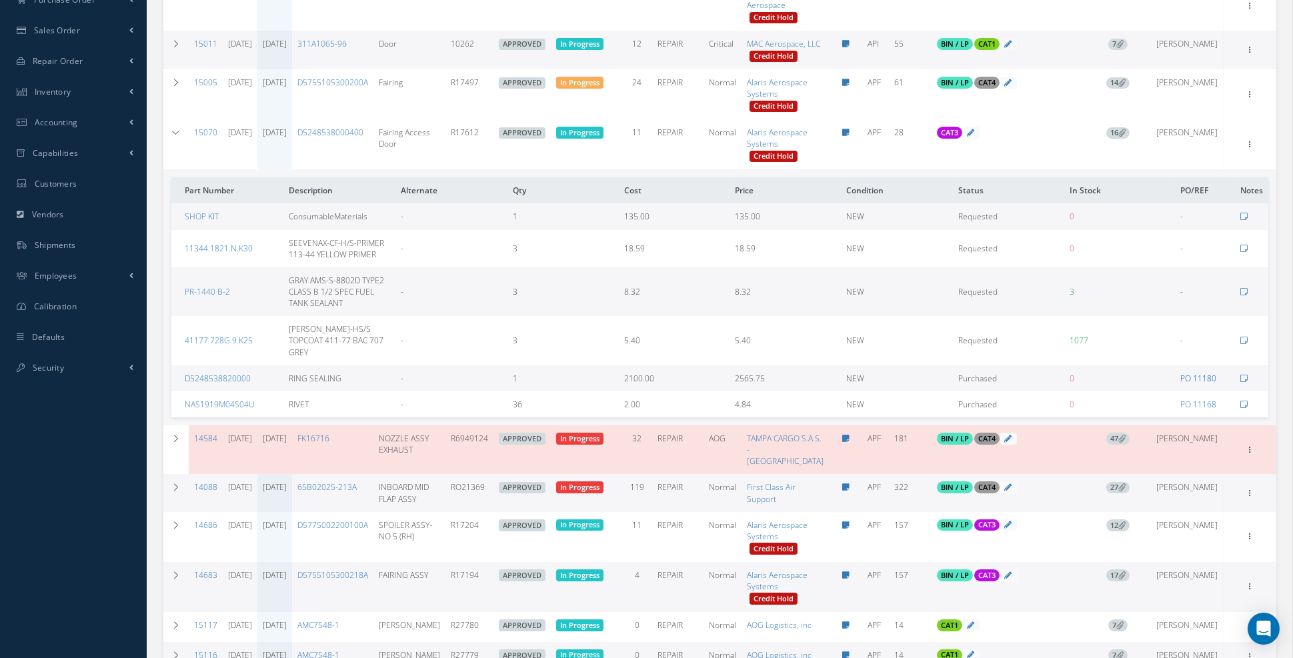
click at [1201, 384] on link "PO 11180" at bounding box center [1198, 378] width 36 height 11
click at [173, 169] on td at bounding box center [175, 144] width 25 height 50
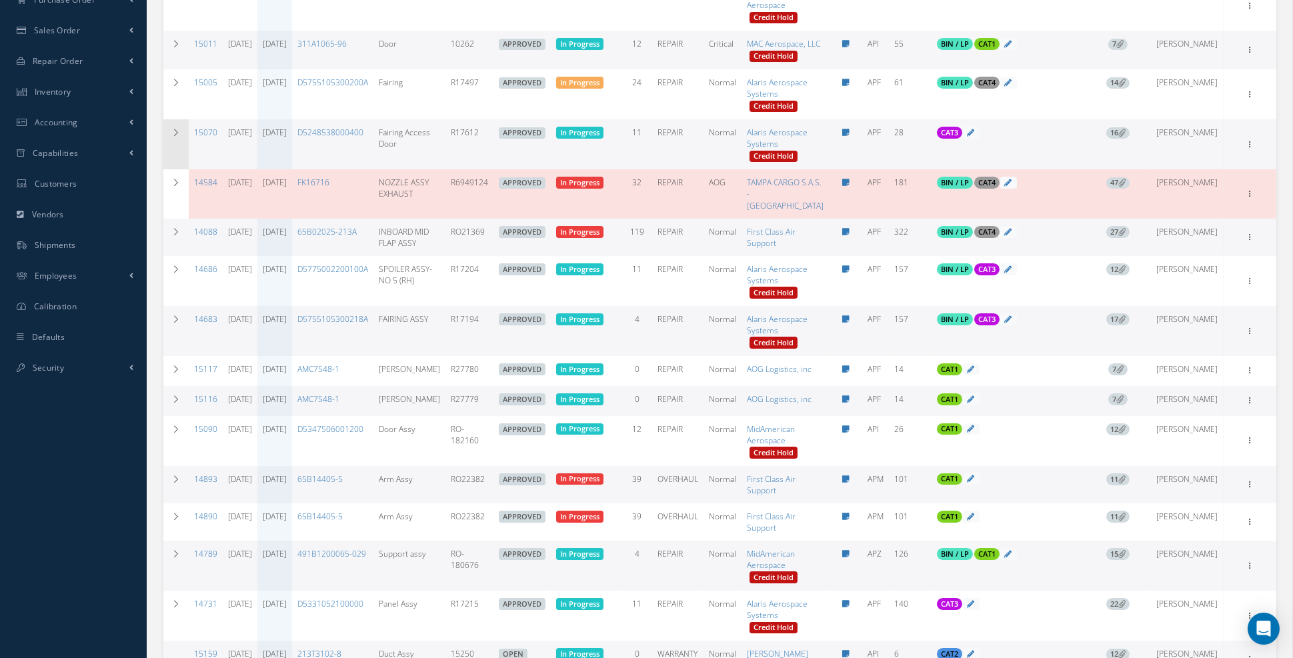
click at [173, 169] on td at bounding box center [175, 144] width 25 height 50
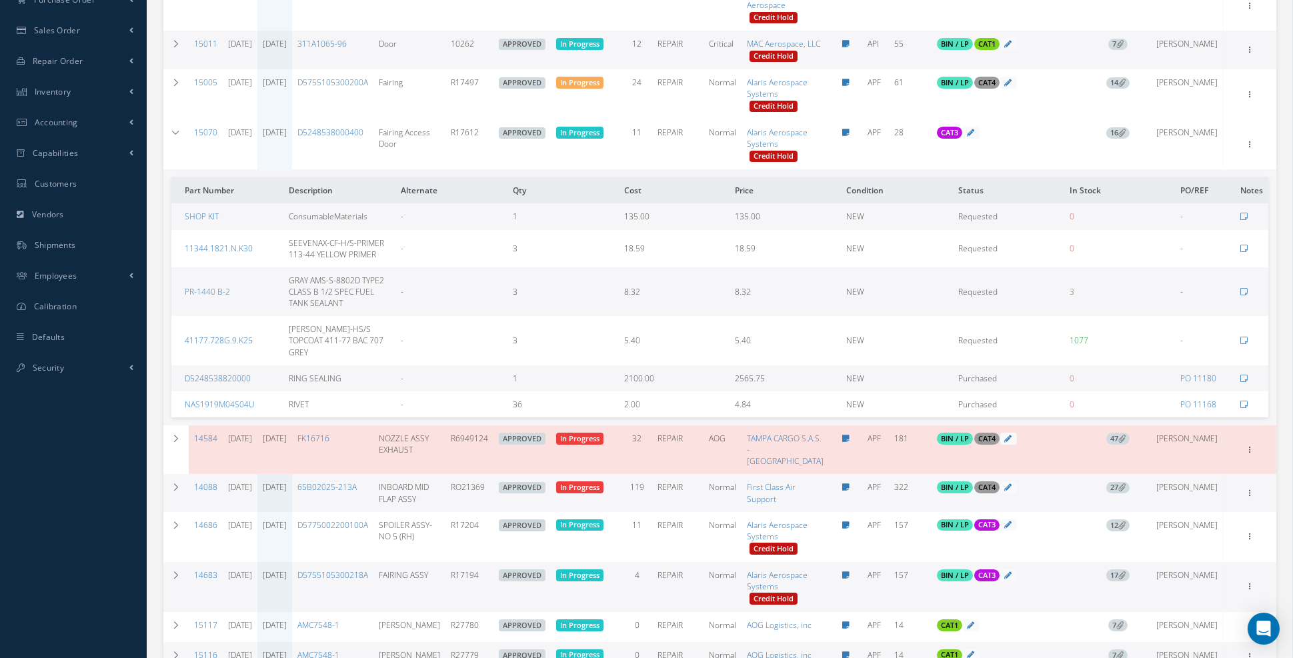
click at [287, 138] on link "[DATE]" at bounding box center [275, 132] width 24 height 11
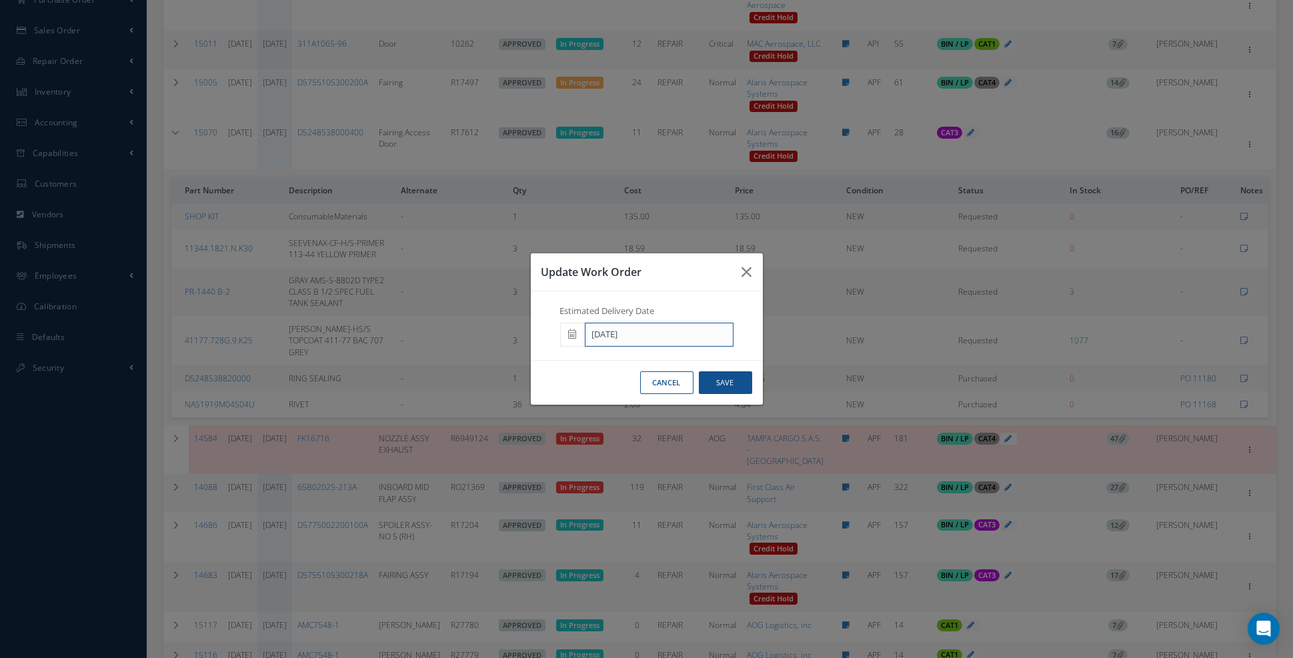
click at [660, 347] on input "[DATE]" at bounding box center [659, 335] width 149 height 24
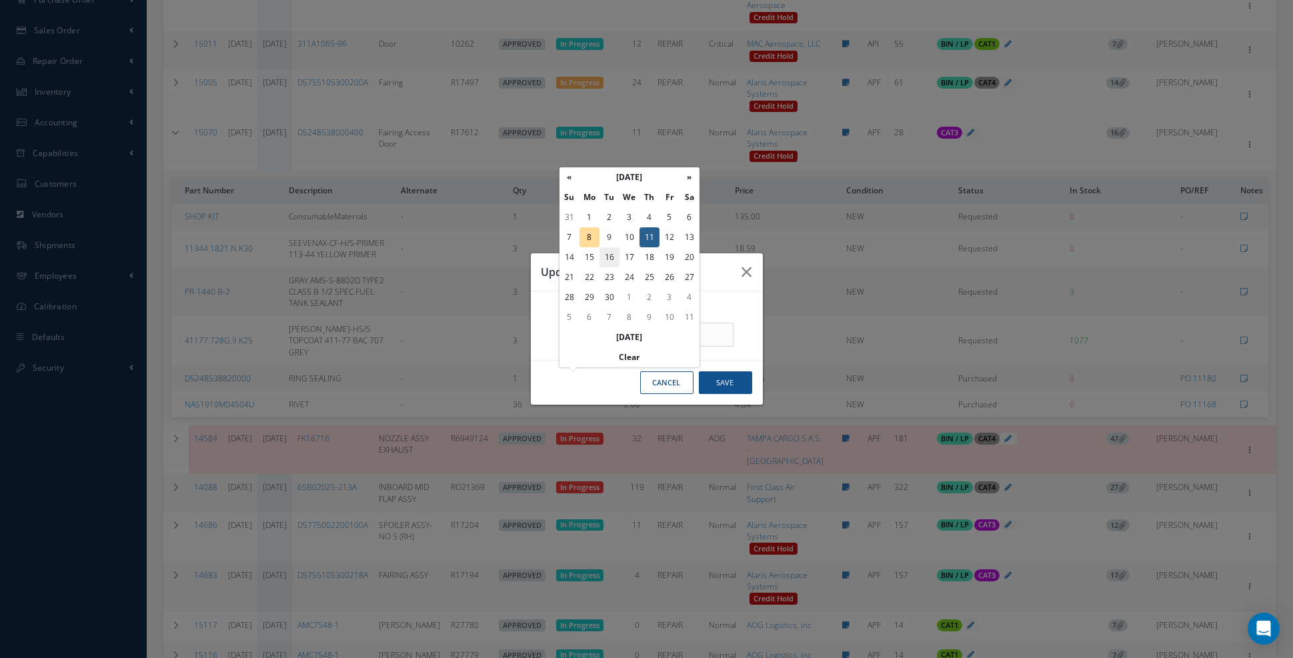
click at [603, 255] on td "16" at bounding box center [609, 257] width 20 height 20
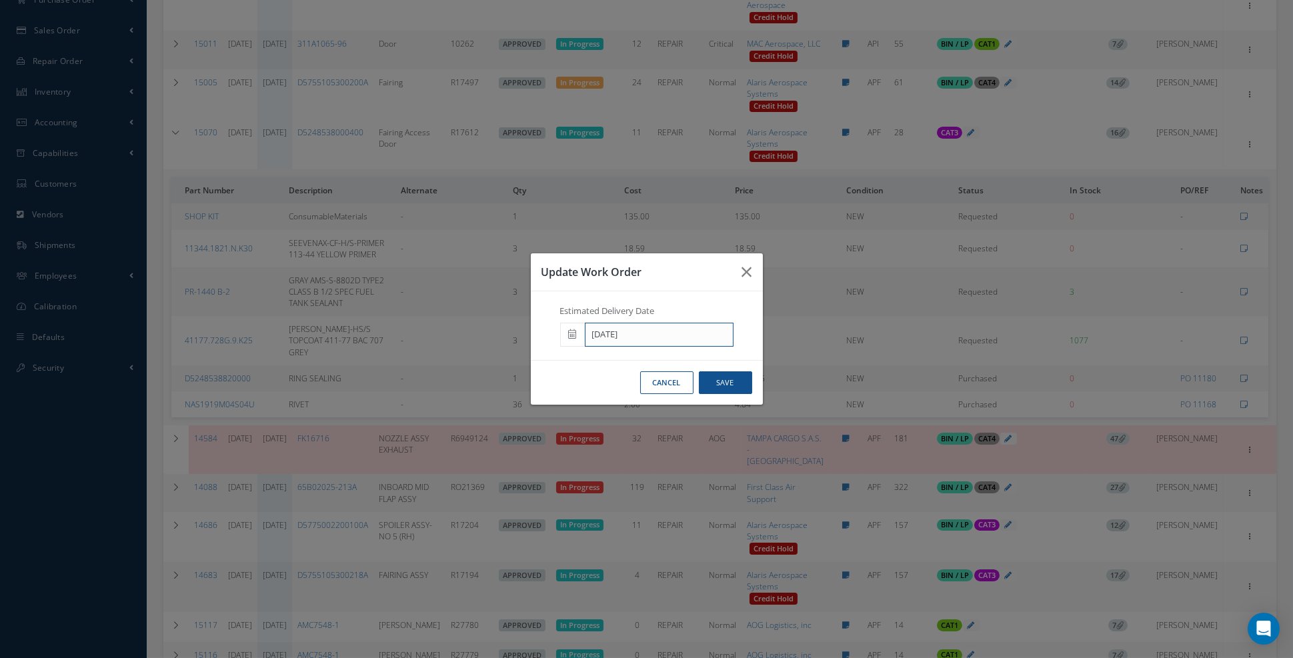
click at [677, 347] on input "09/16/2025" at bounding box center [659, 335] width 149 height 24
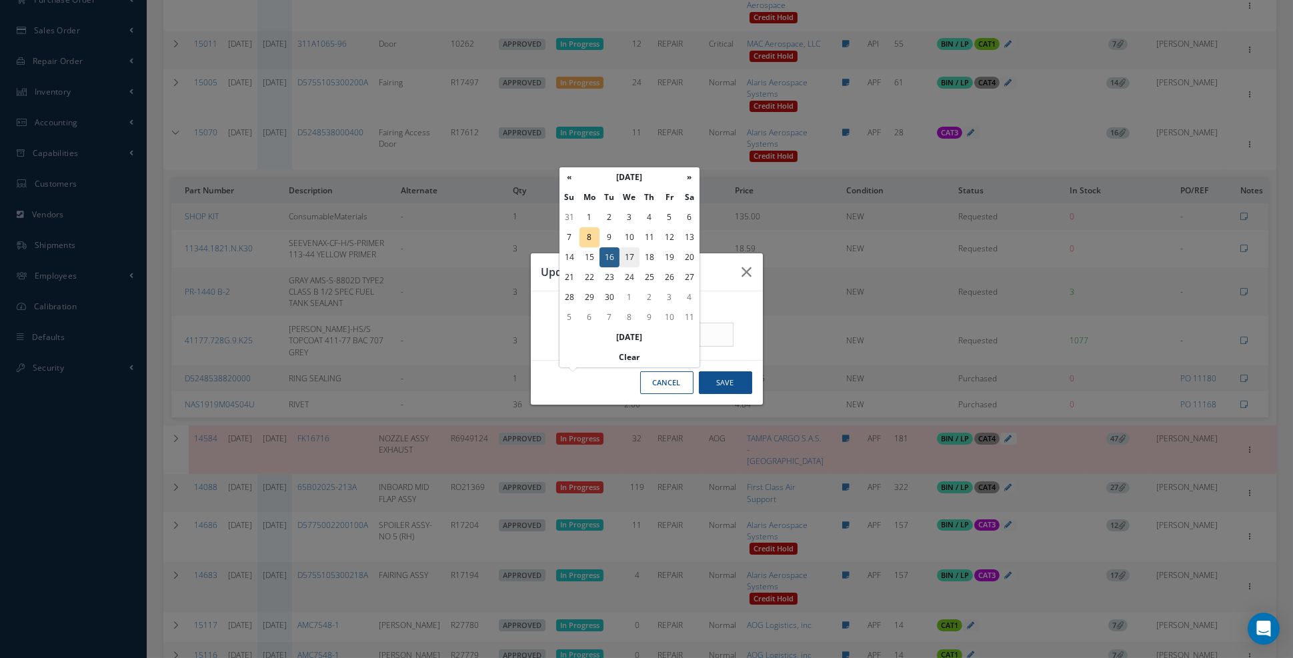
click at [637, 255] on td "17" at bounding box center [629, 257] width 20 height 20
type input "[DATE]"
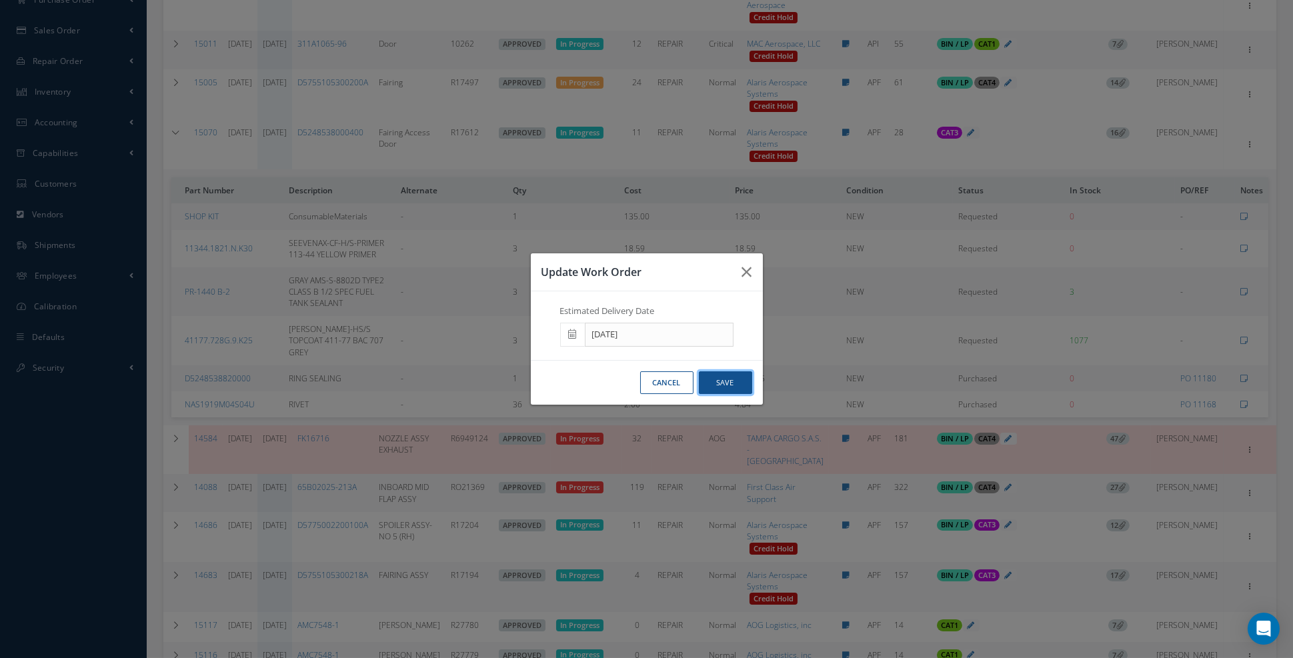
click at [713, 395] on button "Save" at bounding box center [725, 382] width 53 height 23
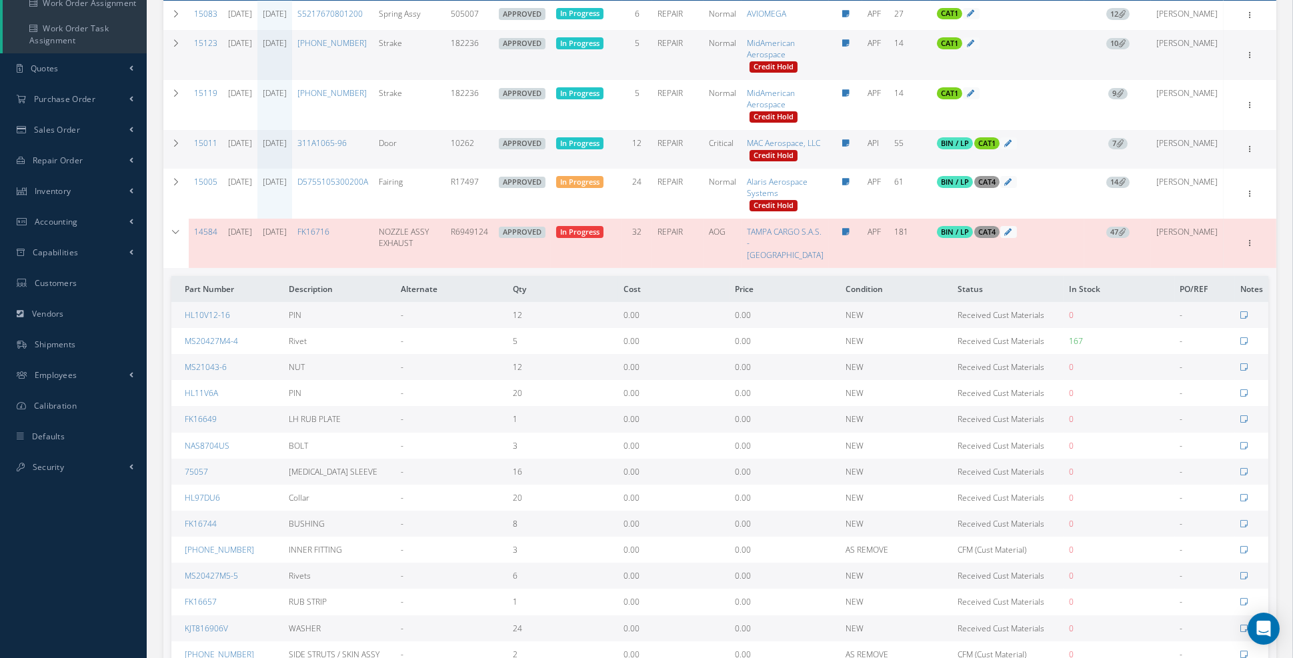
scroll to position [253, 0]
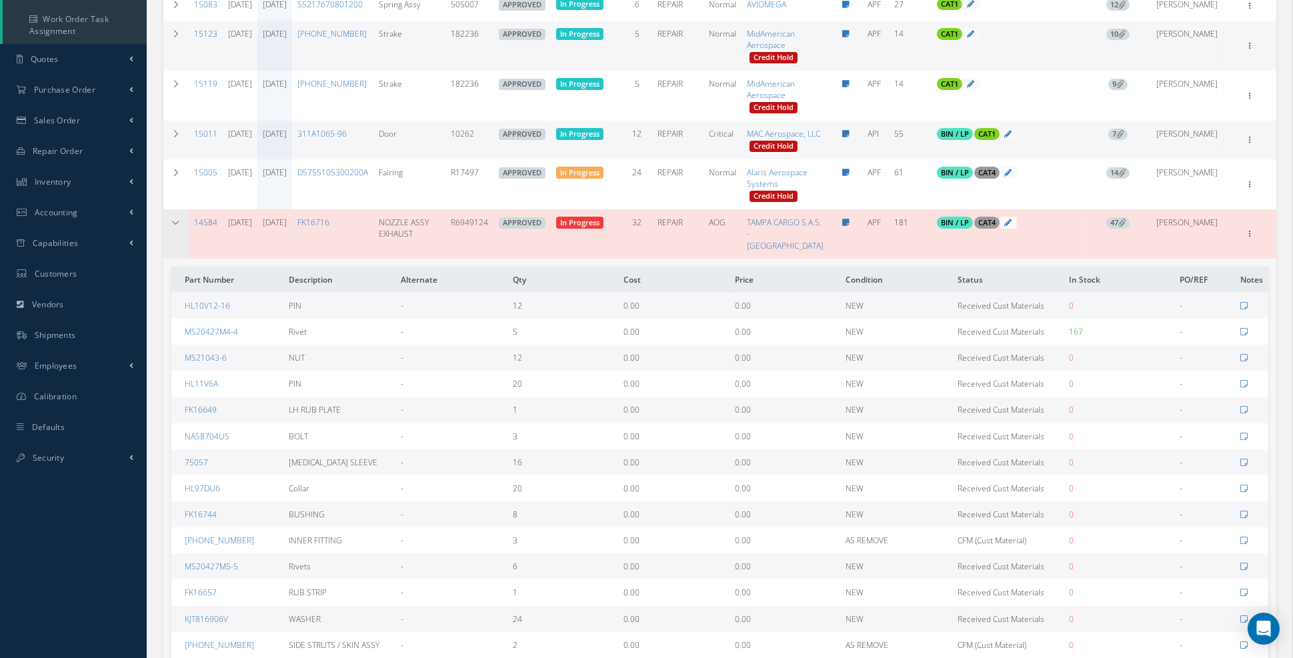
click at [174, 258] on td at bounding box center [175, 233] width 25 height 49
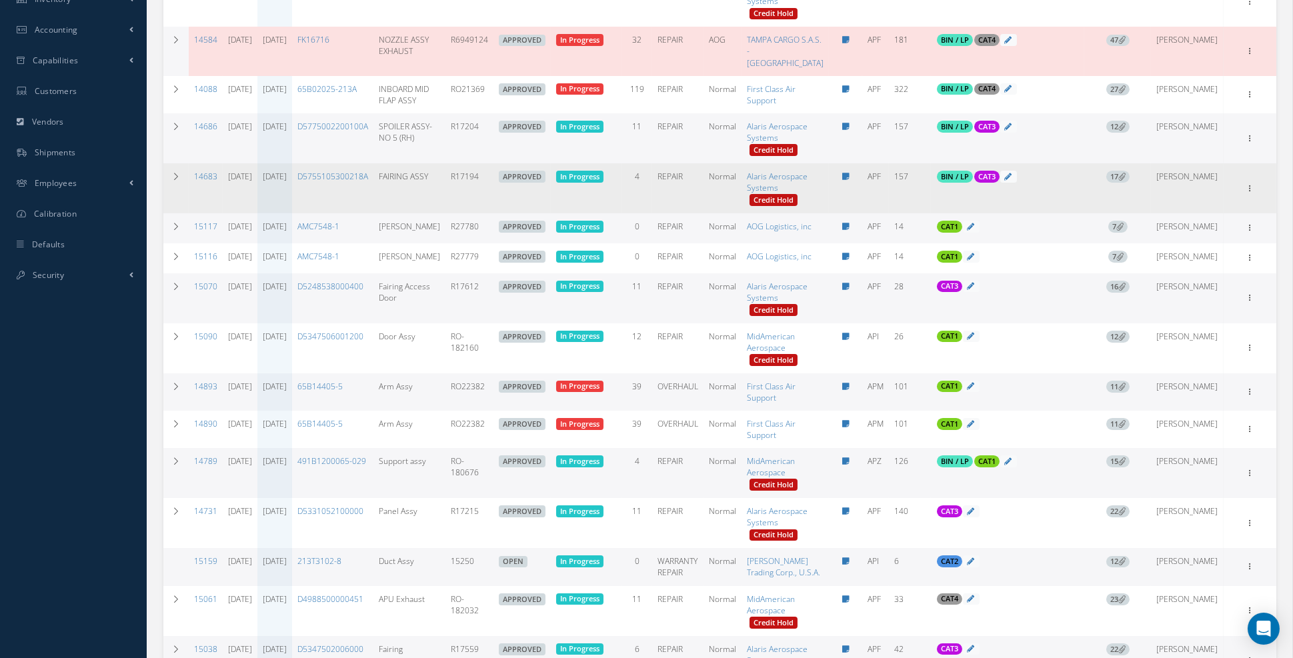
scroll to position [437, 0]
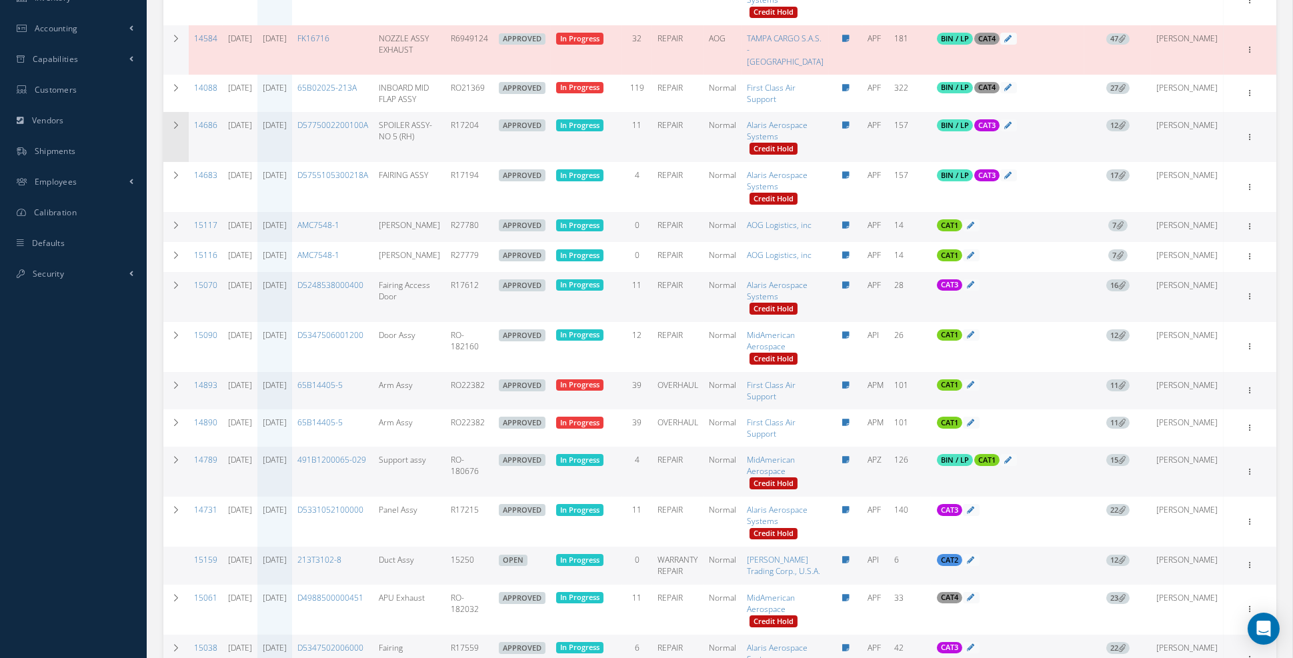
click at [173, 162] on td at bounding box center [175, 137] width 25 height 50
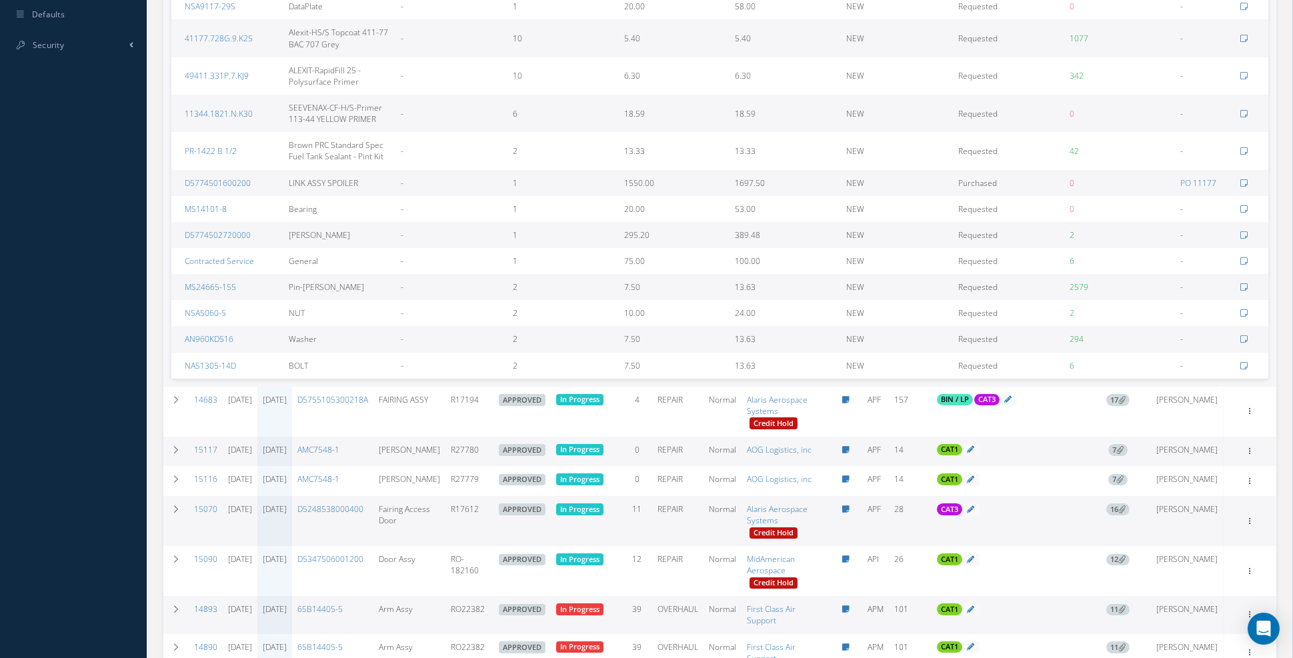
scroll to position [647, 0]
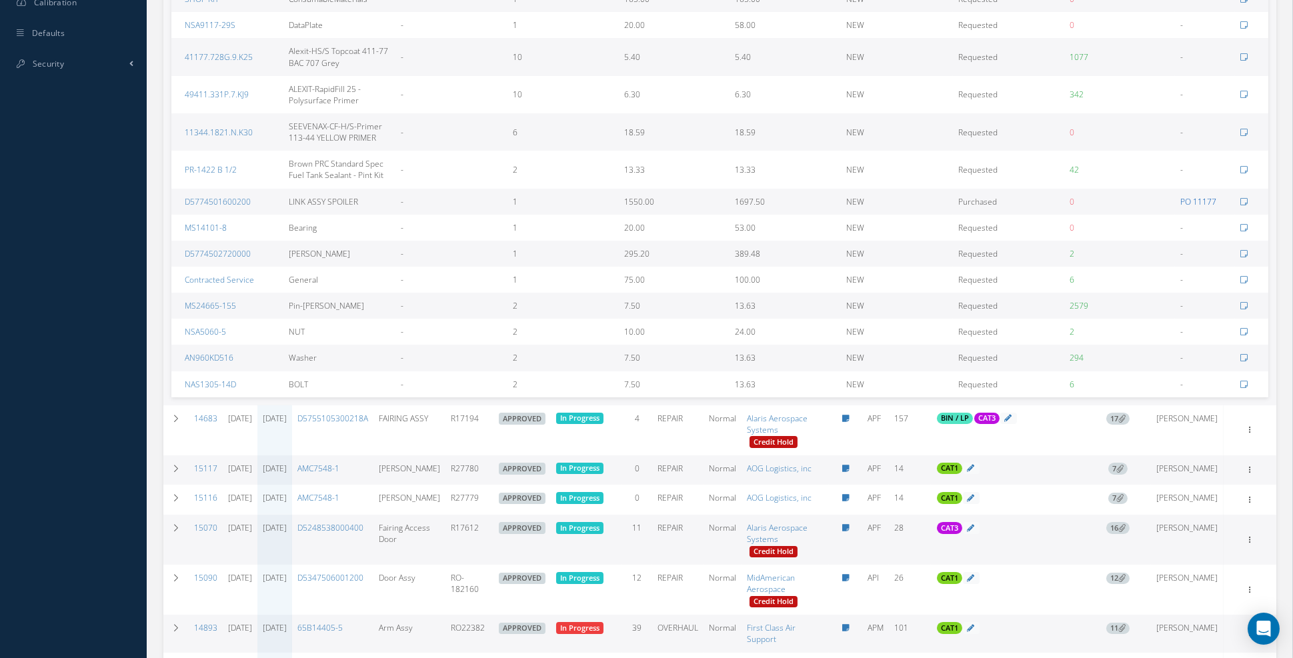
click at [1202, 207] on link "PO 11177" at bounding box center [1198, 201] width 36 height 11
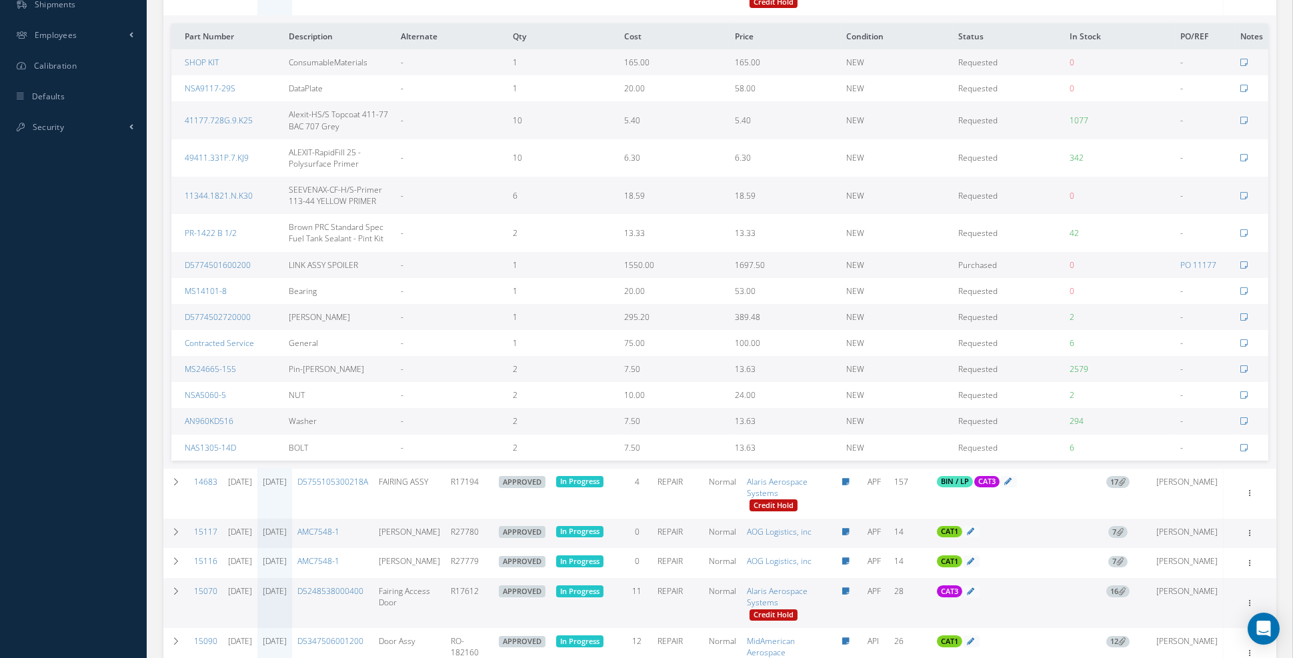
scroll to position [580, 0]
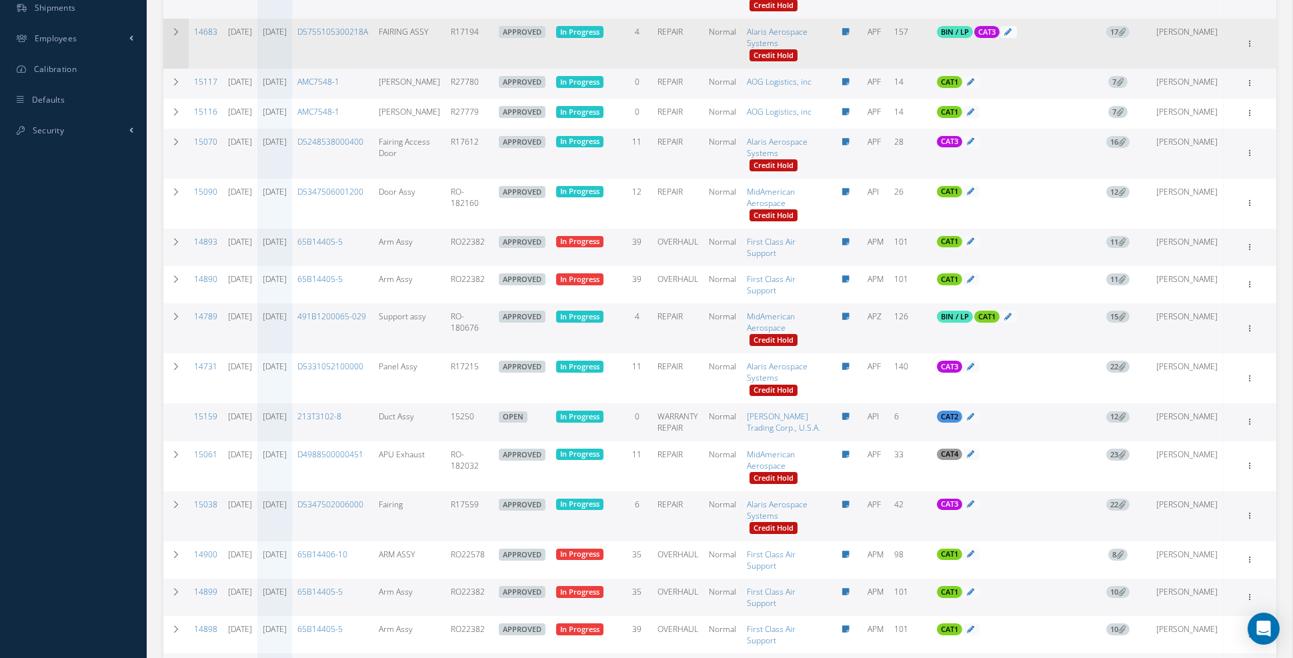
click at [173, 36] on icon at bounding box center [175, 32] width 9 height 8
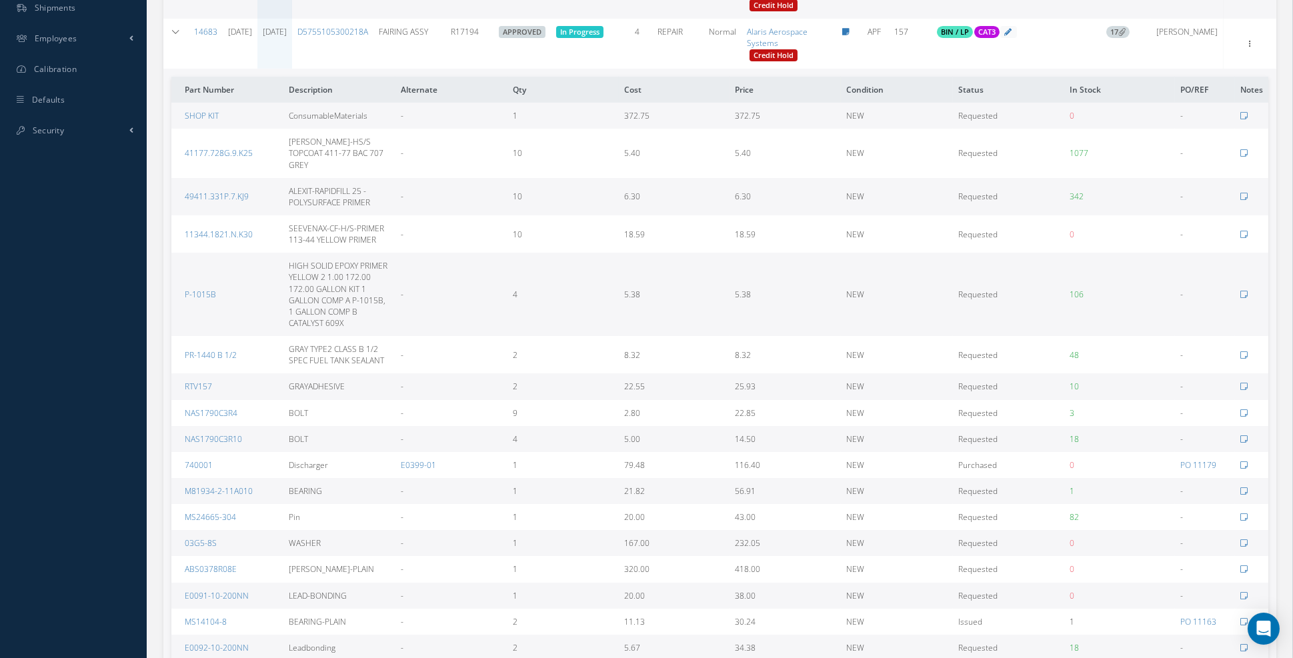
click at [1130, 38] on span "17" at bounding box center [1117, 32] width 23 height 12
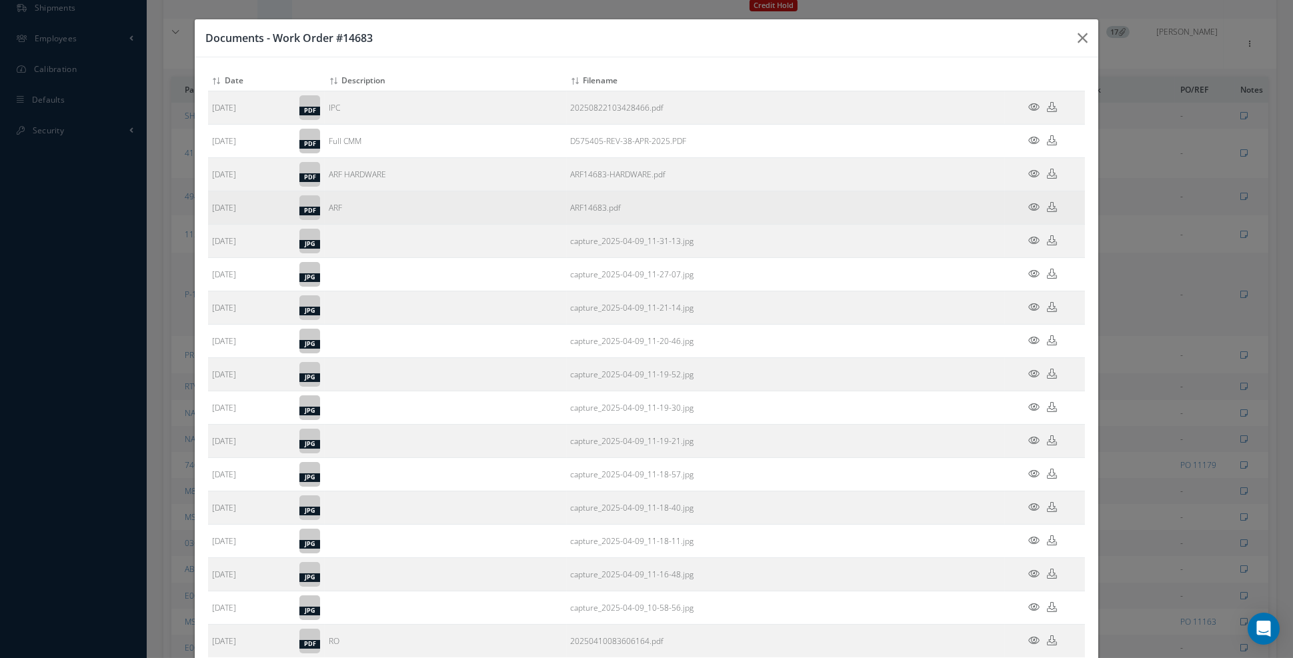
click at [1029, 204] on icon at bounding box center [1033, 207] width 11 height 10
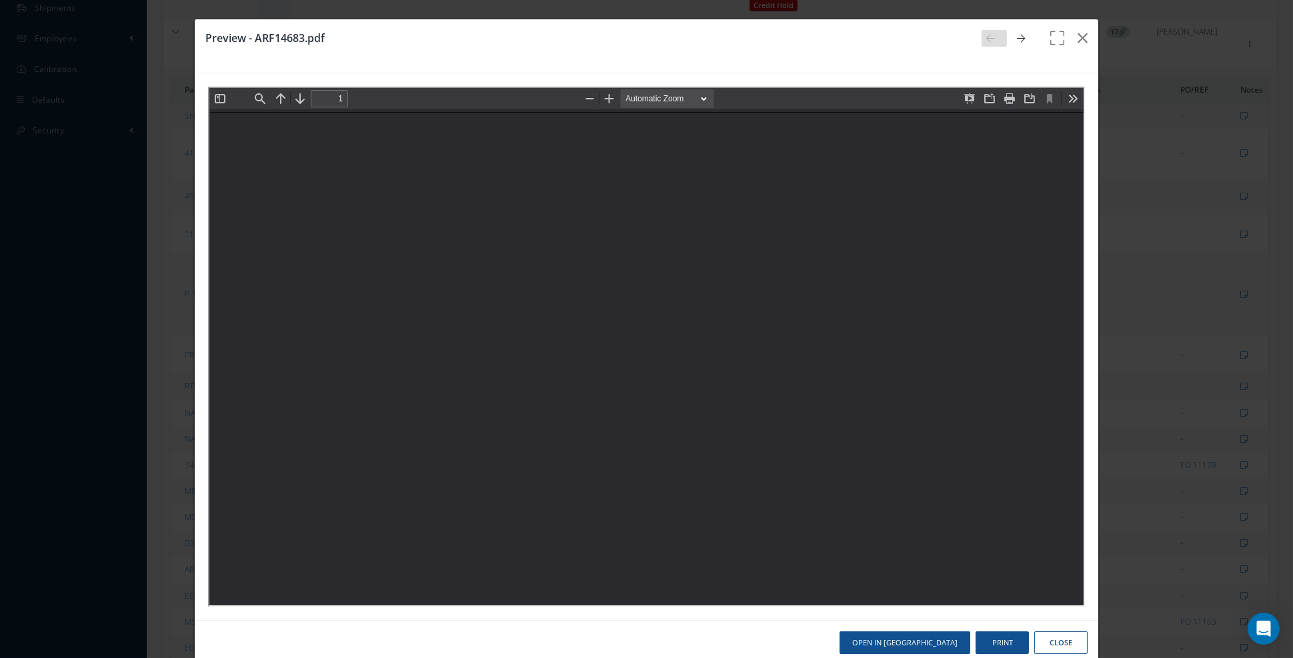
type input "0"
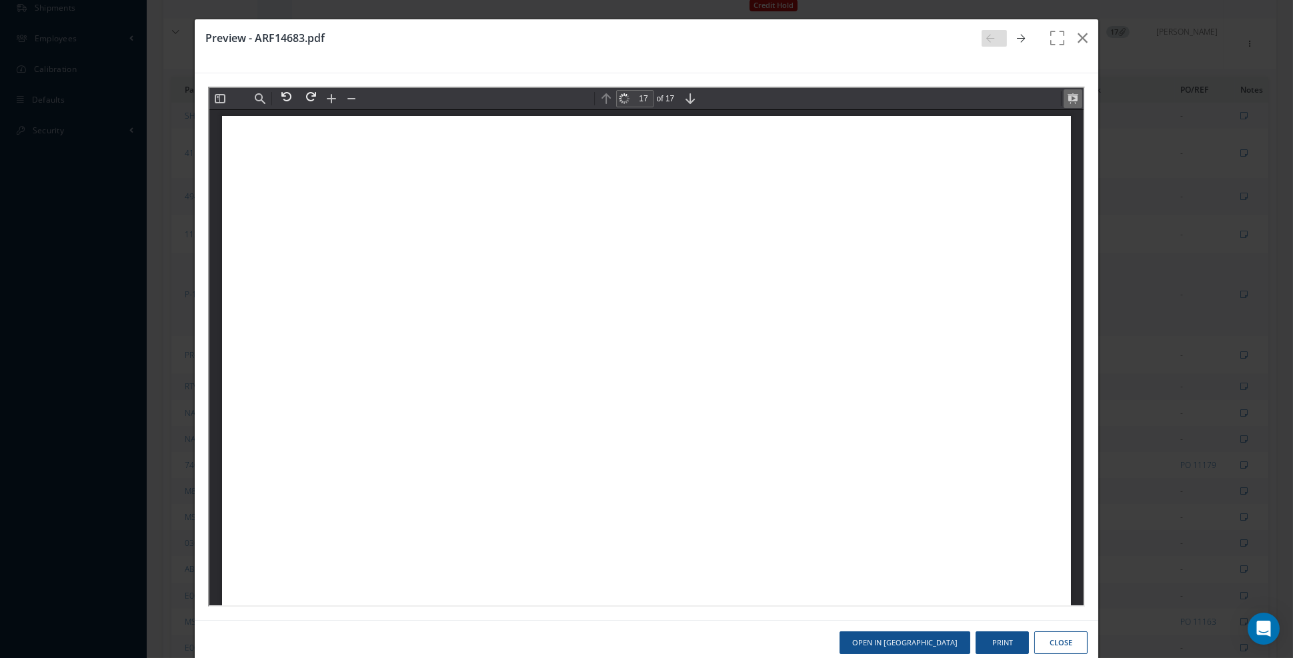
scroll to position [18220, 0]
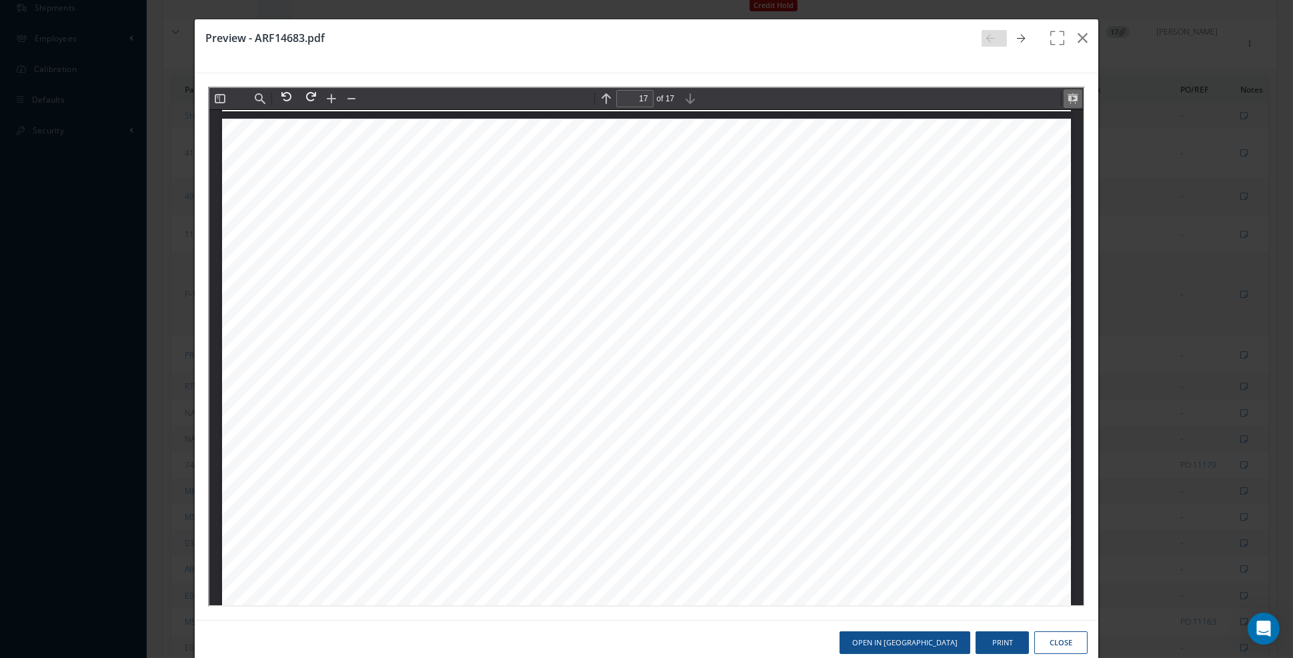
click at [1075, 106] on button at bounding box center [1071, 97] width 19 height 19
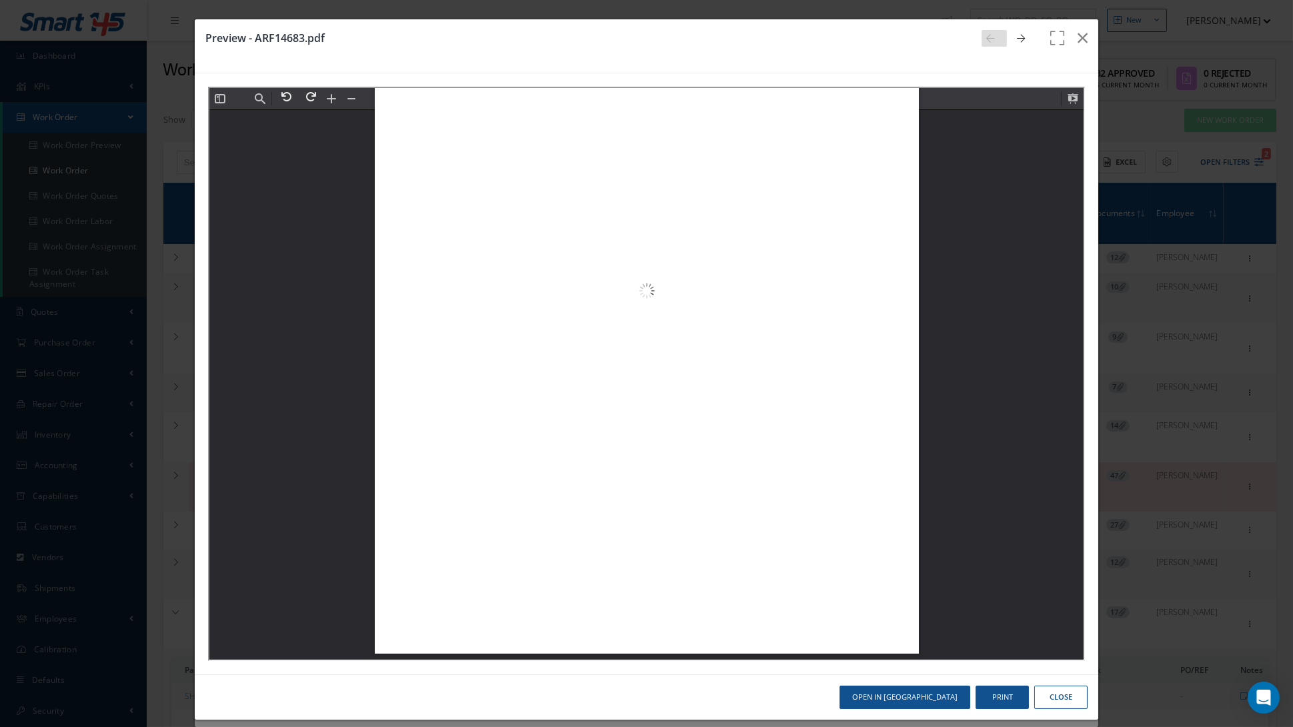
scroll to position [10095, 0]
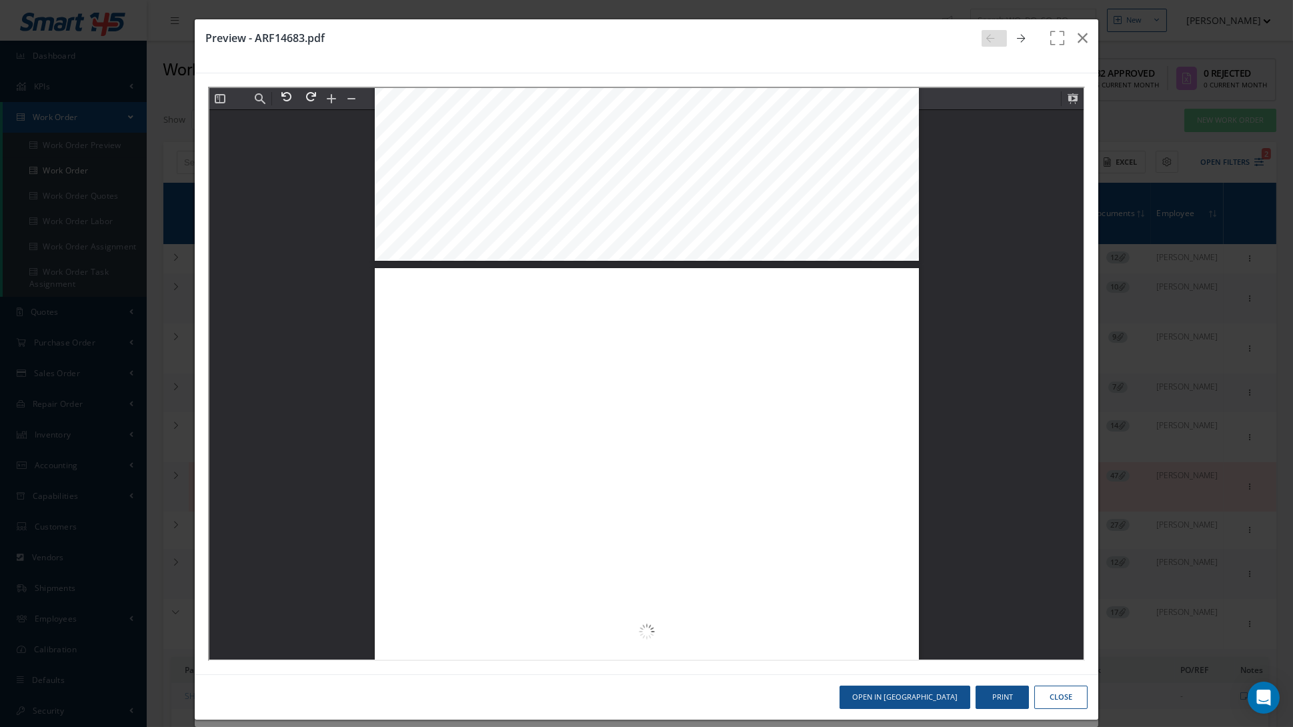
type input "5"
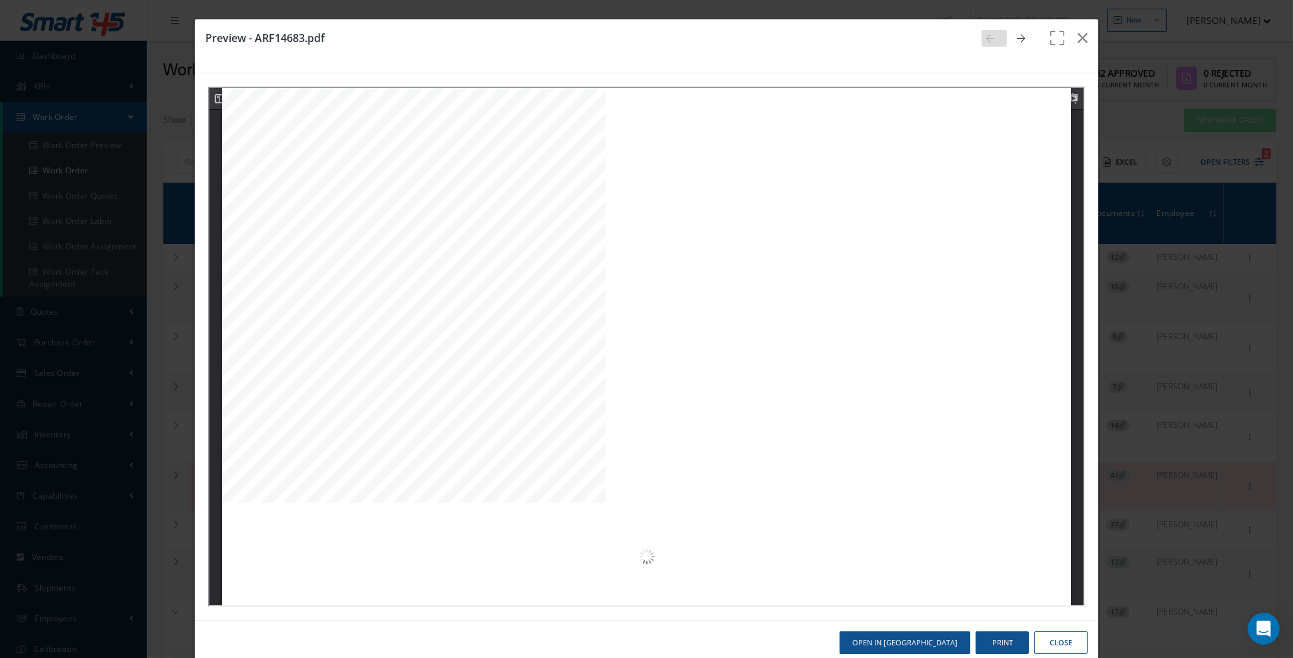
scroll to position [4560, 0]
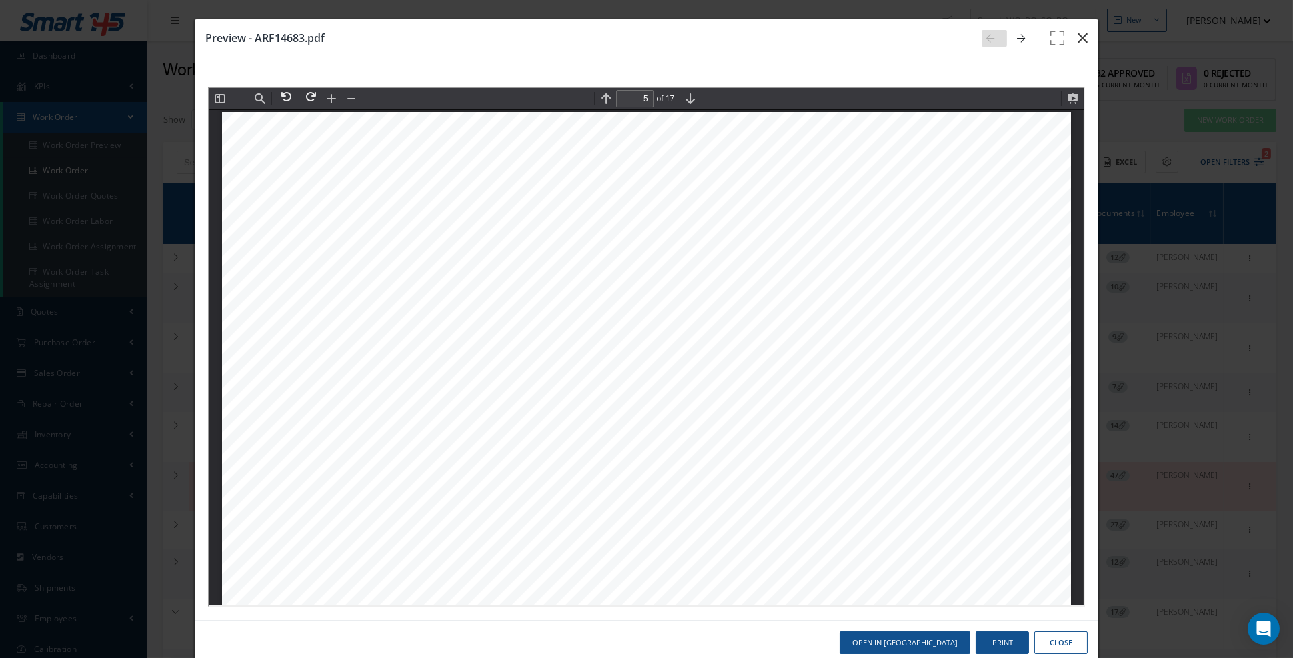
click at [1088, 36] on button "button" at bounding box center [1082, 37] width 31 height 37
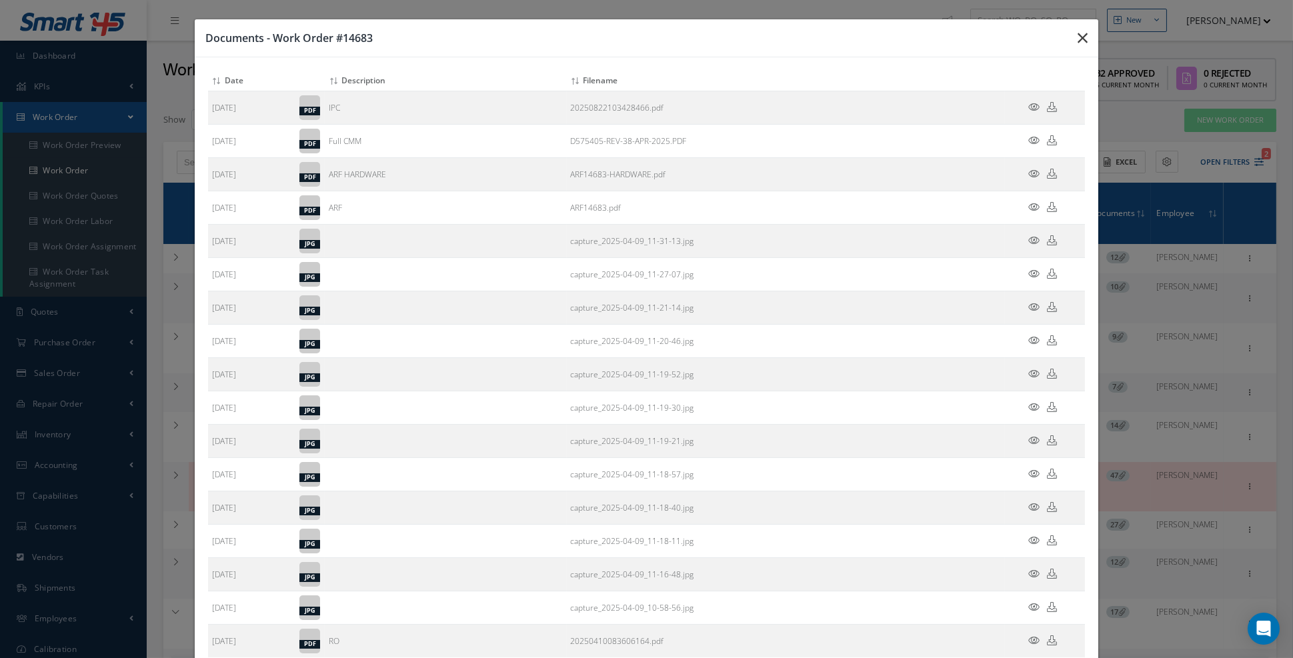
click at [1085, 37] on icon "button" at bounding box center [1083, 38] width 10 height 16
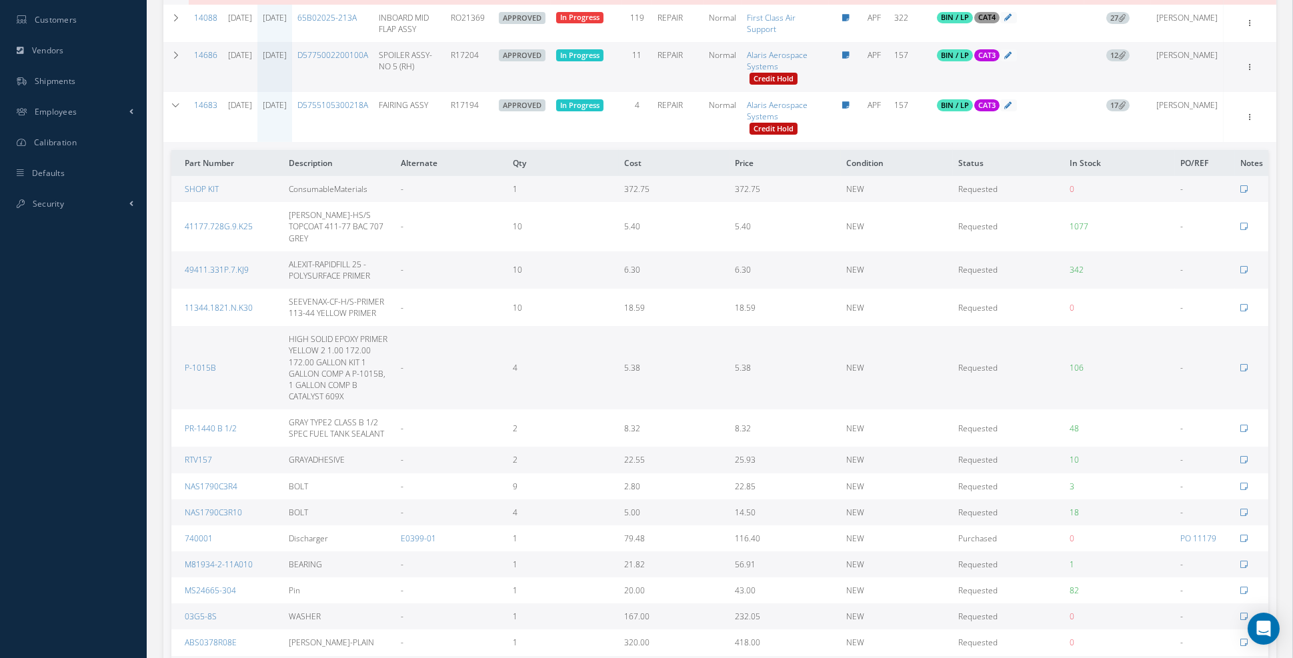
scroll to position [506, 0]
click at [177, 143] on td at bounding box center [175, 118] width 25 height 50
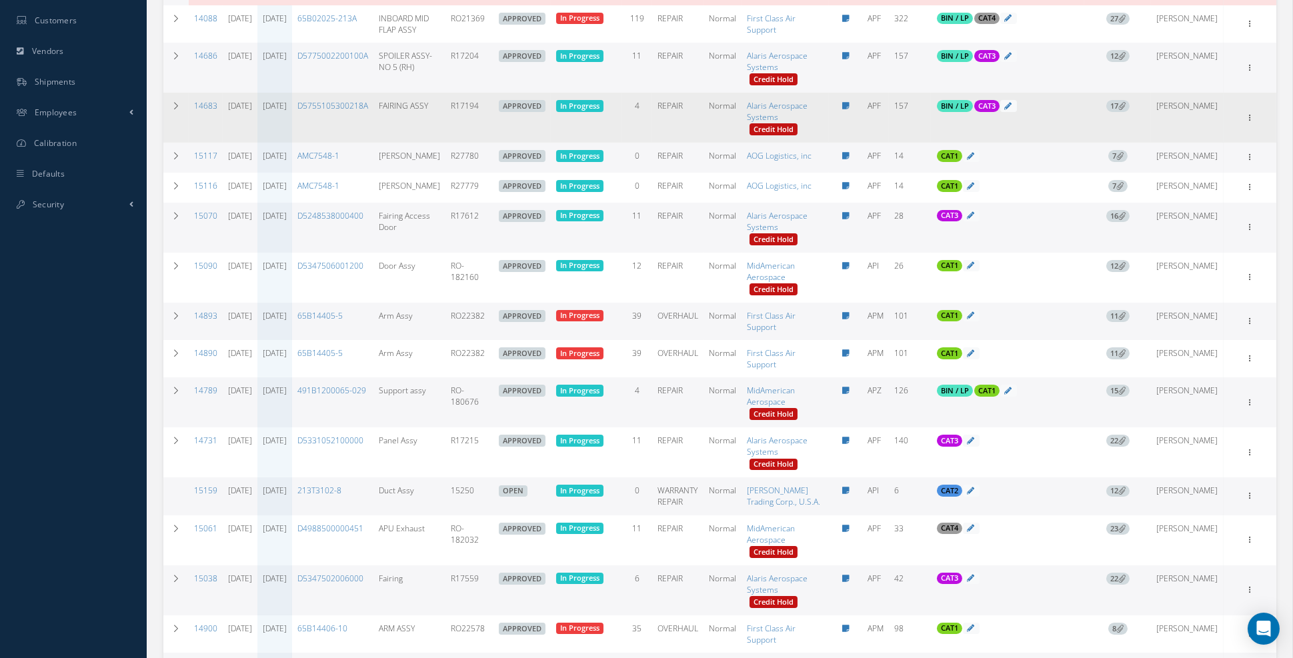
click at [287, 111] on link "09/16/2025" at bounding box center [275, 105] width 24 height 11
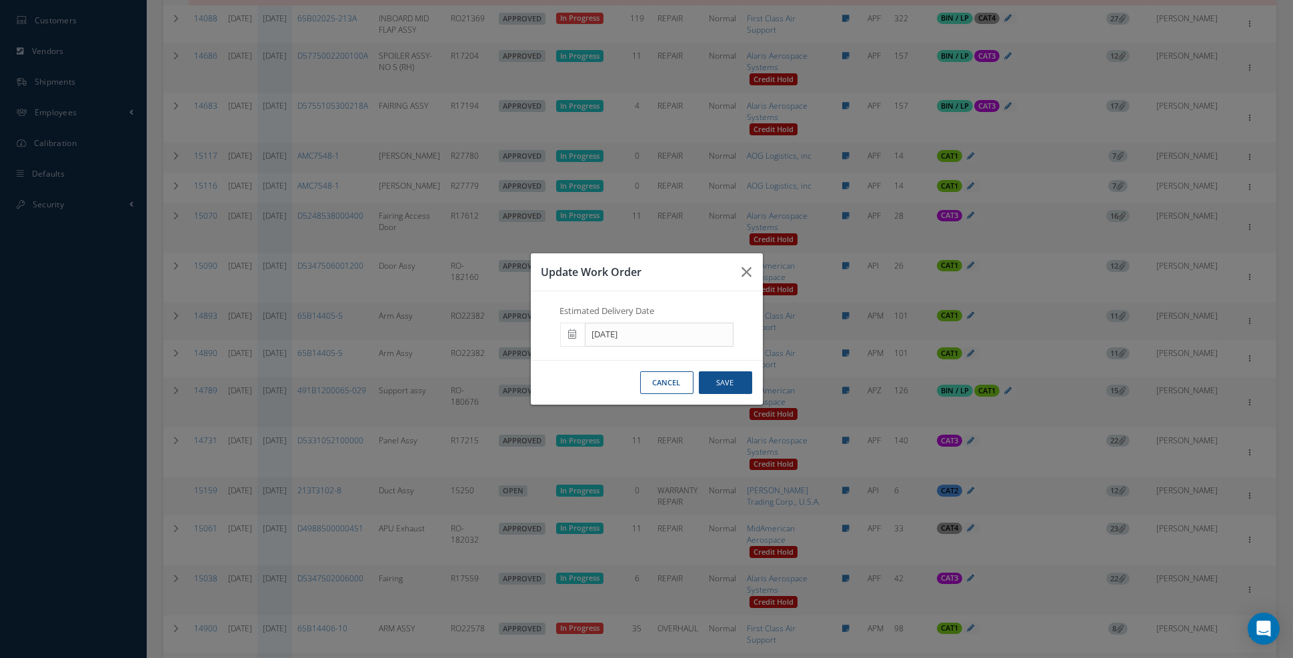
click at [575, 339] on icon at bounding box center [573, 333] width 8 height 9
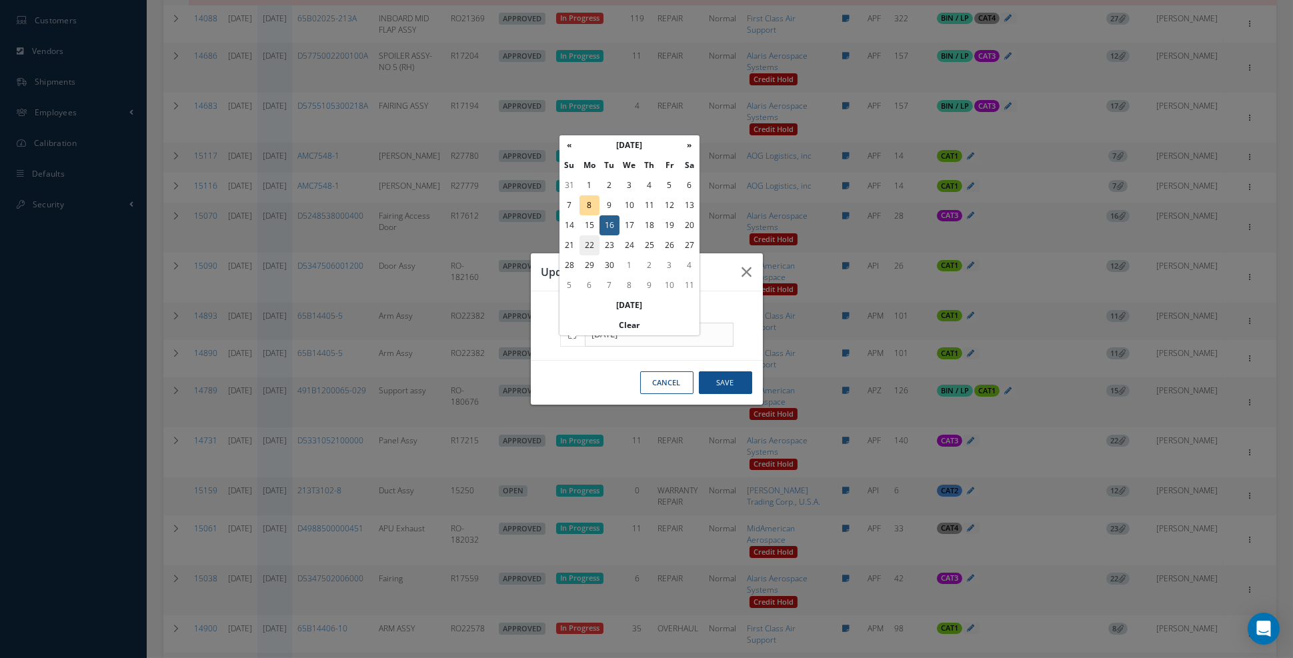
click at [586, 246] on td "22" at bounding box center [589, 245] width 20 height 20
type input "[DATE]"
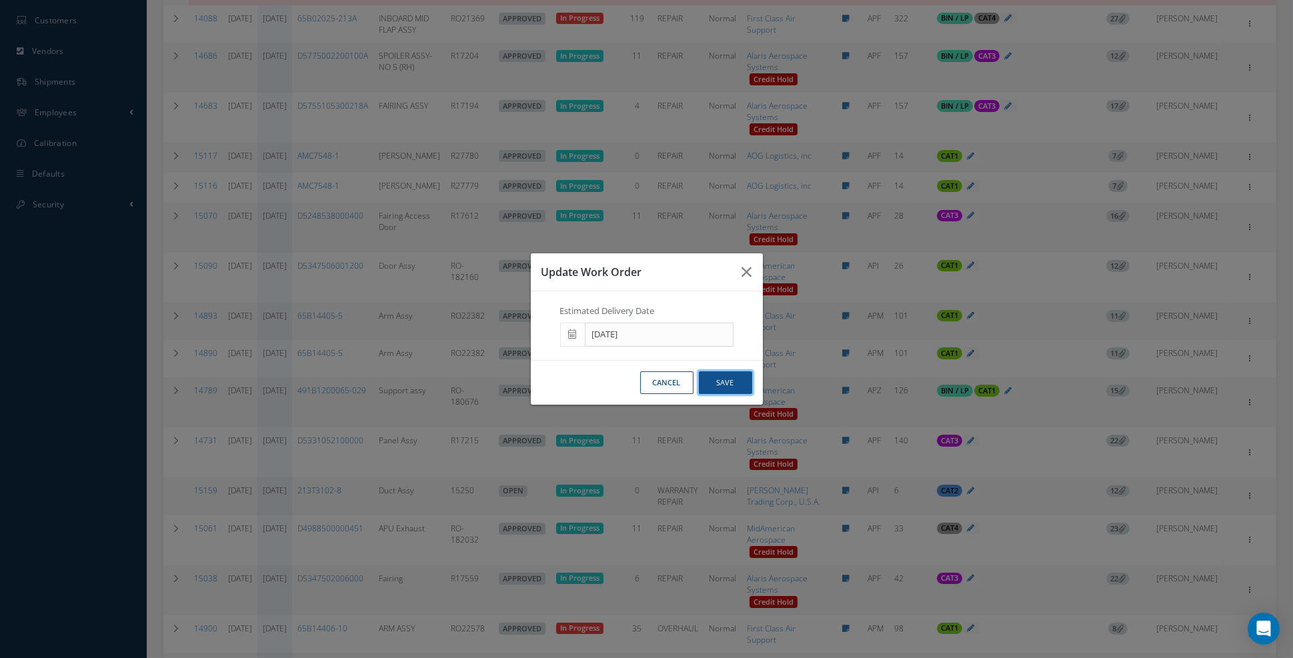
click at [723, 395] on button "Save" at bounding box center [725, 382] width 53 height 23
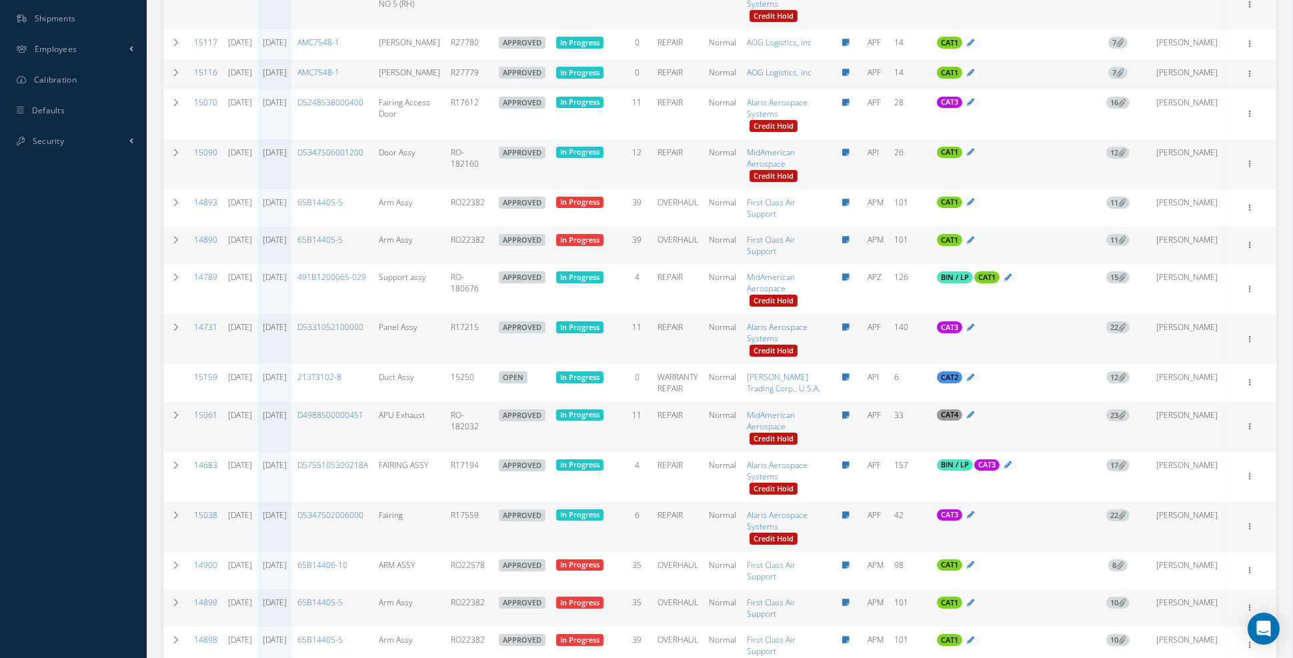
scroll to position [713, 0]
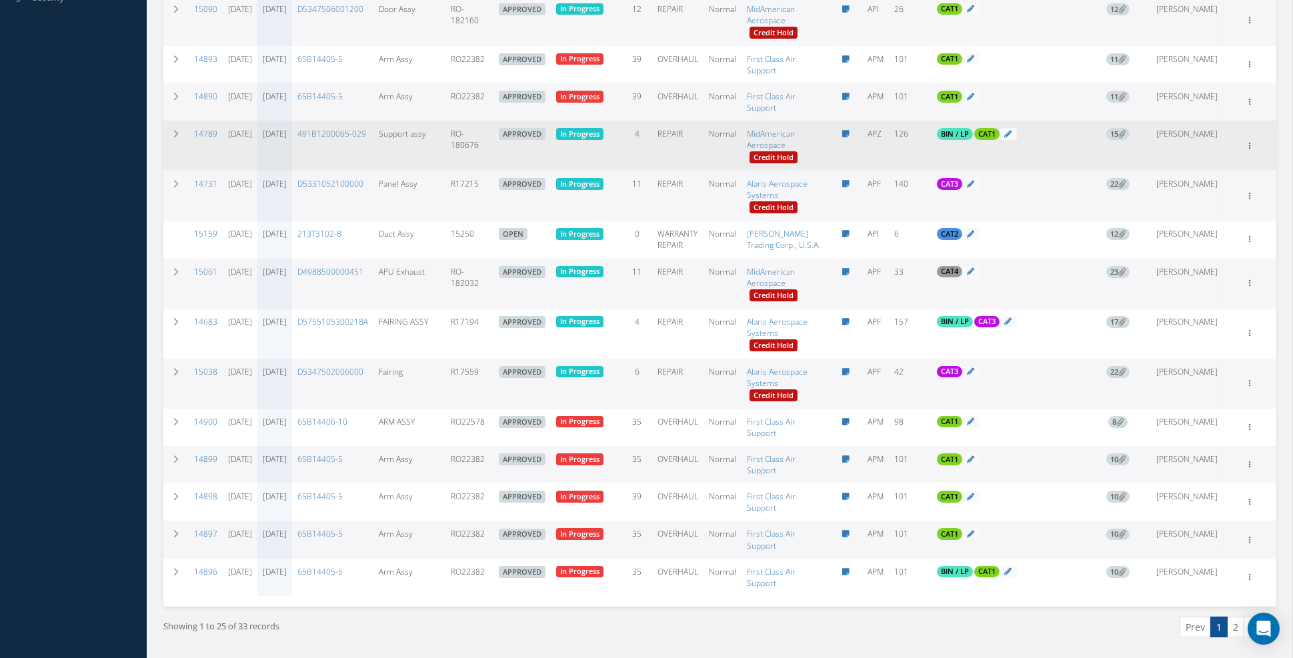
click at [1126, 137] on icon at bounding box center [1121, 133] width 7 height 7
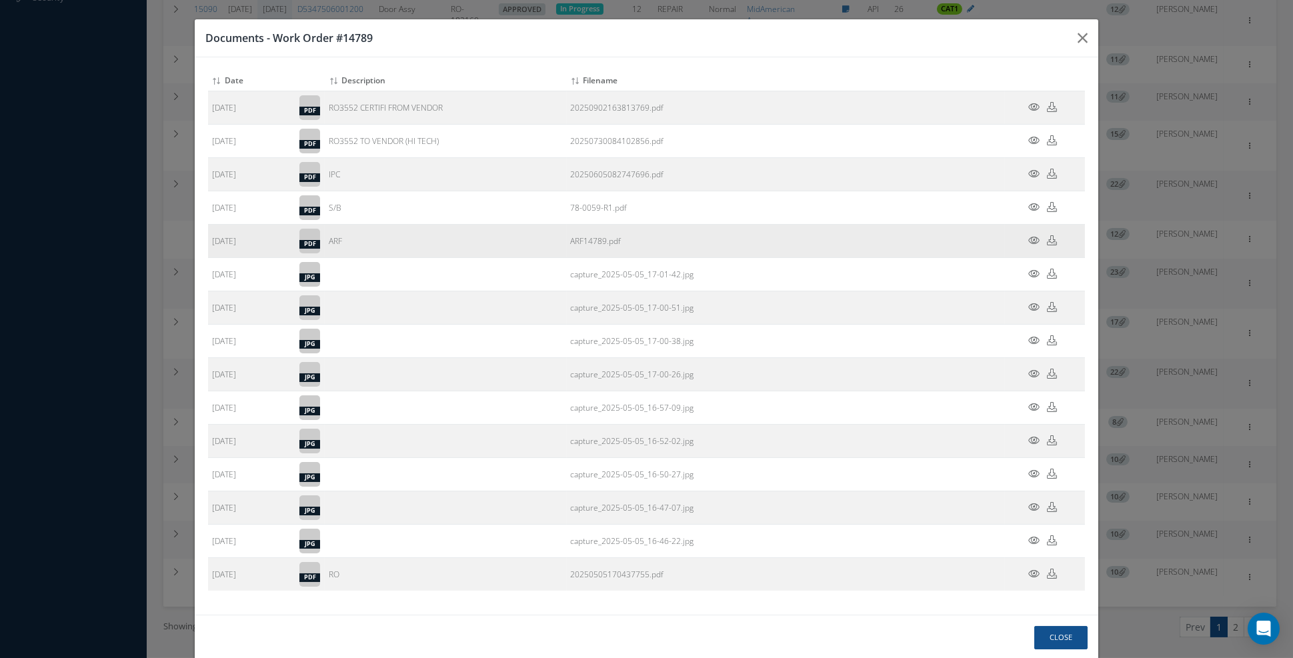
click at [1032, 238] on icon at bounding box center [1033, 240] width 11 height 10
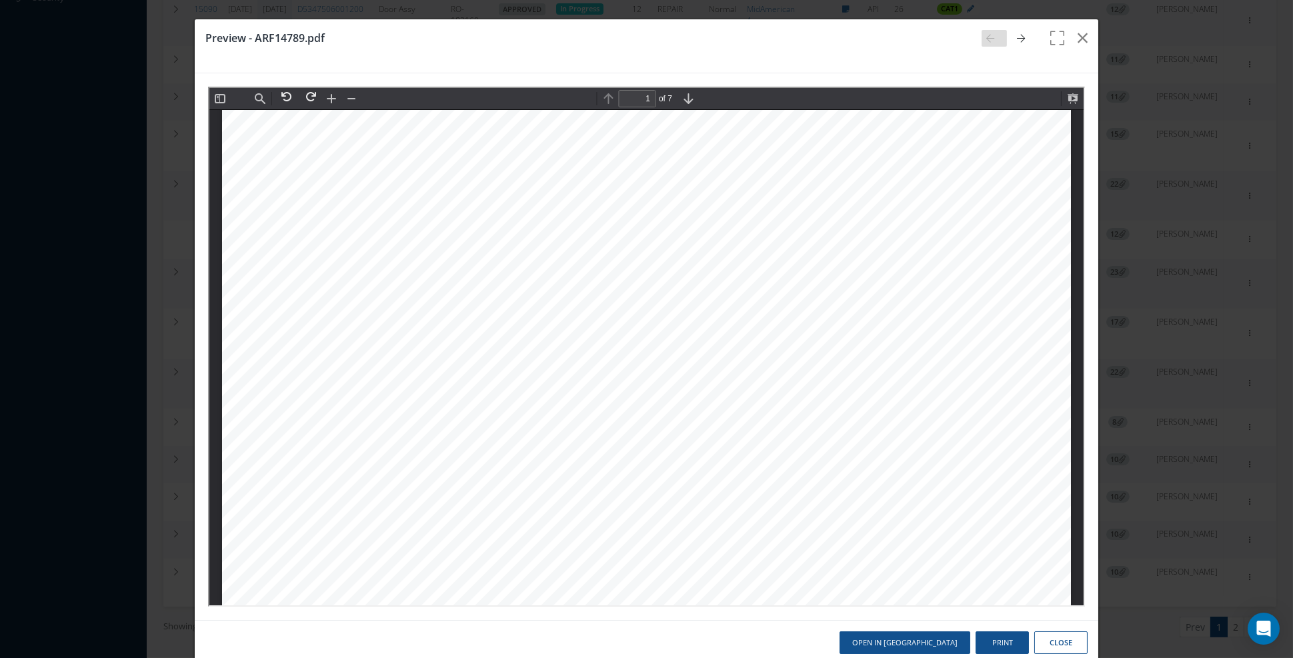
scroll to position [19, 0]
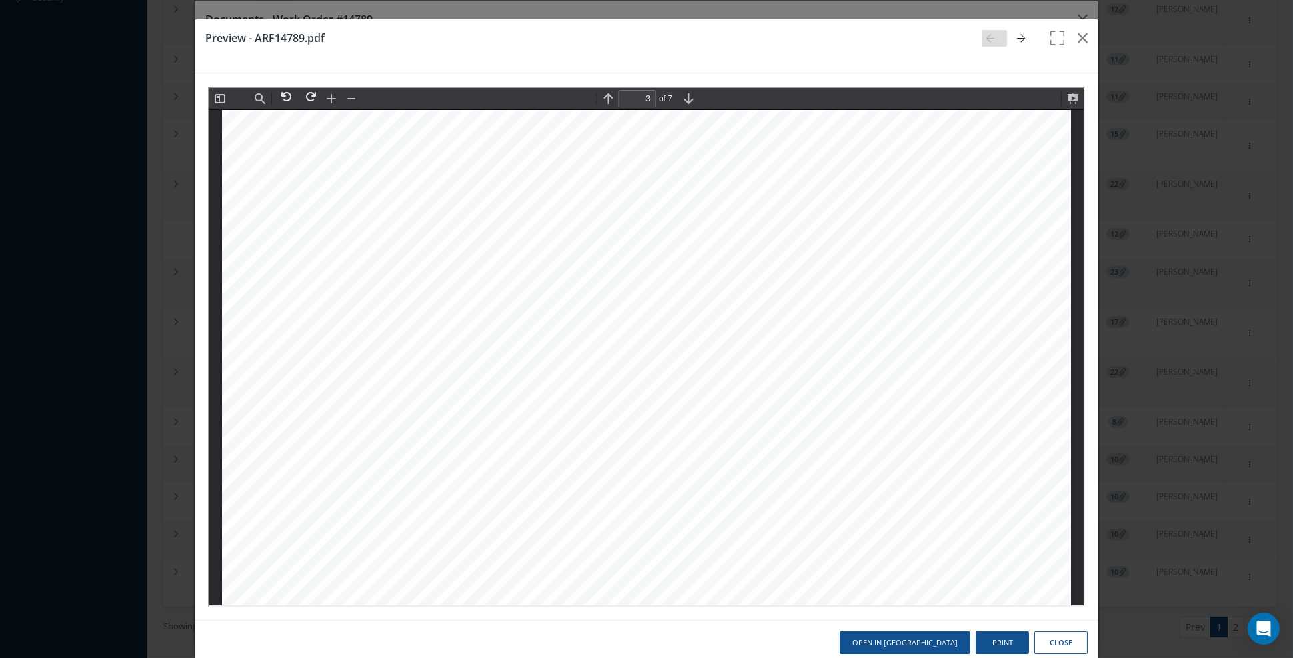
type input "4"
click at [1078, 44] on icon "button" at bounding box center [1083, 38] width 10 height 16
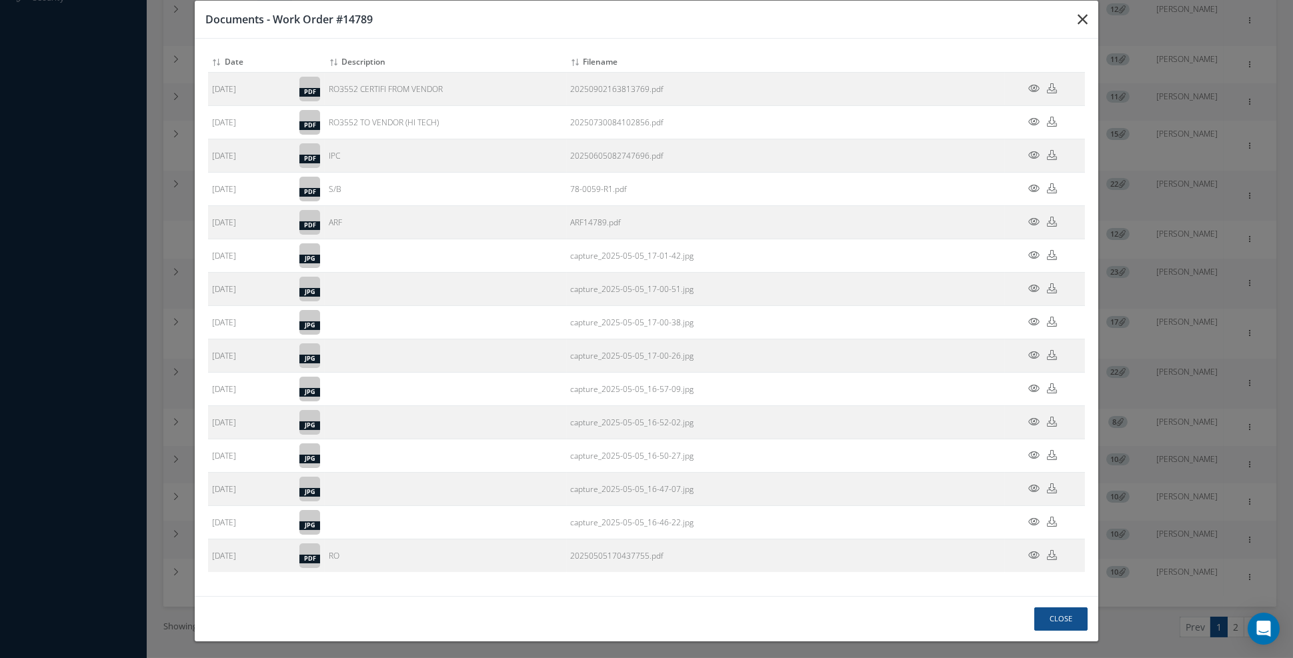
click at [1083, 18] on icon "button" at bounding box center [1083, 19] width 10 height 16
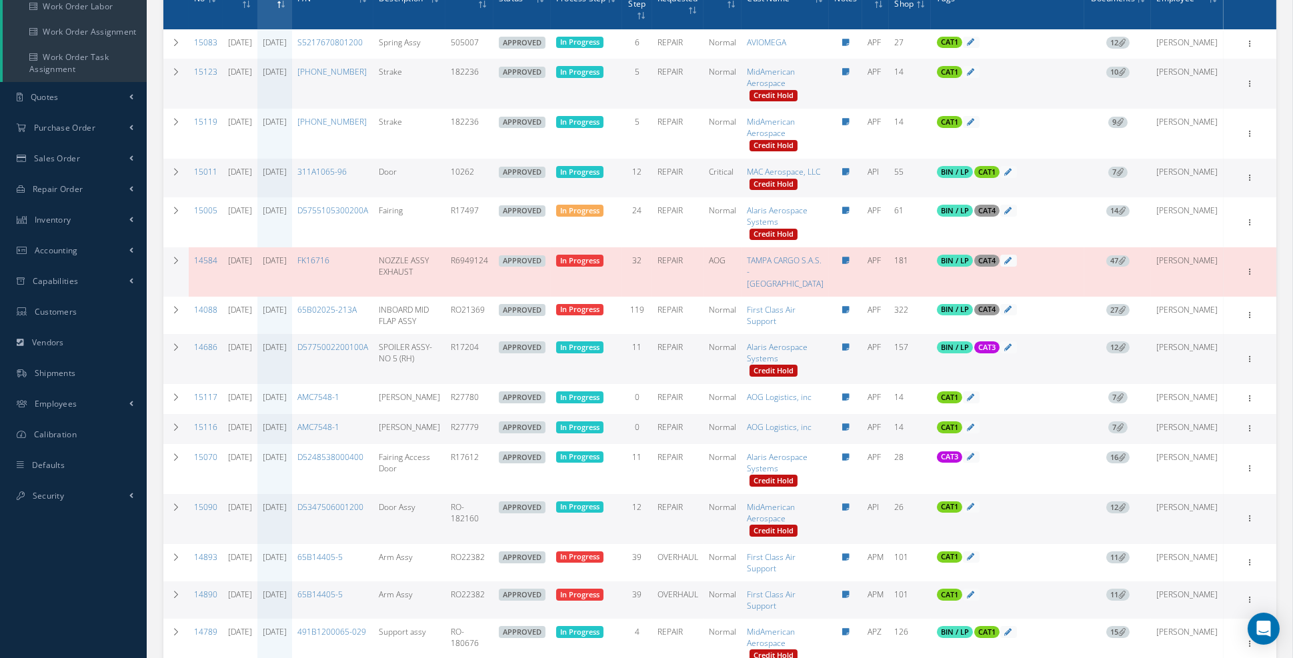
scroll to position [0, 0]
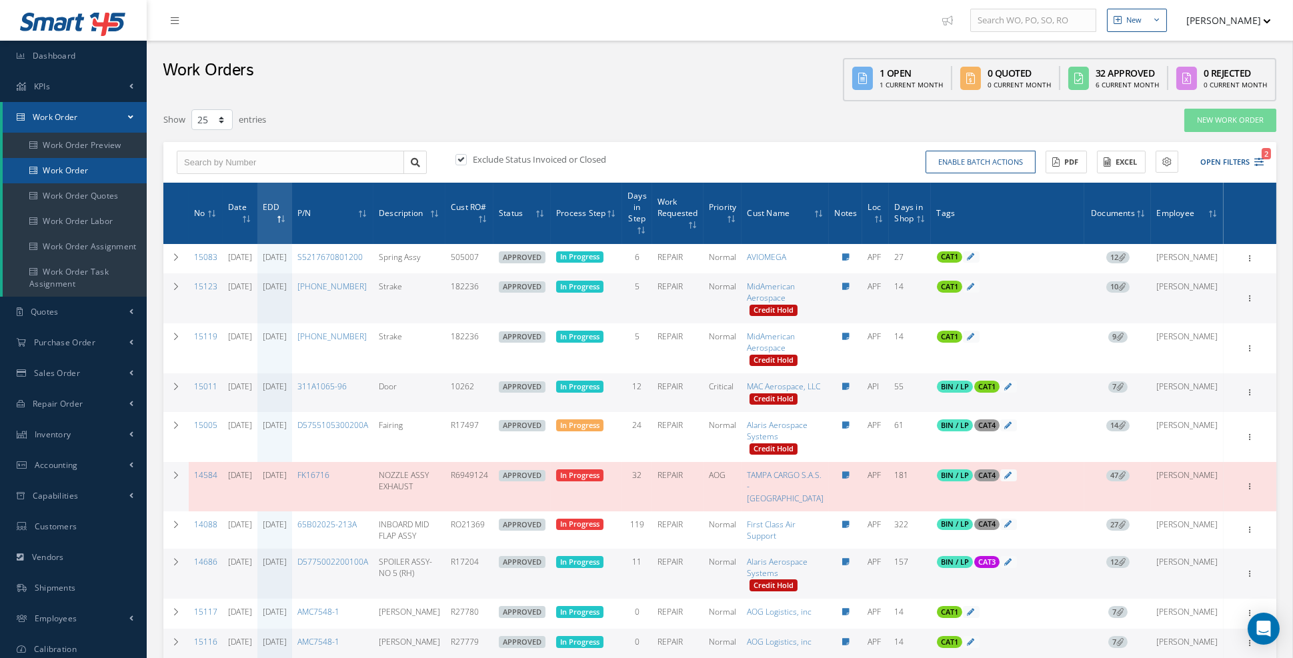
click at [119, 168] on link "Work Order" at bounding box center [75, 170] width 144 height 25
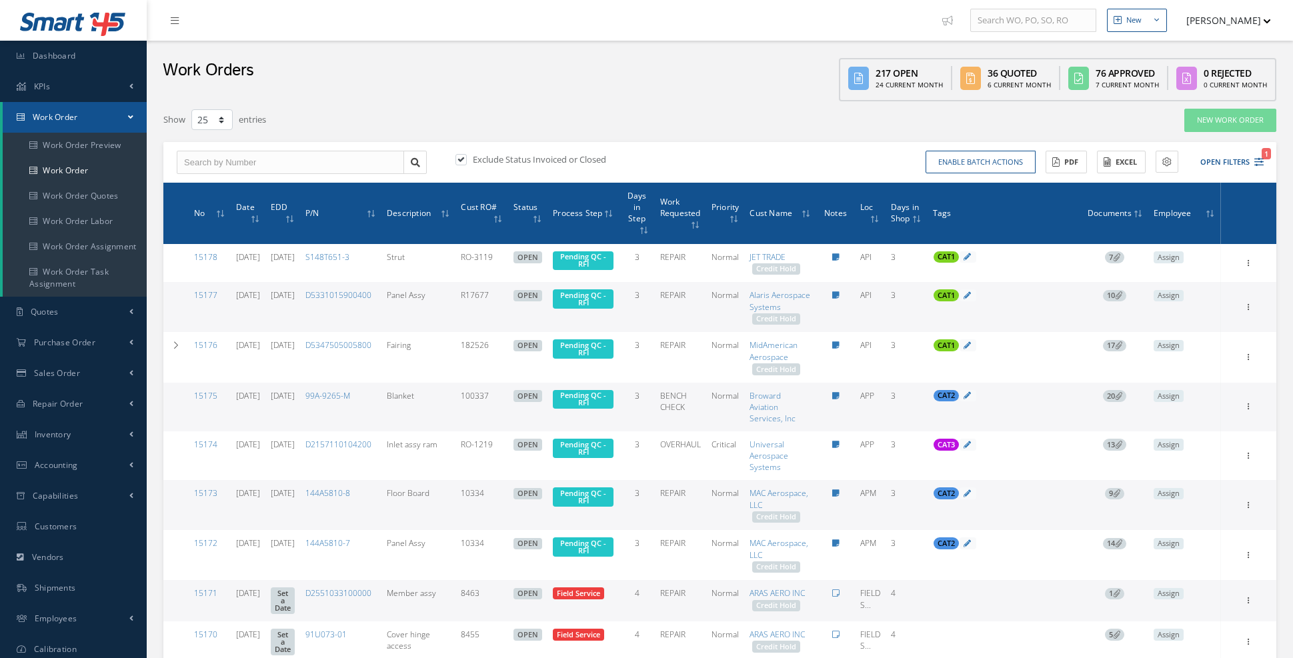
select select "25"
click at [251, 165] on input "text" at bounding box center [290, 163] width 227 height 24
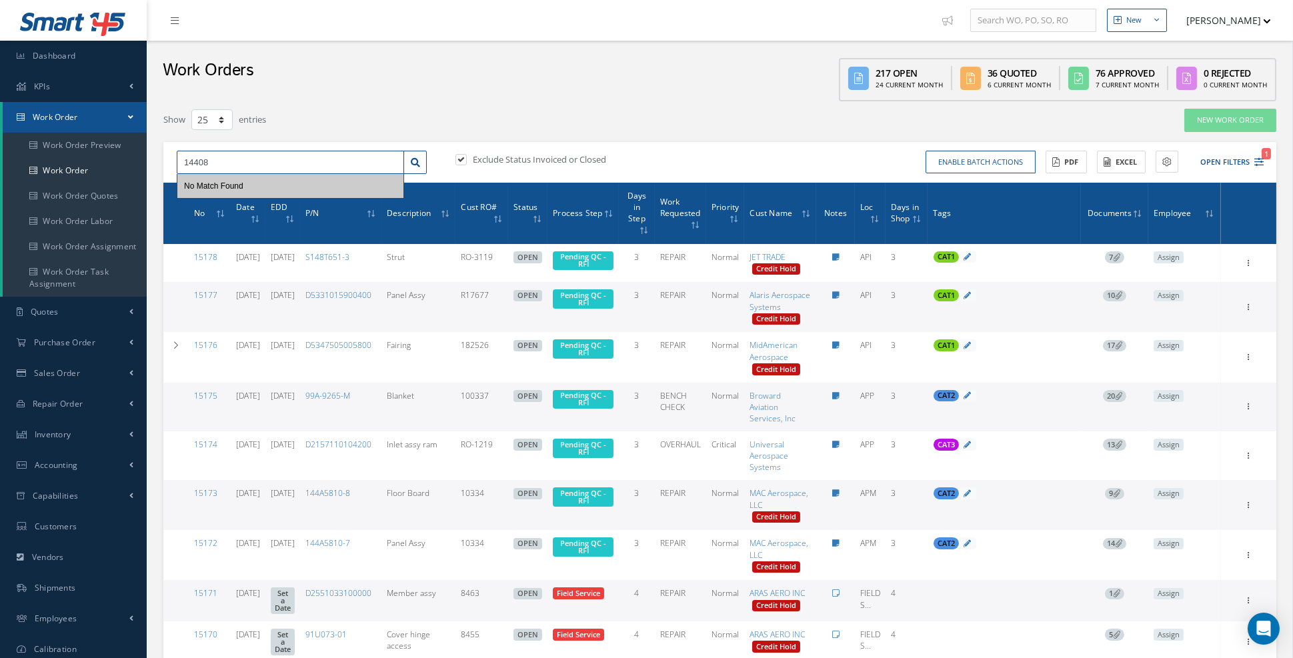
type input "14408"
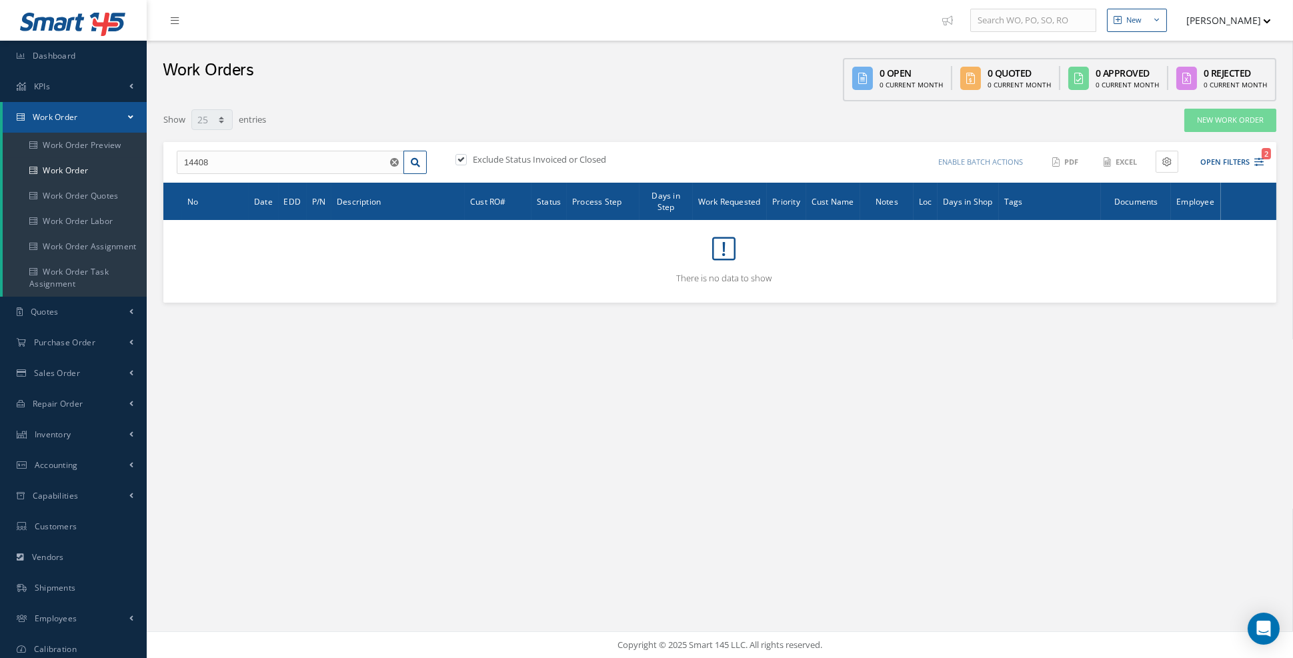
click at [491, 164] on label "Exclude Status Invoiced or Closed" at bounding box center [537, 159] width 137 height 12
click at [464, 164] on input "checkbox" at bounding box center [459, 160] width 9 height 9
checkbox input "false"
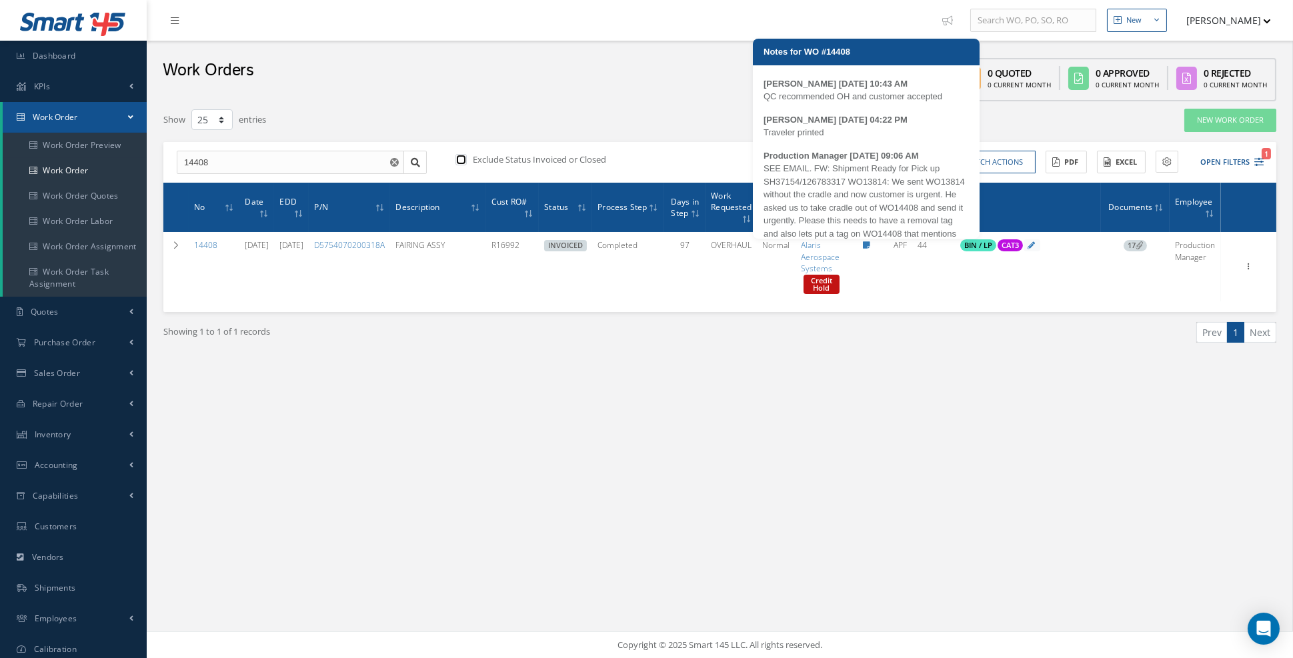
scroll to position [55, 0]
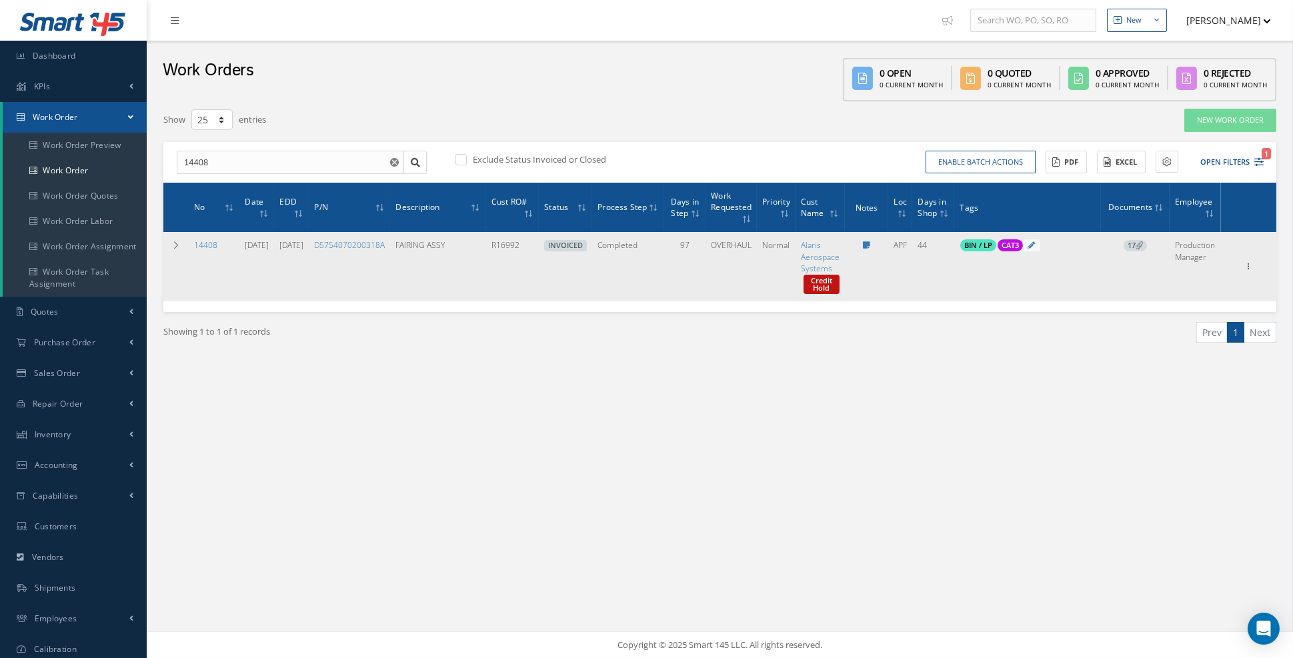
click at [1134, 247] on span "17" at bounding box center [1135, 246] width 23 height 12
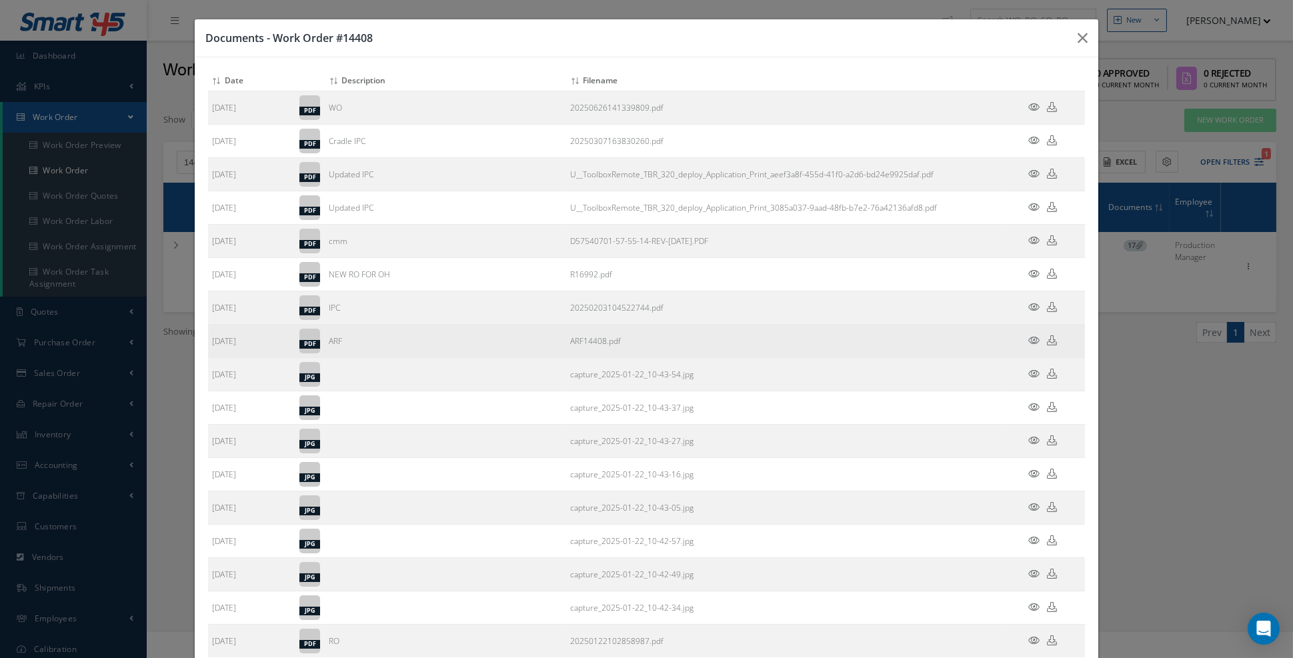
click at [1031, 337] on icon at bounding box center [1033, 340] width 11 height 10
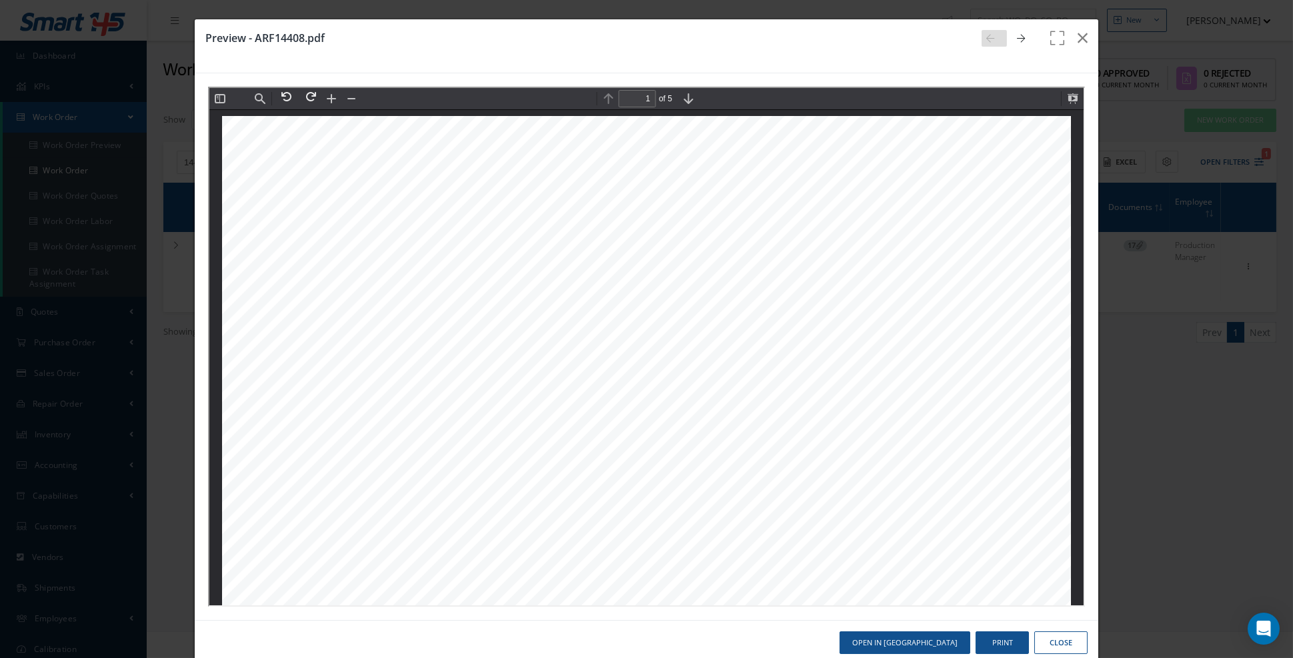
scroll to position [6, 0]
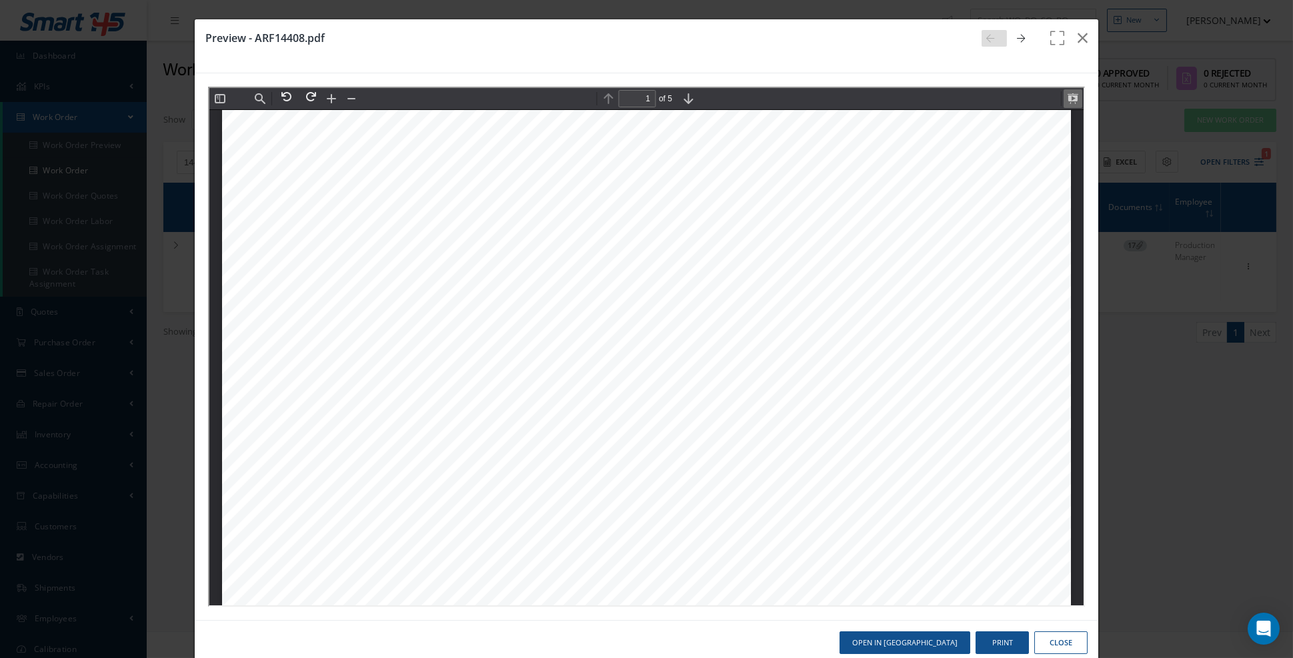
click at [1079, 98] on button at bounding box center [1071, 97] width 19 height 19
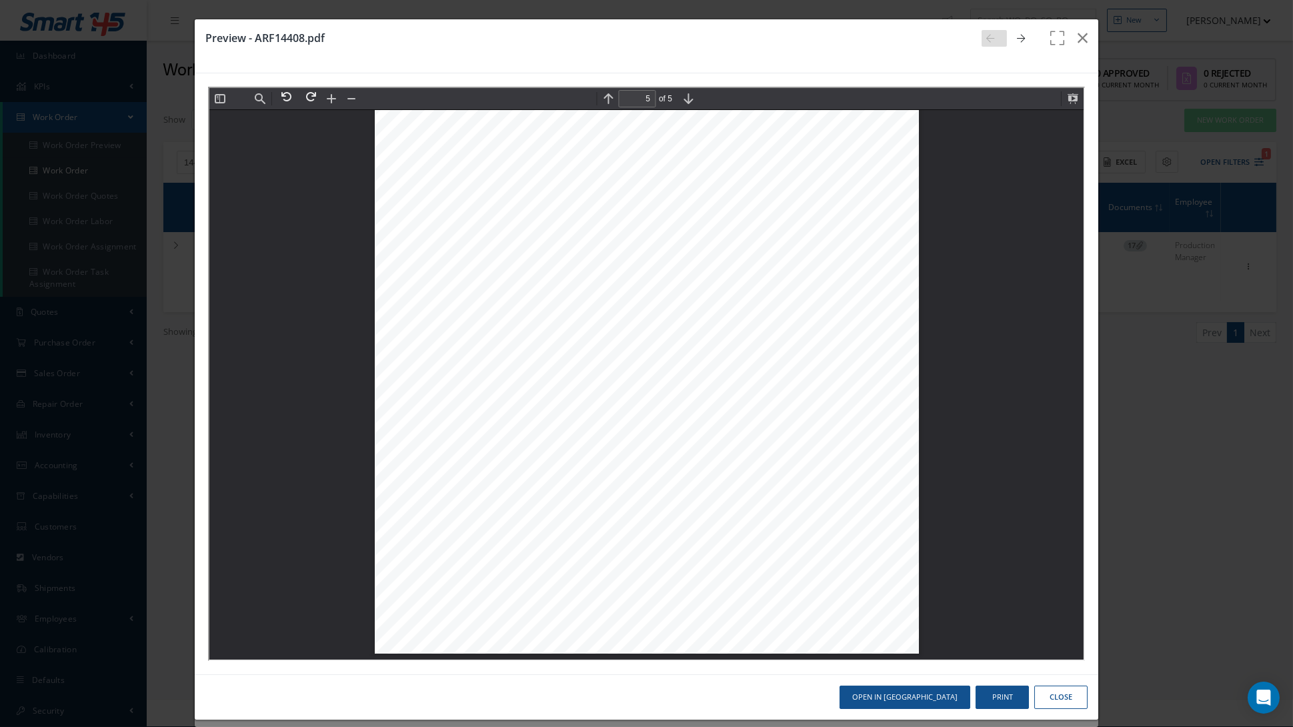
scroll to position [8076, 0]
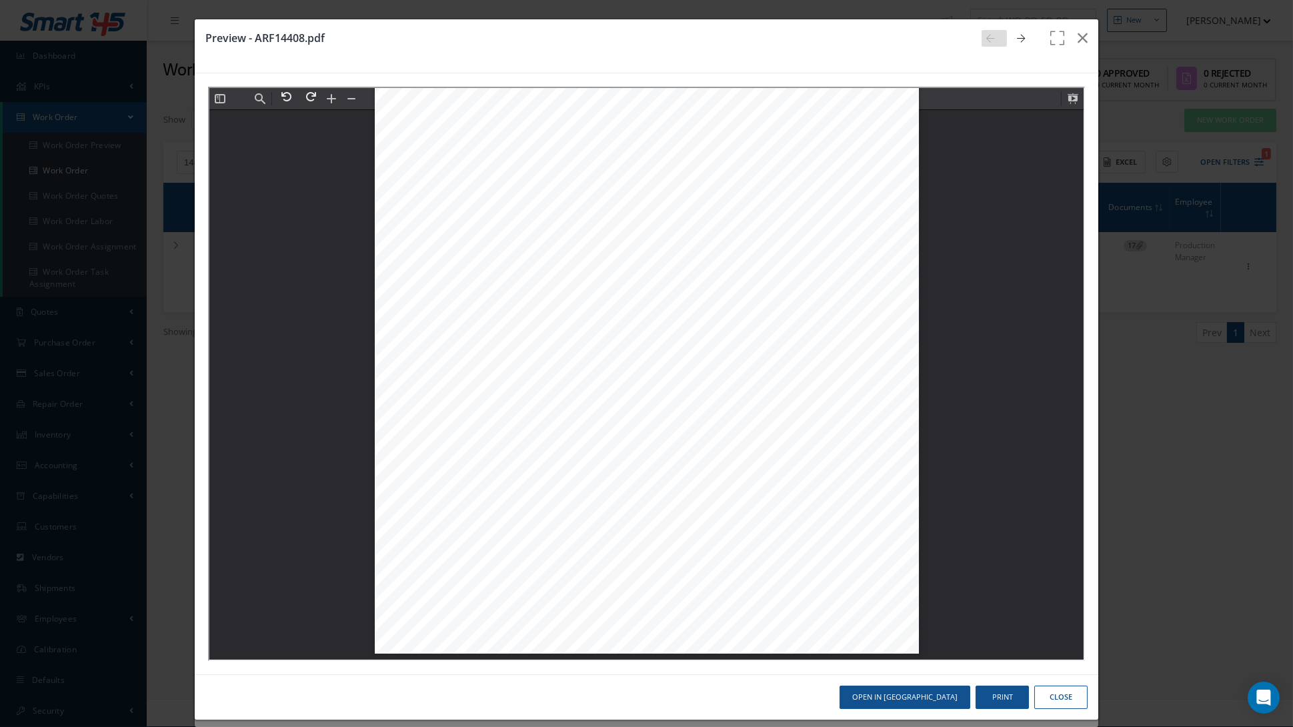
type input "3"
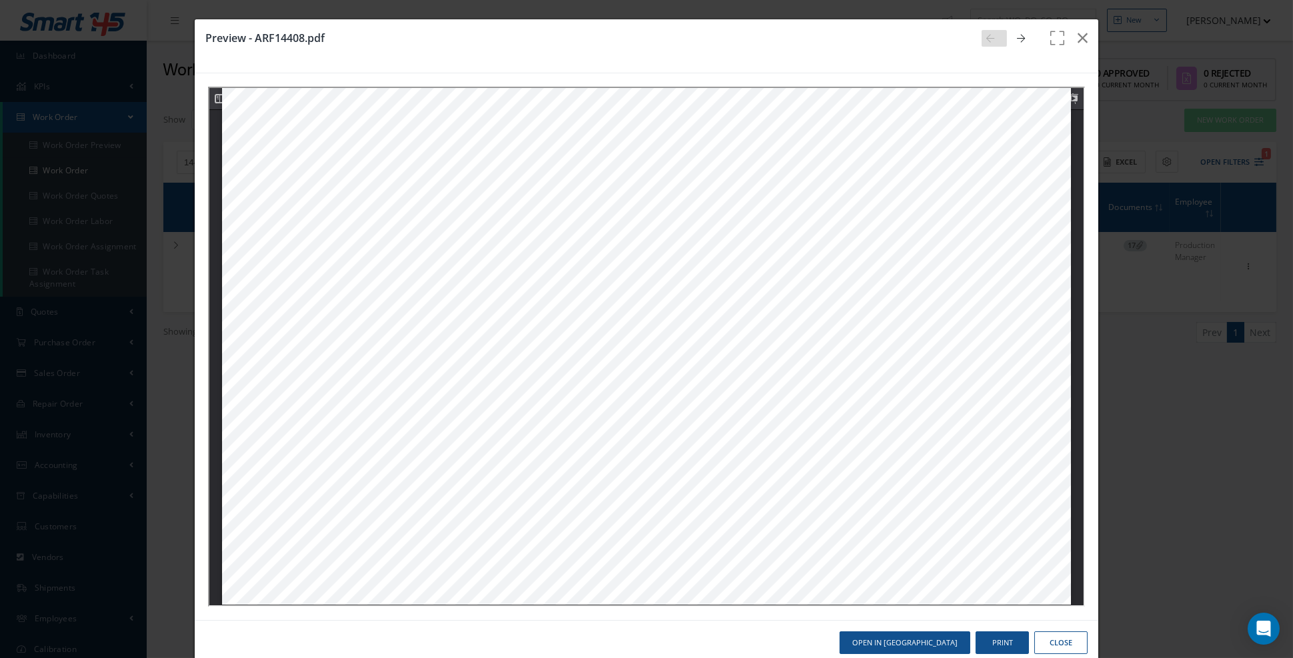
scroll to position [2282, 0]
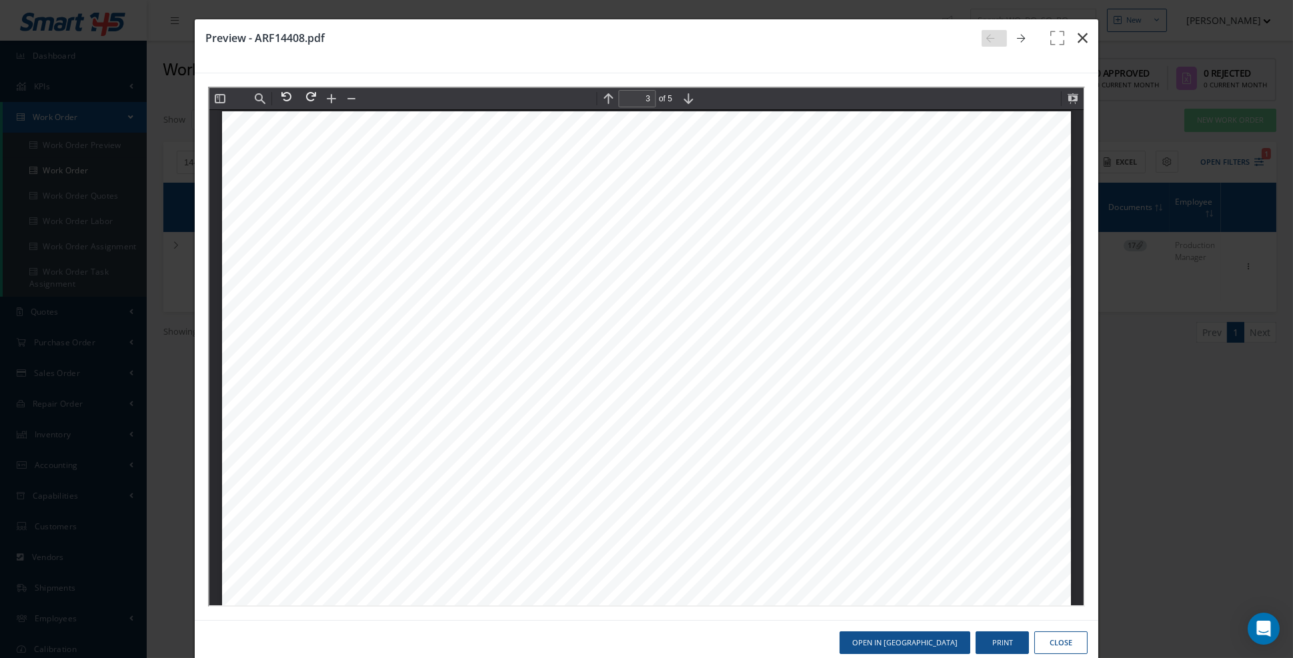
click at [1085, 43] on icon "button" at bounding box center [1083, 38] width 10 height 16
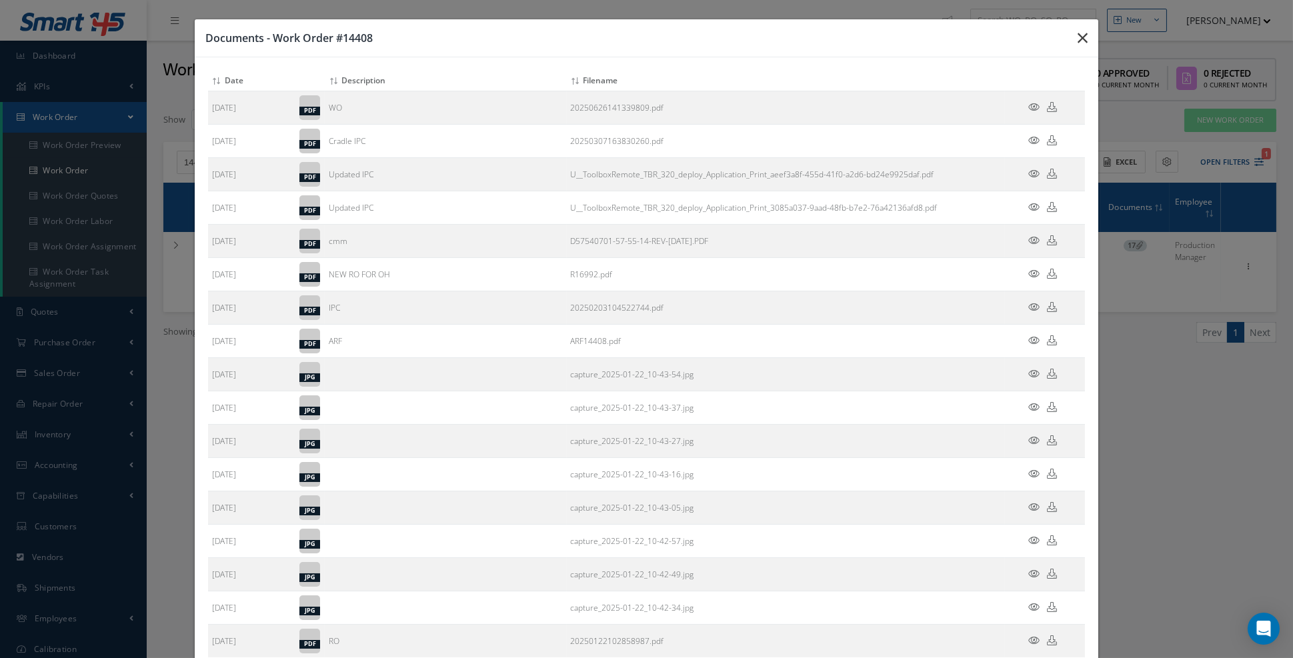
click at [1083, 37] on icon "button" at bounding box center [1083, 38] width 10 height 16
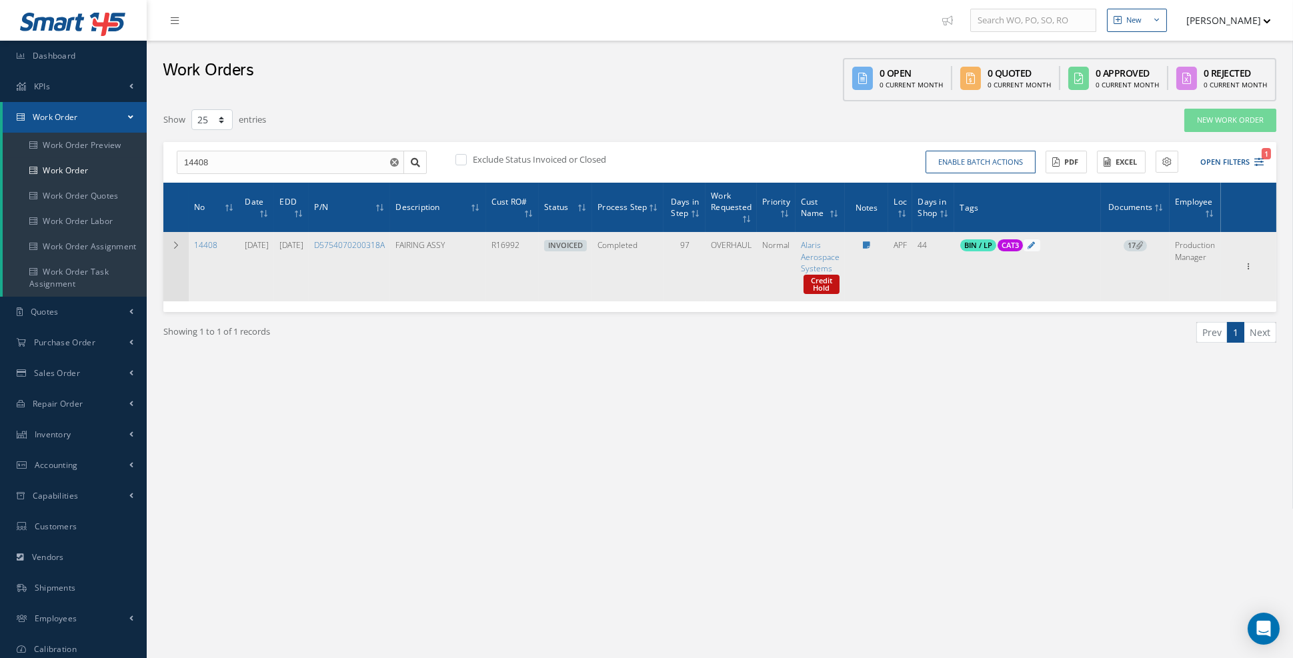
click at [177, 252] on td at bounding box center [175, 266] width 25 height 69
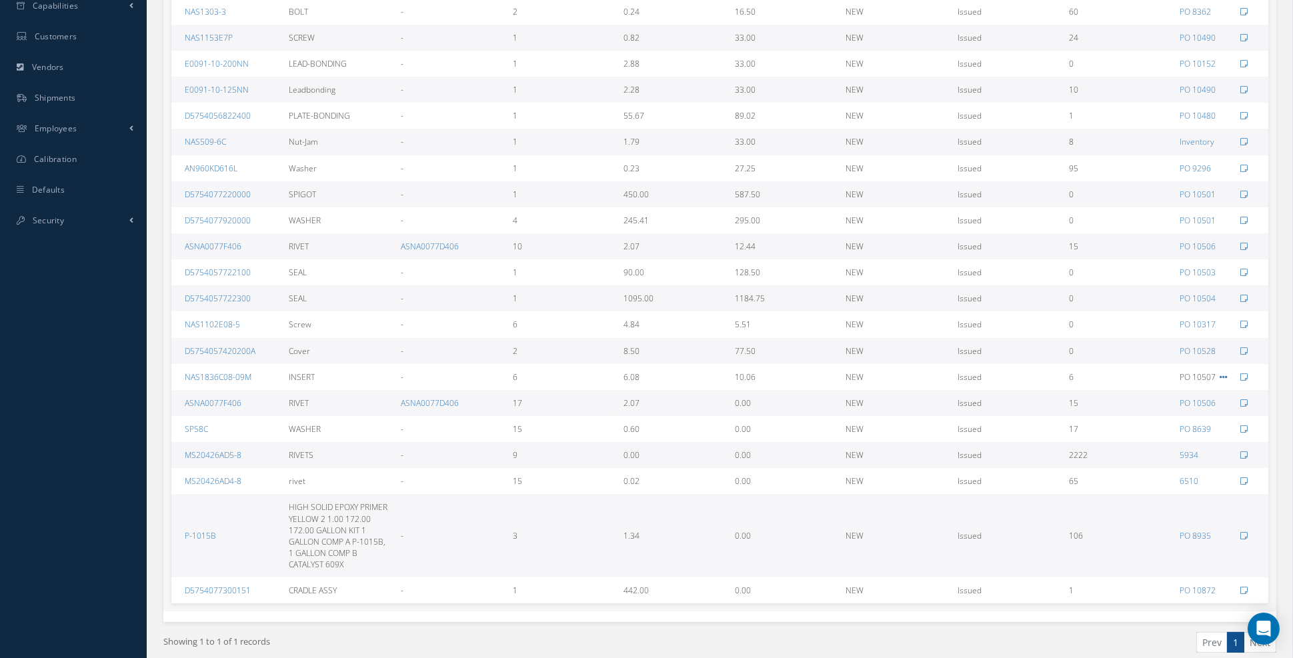
scroll to position [501, 0]
